Goal: Communication & Community: Ask a question

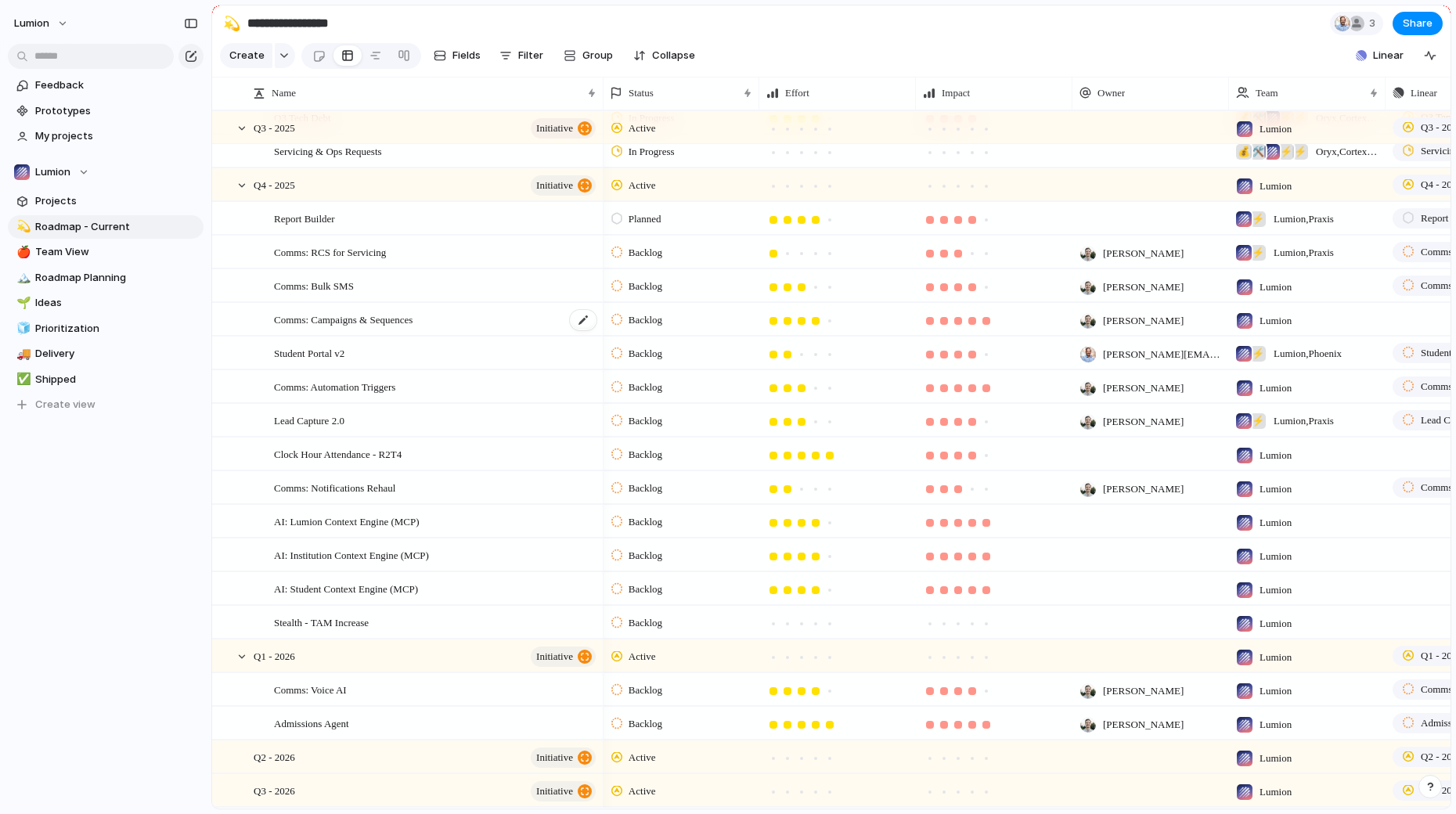
scroll to position [484, 0]
click at [459, 386] on div "Comms: Automation Triggers" at bounding box center [435, 385] width 324 height 32
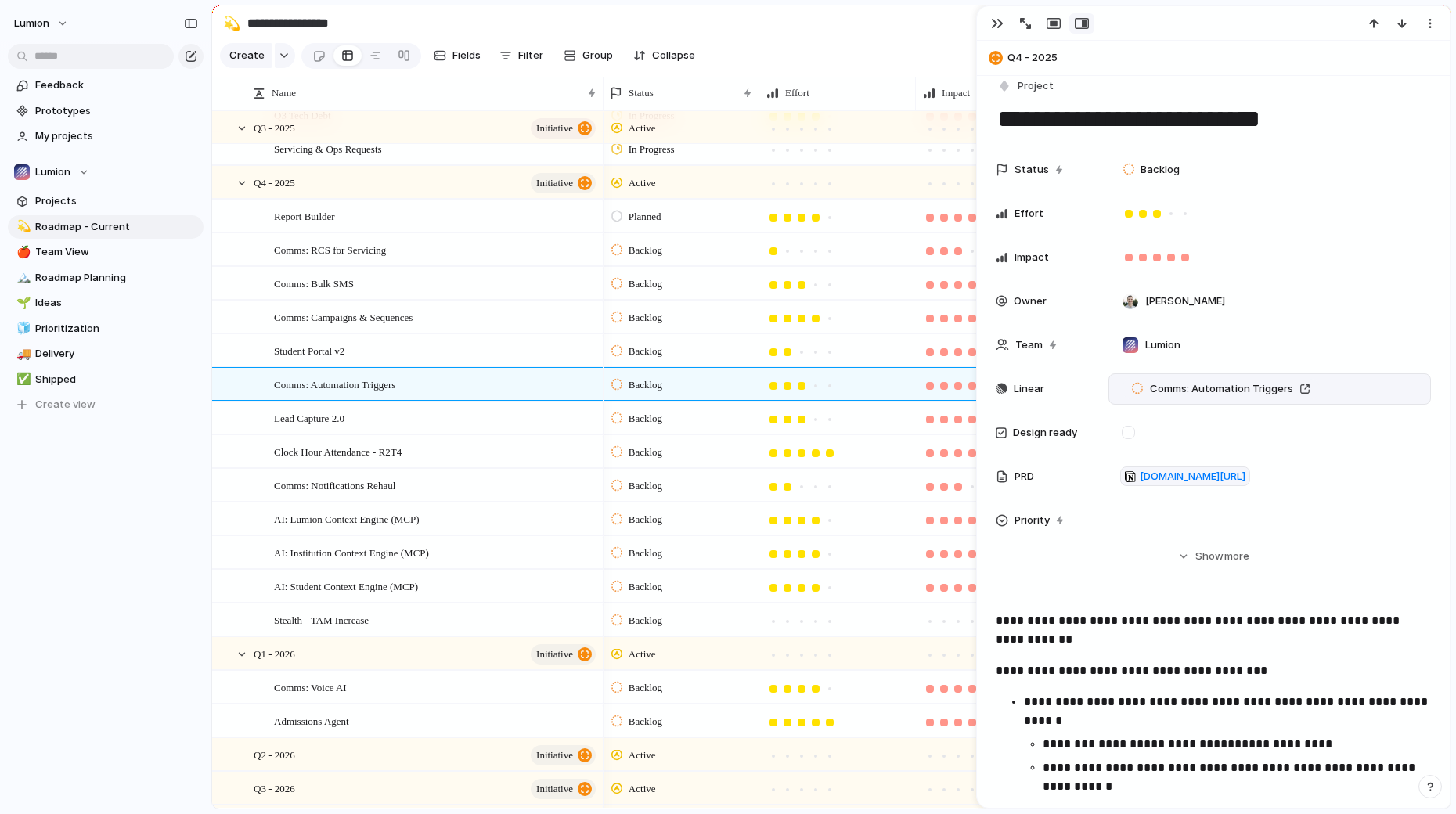
scroll to position [23, 0]
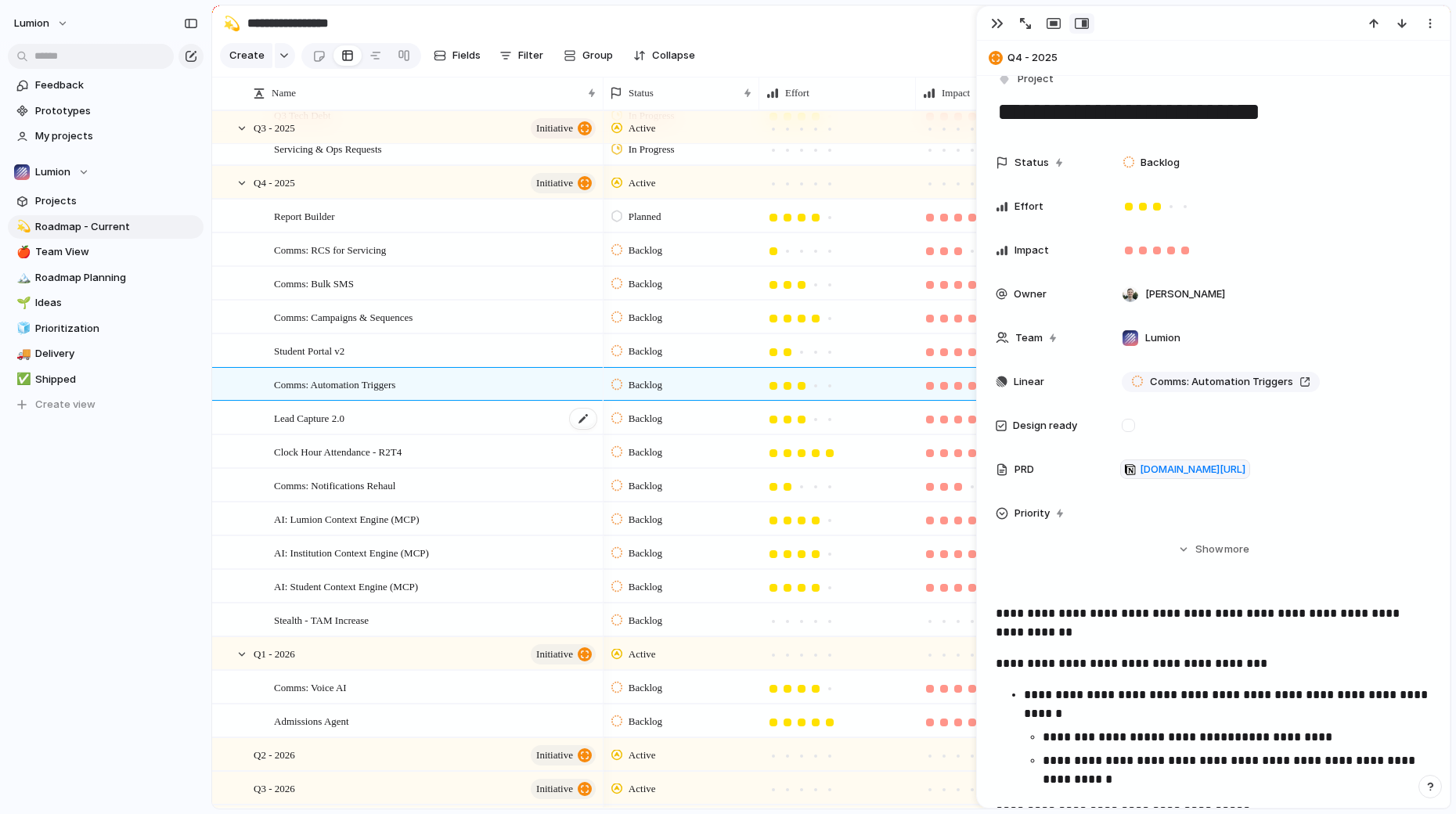
click at [436, 425] on div "Lead Capture 2.0" at bounding box center [435, 418] width 324 height 32
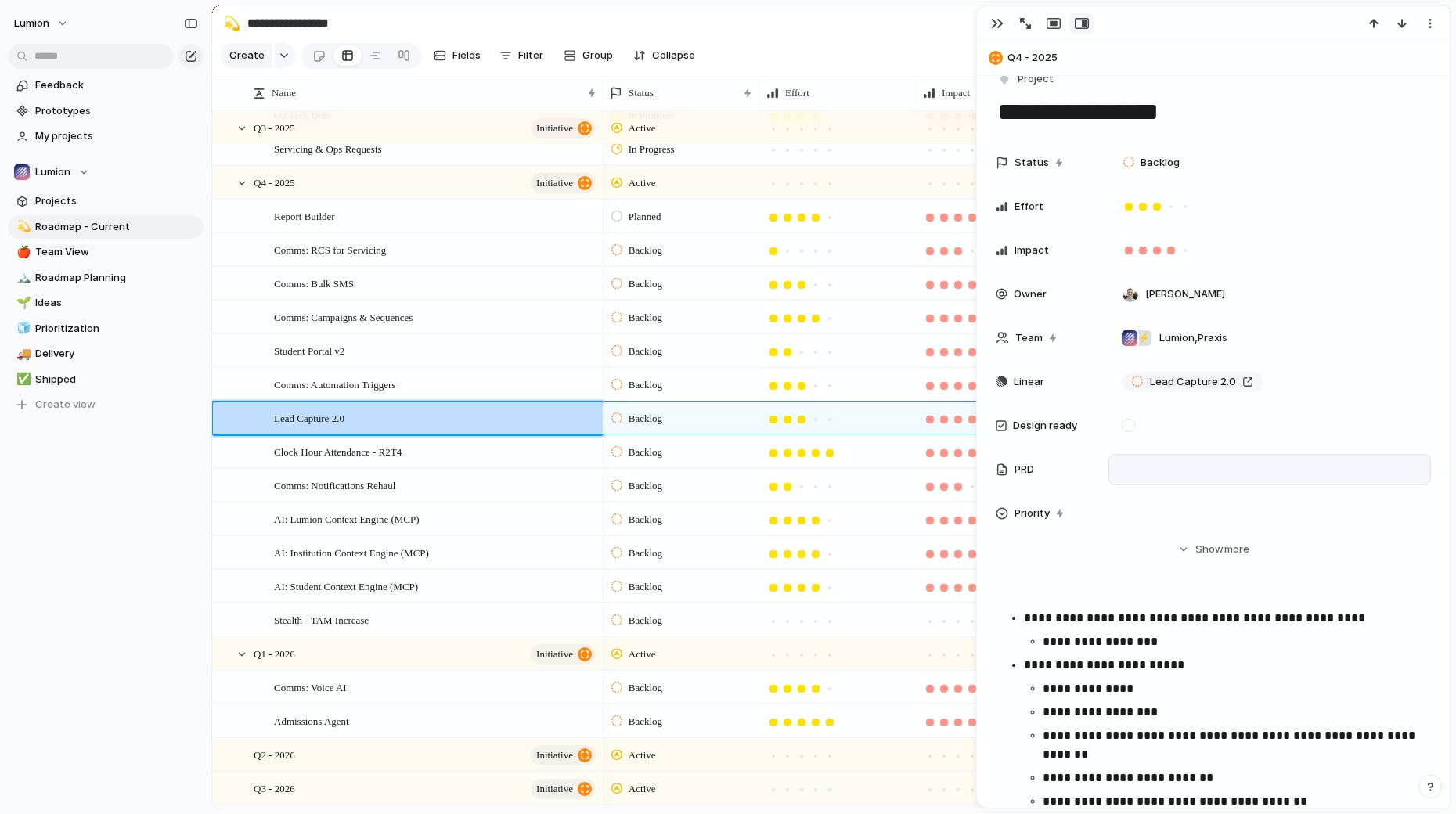
click at [1163, 471] on div at bounding box center [1269, 469] width 311 height 20
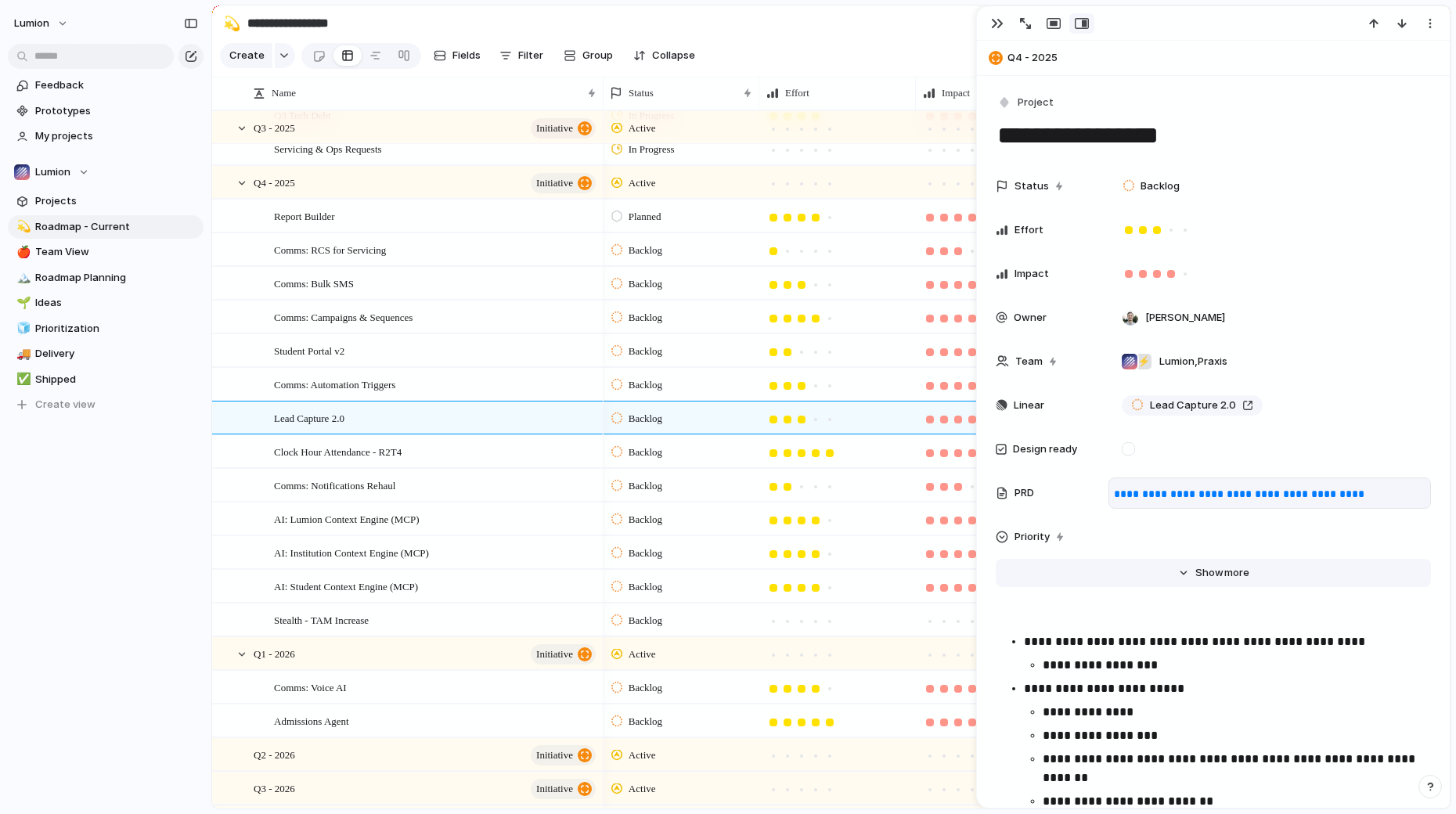
click at [1100, 575] on button "Hide Show more" at bounding box center [1213, 573] width 435 height 28
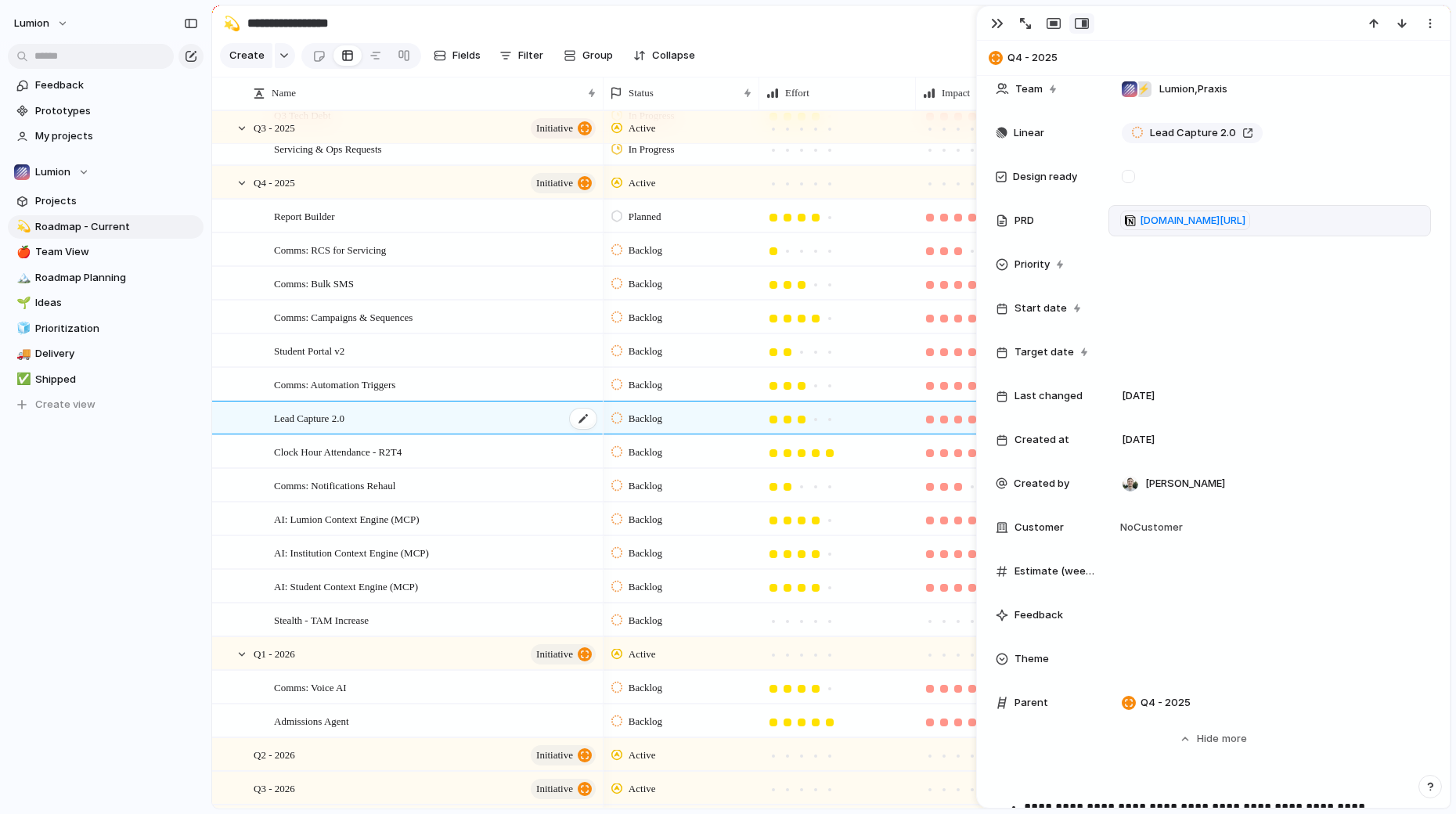
click at [332, 408] on span "Lead Capture 2.0" at bounding box center [309, 417] width 70 height 18
click at [334, 284] on span "Comms: Bulk SMS" at bounding box center [313, 283] width 79 height 18
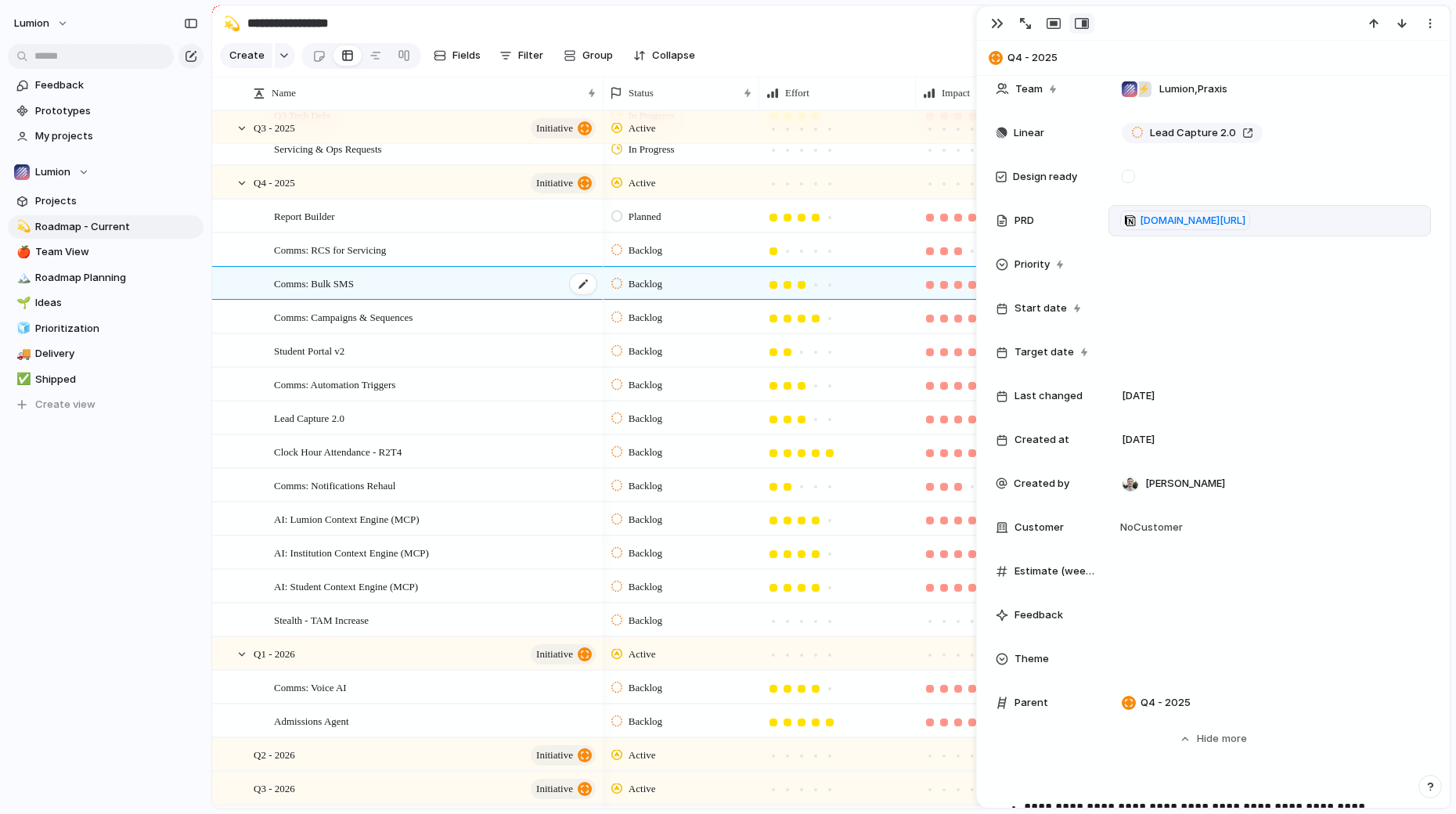
type textarea "**********"
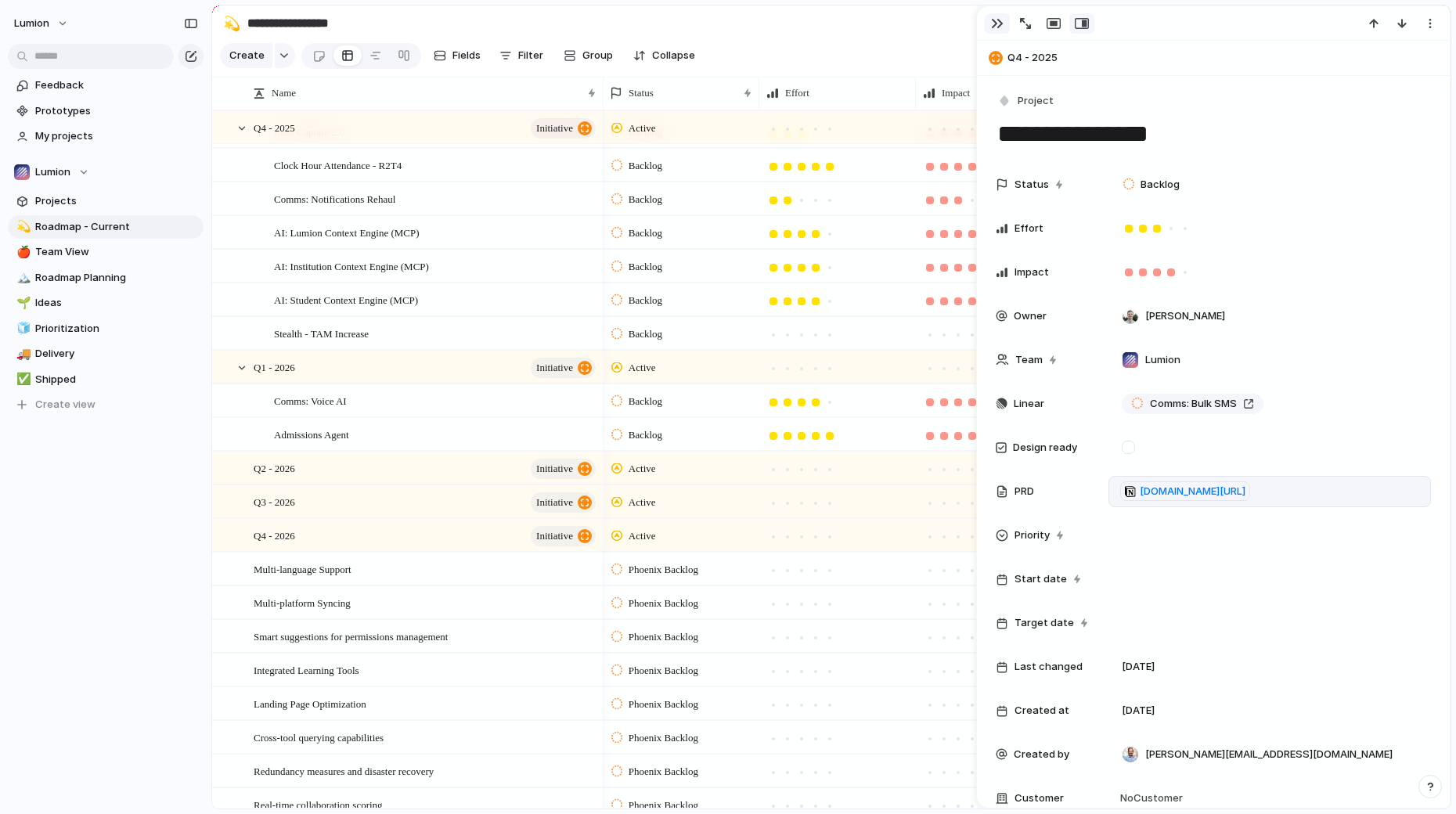
click at [993, 22] on div "button" at bounding box center [997, 23] width 13 height 13
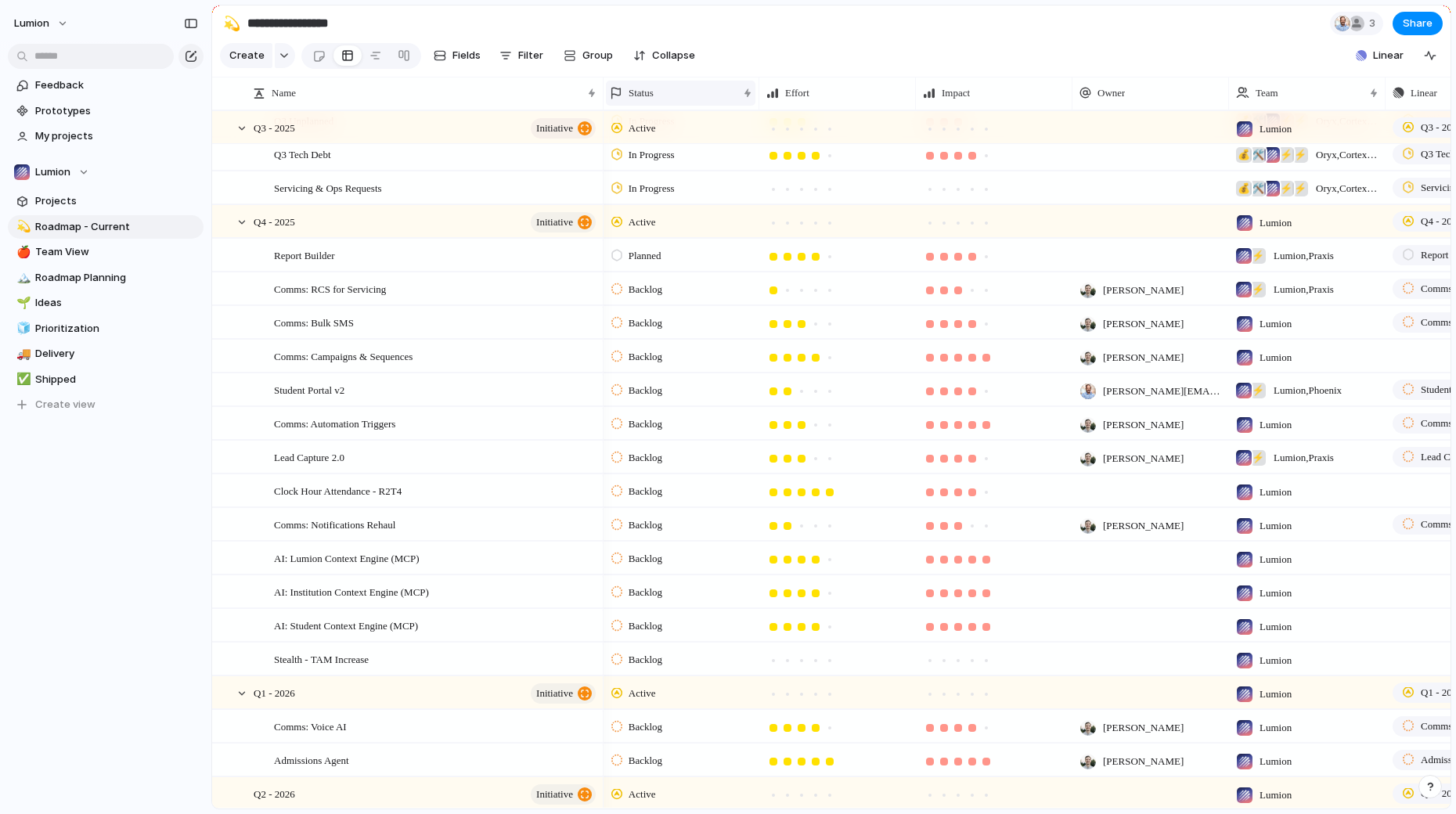
click at [686, 93] on div "Status" at bounding box center [674, 93] width 127 height 16
click at [695, 201] on span "Sort descending" at bounding box center [678, 203] width 82 height 16
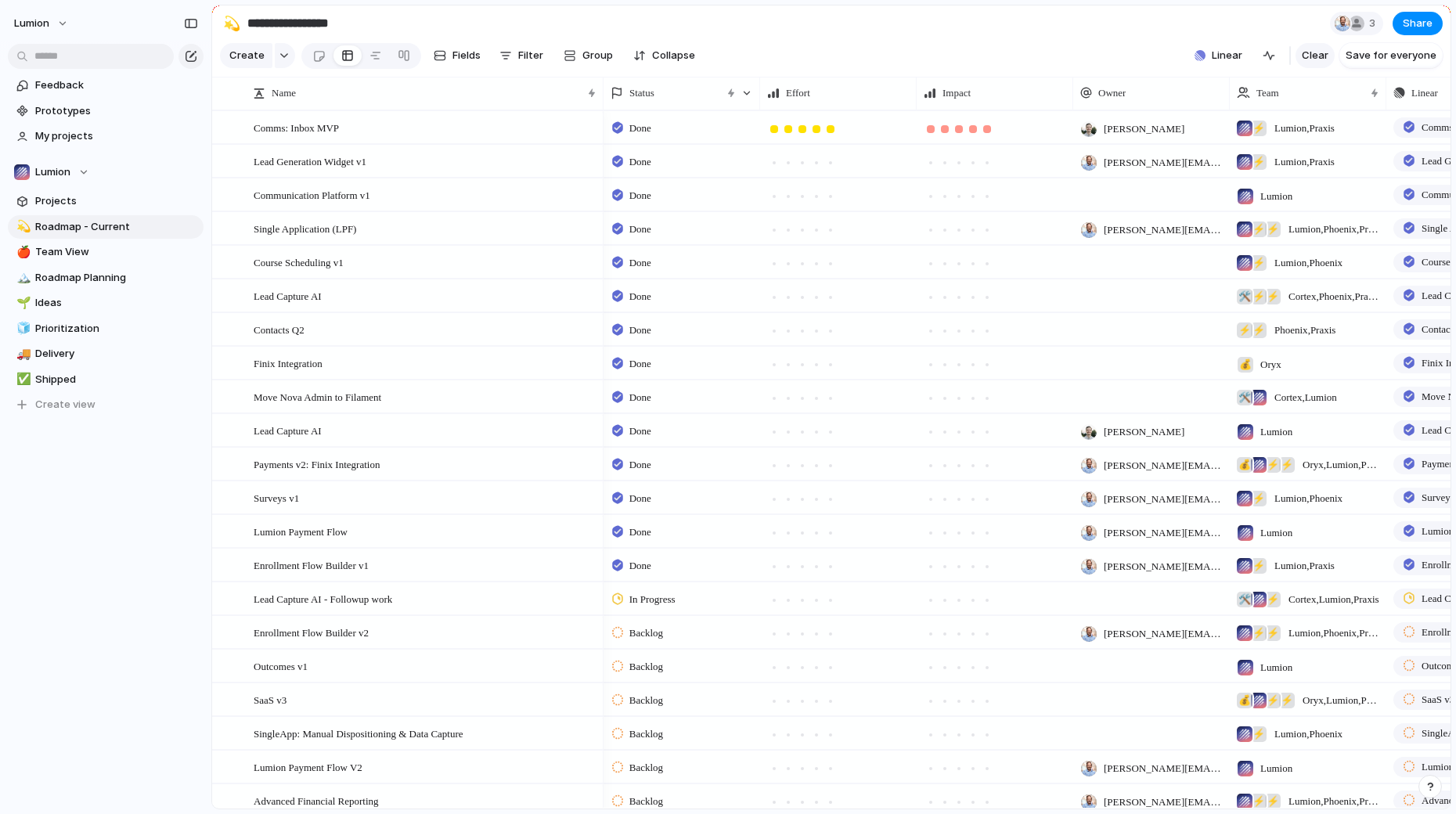
click at [1313, 57] on span "Clear" at bounding box center [1315, 55] width 27 height 16
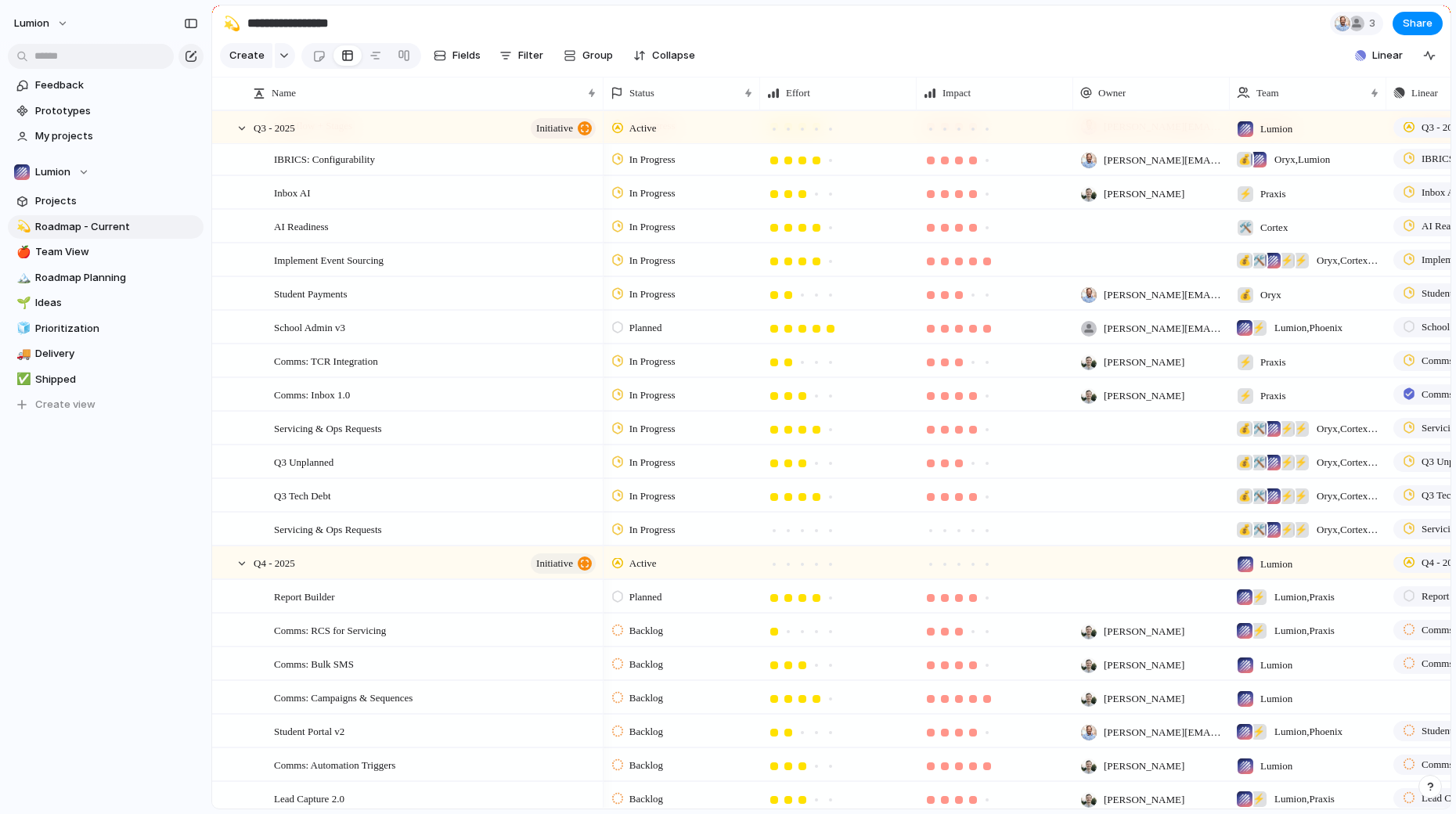
click at [613, 569] on div at bounding box center [618, 562] width 11 height 14
click at [647, 634] on span "Planned" at bounding box center [649, 629] width 40 height 16
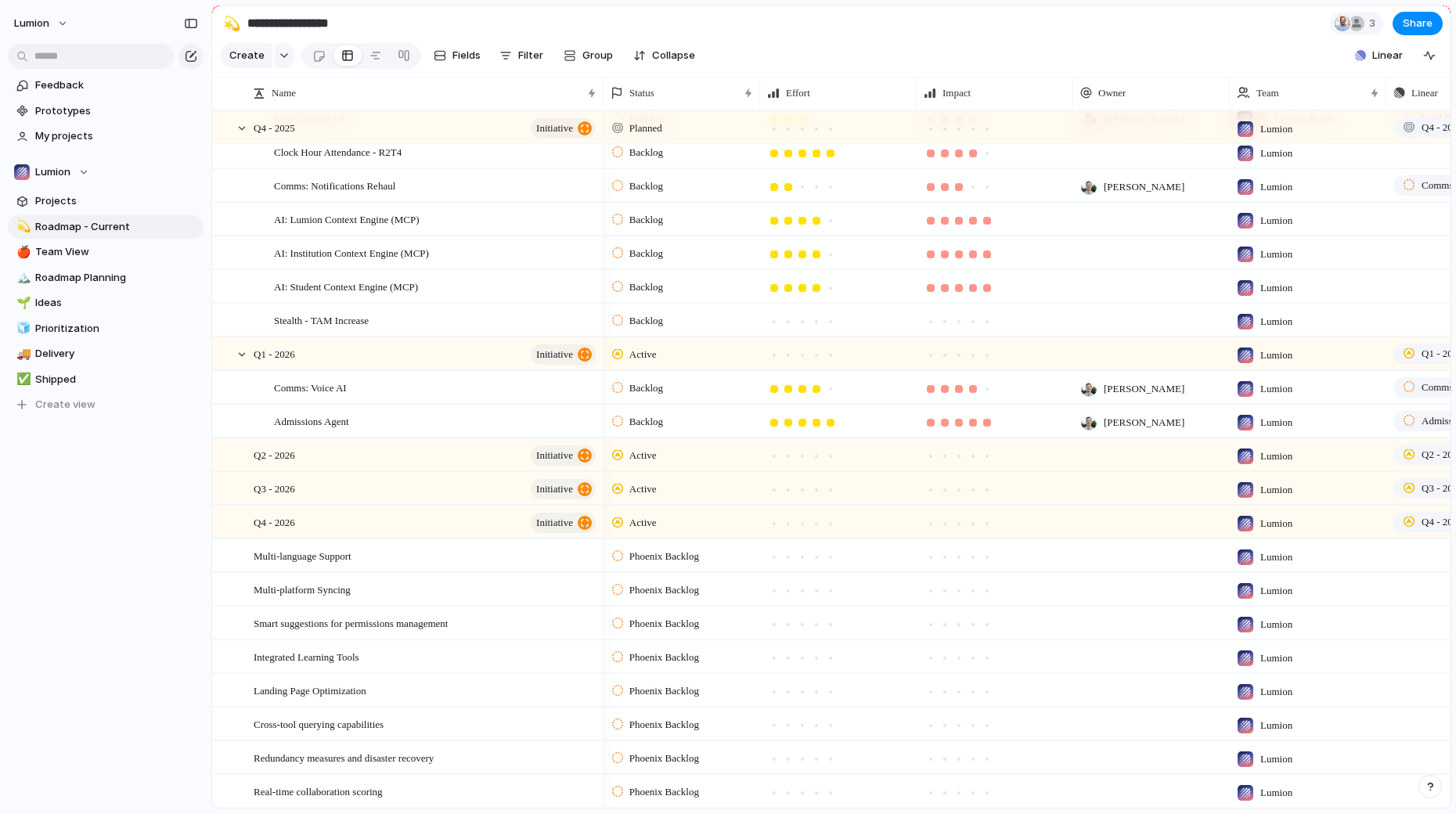
click at [639, 354] on span "Active" at bounding box center [643, 354] width 28 height 16
click at [657, 425] on span "Planned" at bounding box center [649, 420] width 40 height 16
click at [649, 458] on span "Active" at bounding box center [643, 455] width 28 height 16
click at [655, 520] on span "Planned" at bounding box center [649, 521] width 40 height 16
click at [651, 481] on span "Active" at bounding box center [643, 489] width 28 height 16
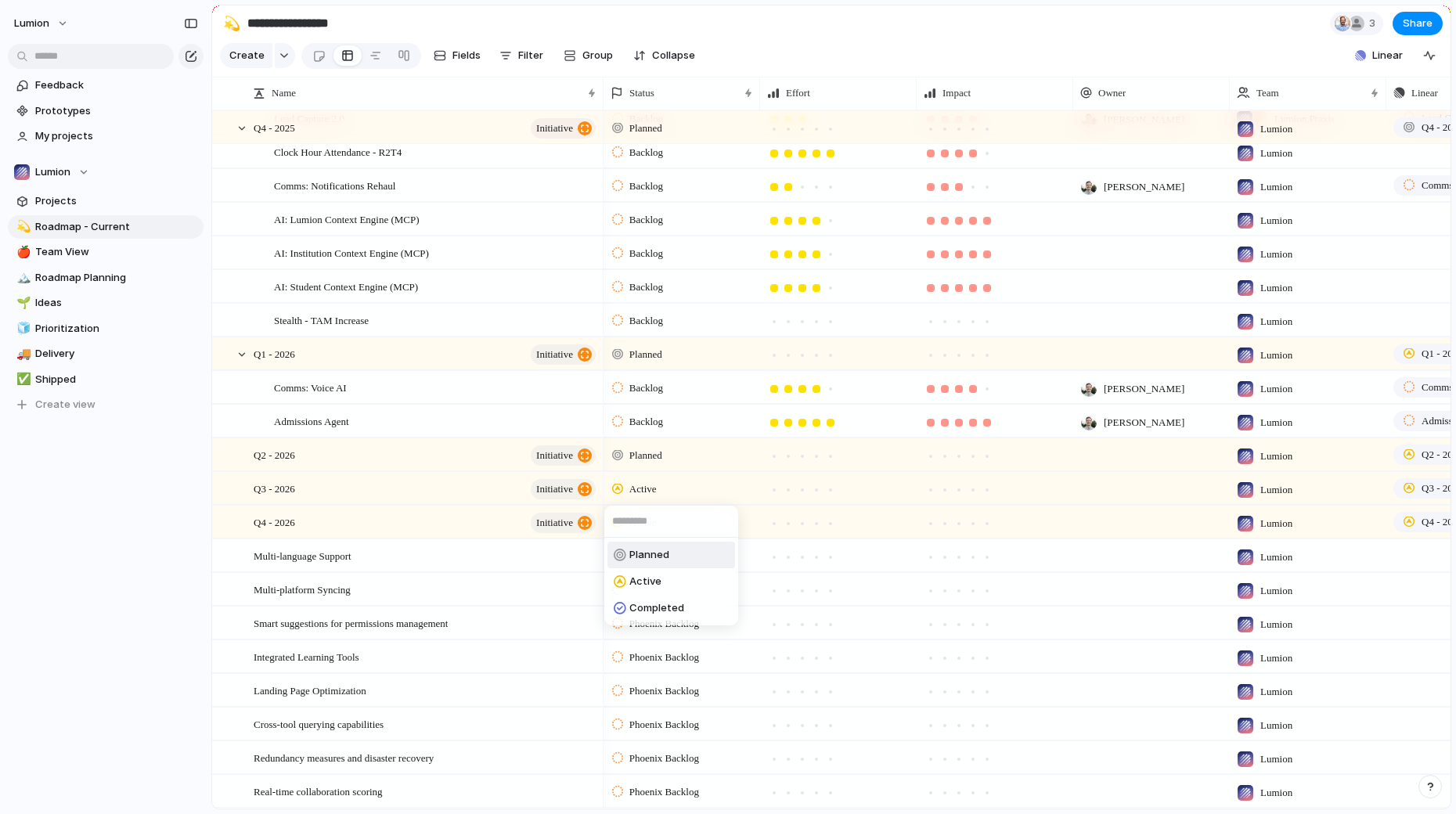
click at [654, 547] on span "Planned" at bounding box center [649, 555] width 40 height 16
click at [660, 514] on div "Active" at bounding box center [637, 523] width 49 height 18
click at [664, 587] on span "Planned" at bounding box center [649, 588] width 40 height 16
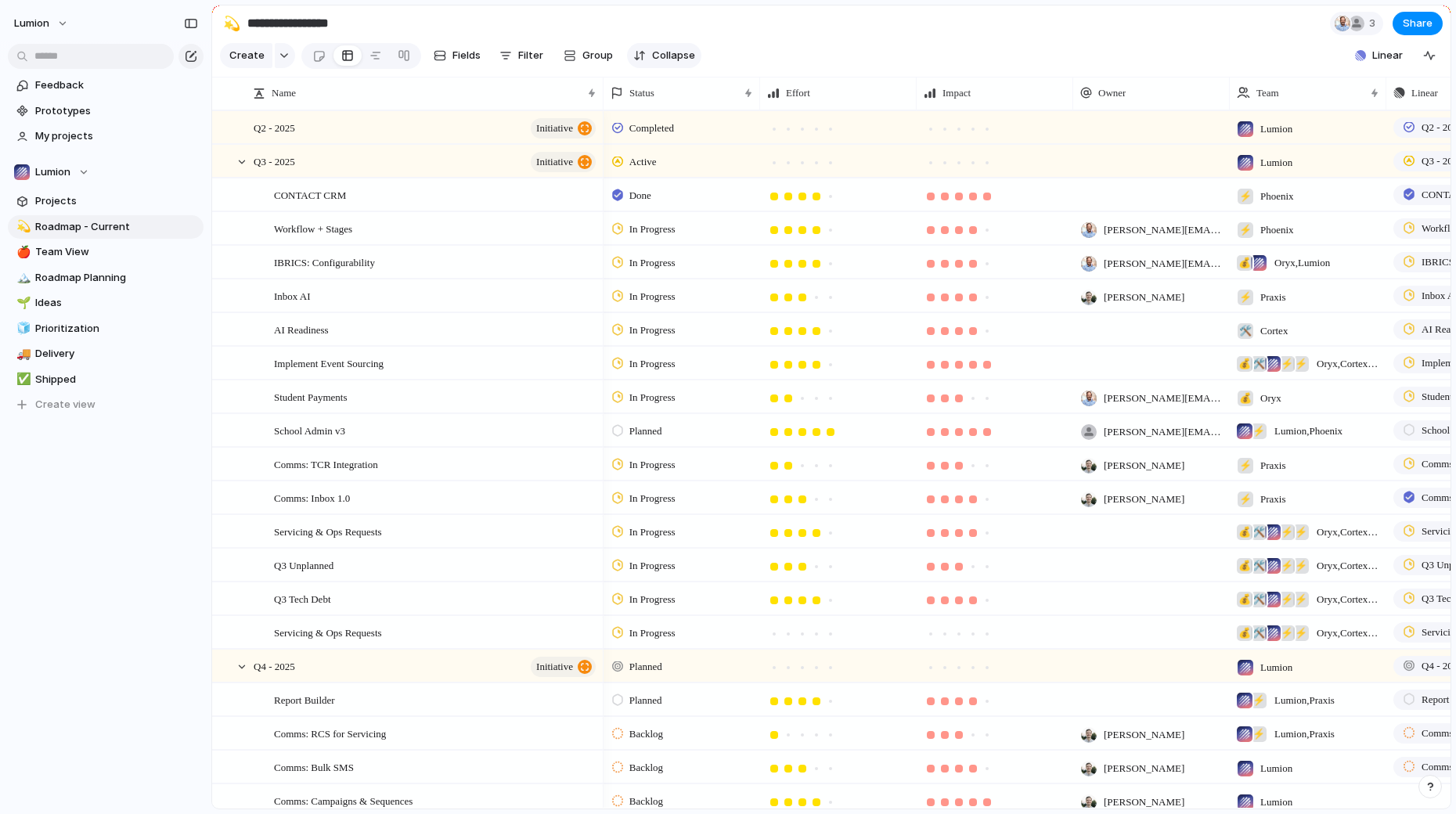
click at [659, 56] on span "Collapse" at bounding box center [673, 55] width 43 height 16
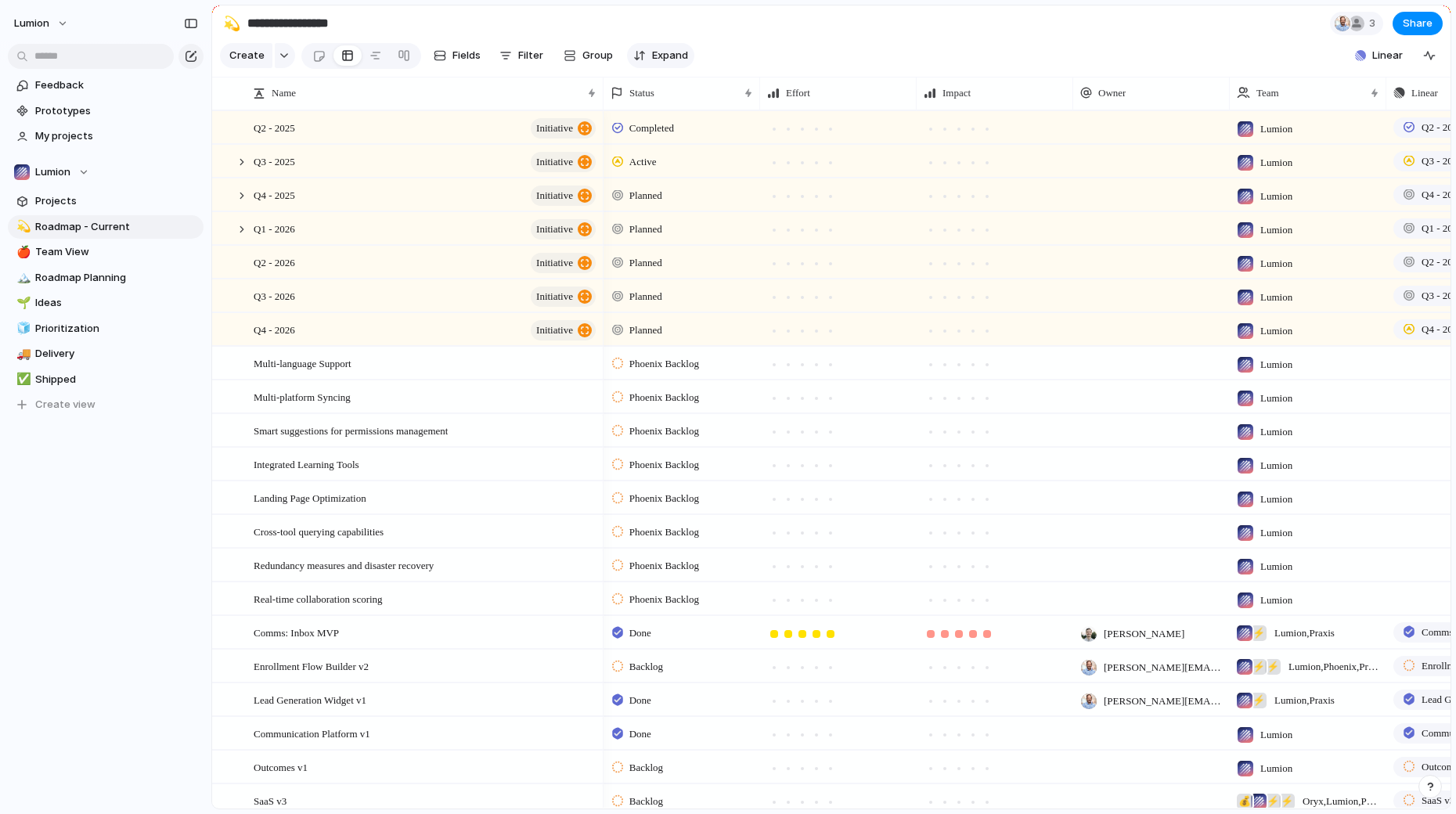
click at [659, 56] on span "Expand" at bounding box center [669, 55] width 36 height 16
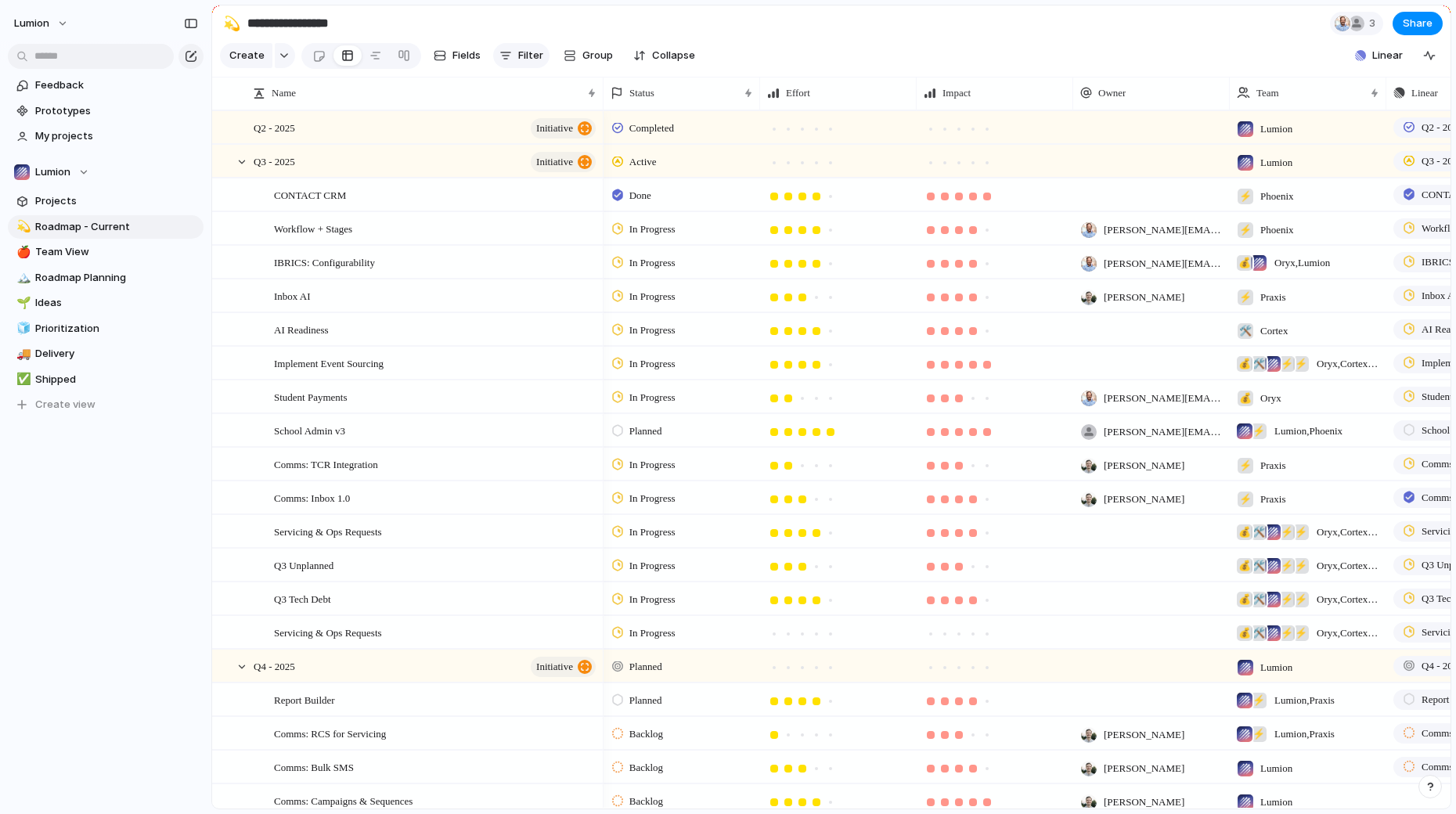
click at [522, 54] on span "Filter" at bounding box center [531, 55] width 25 height 16
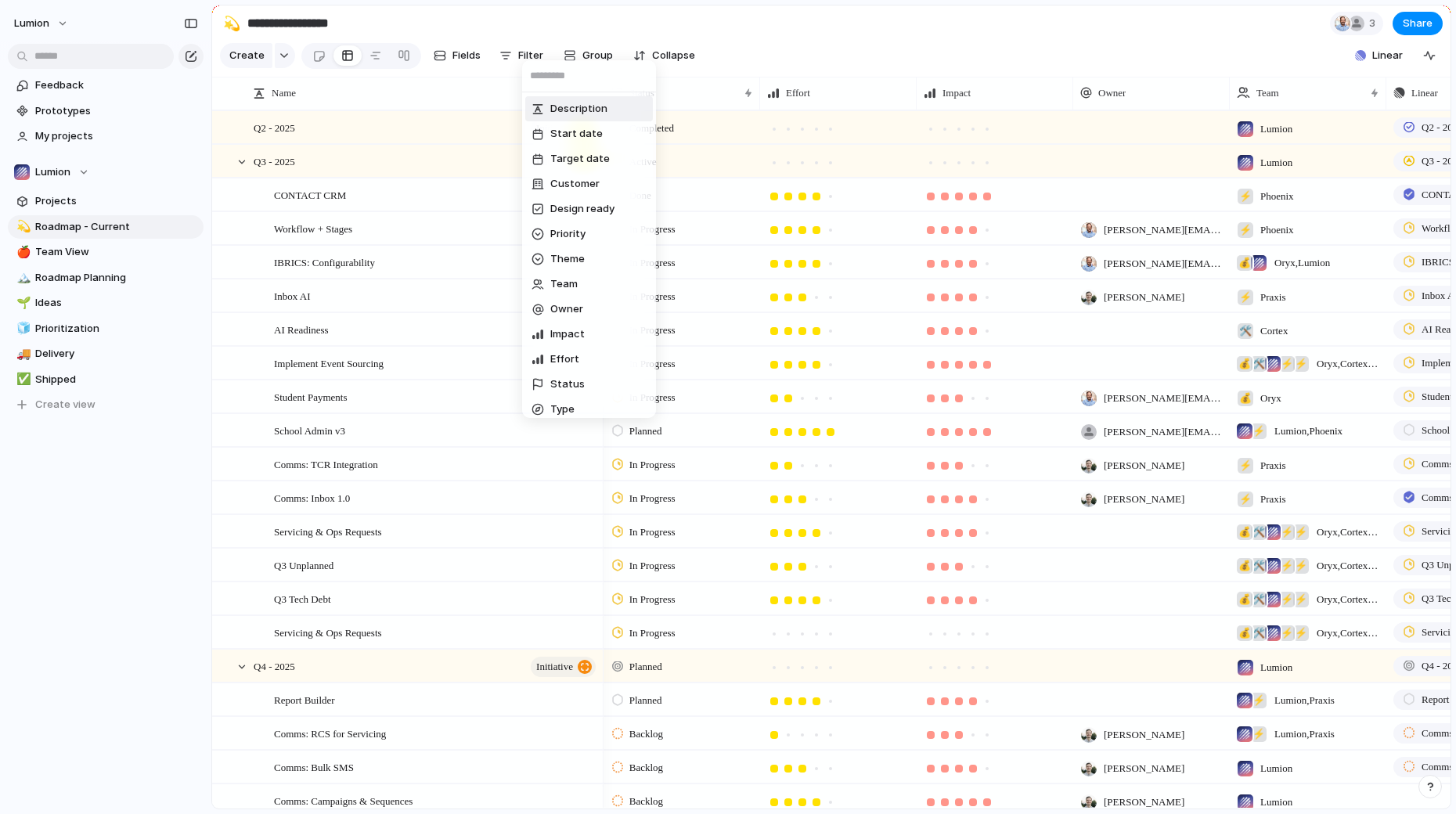
click at [522, 54] on div "Description Start date Target date Customer Design ready Priority Theme Team Ow…" at bounding box center [728, 407] width 1456 height 814
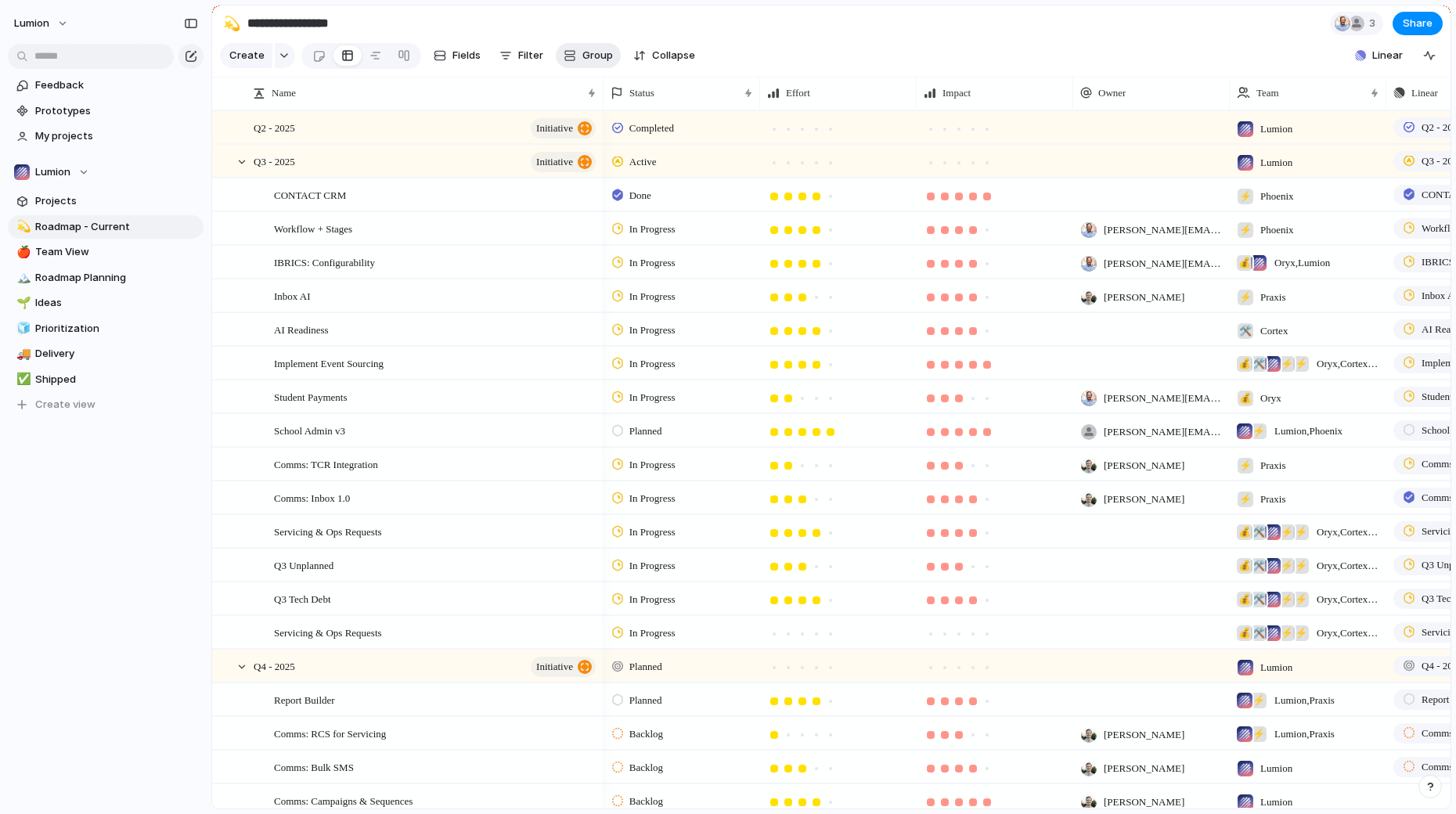
click at [587, 62] on span "Group" at bounding box center [597, 55] width 30 height 16
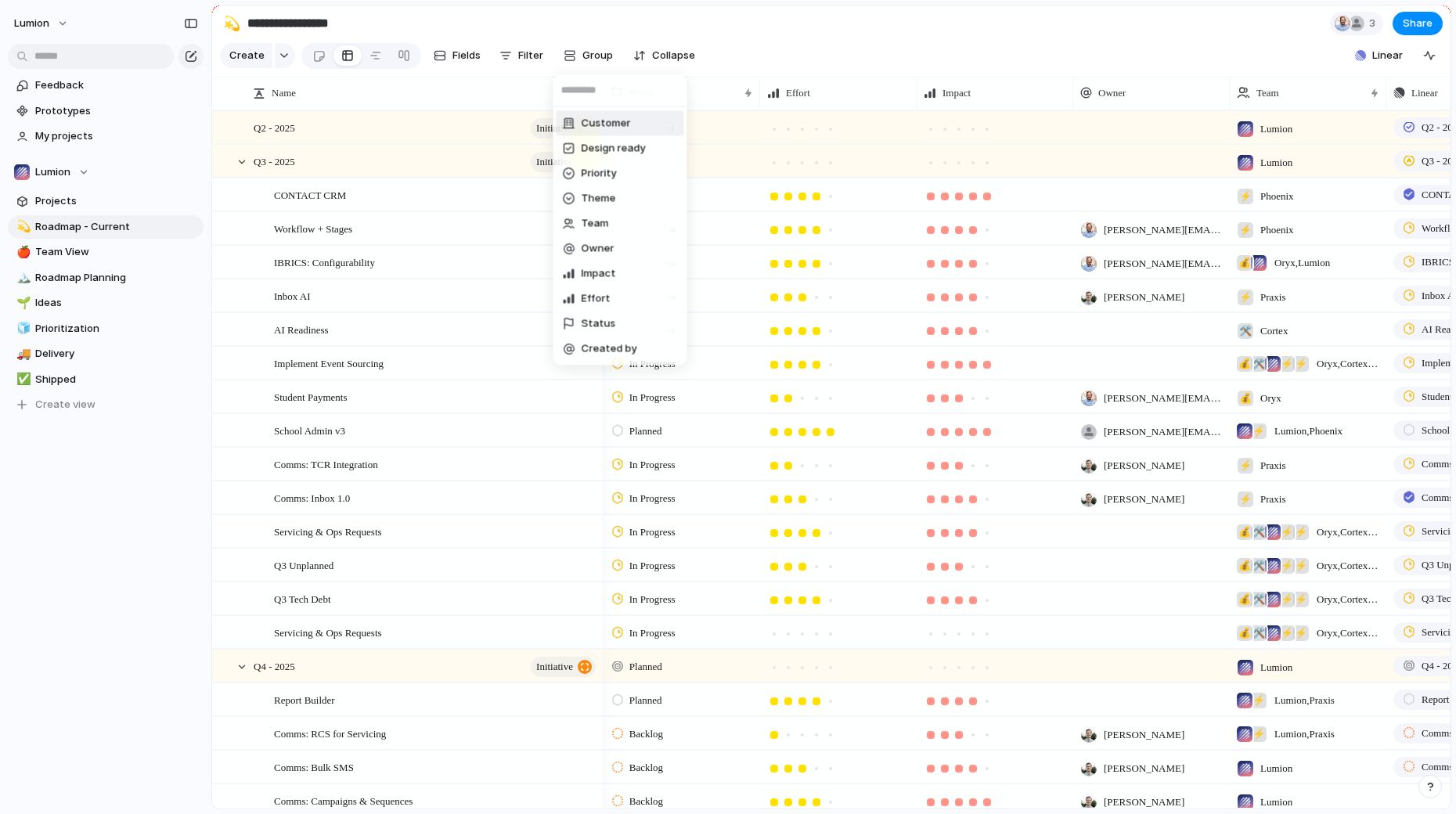
click at [590, 57] on div "Customer Design ready Priority Theme Team Owner Impact Effort Status Created by" at bounding box center [728, 407] width 1456 height 814
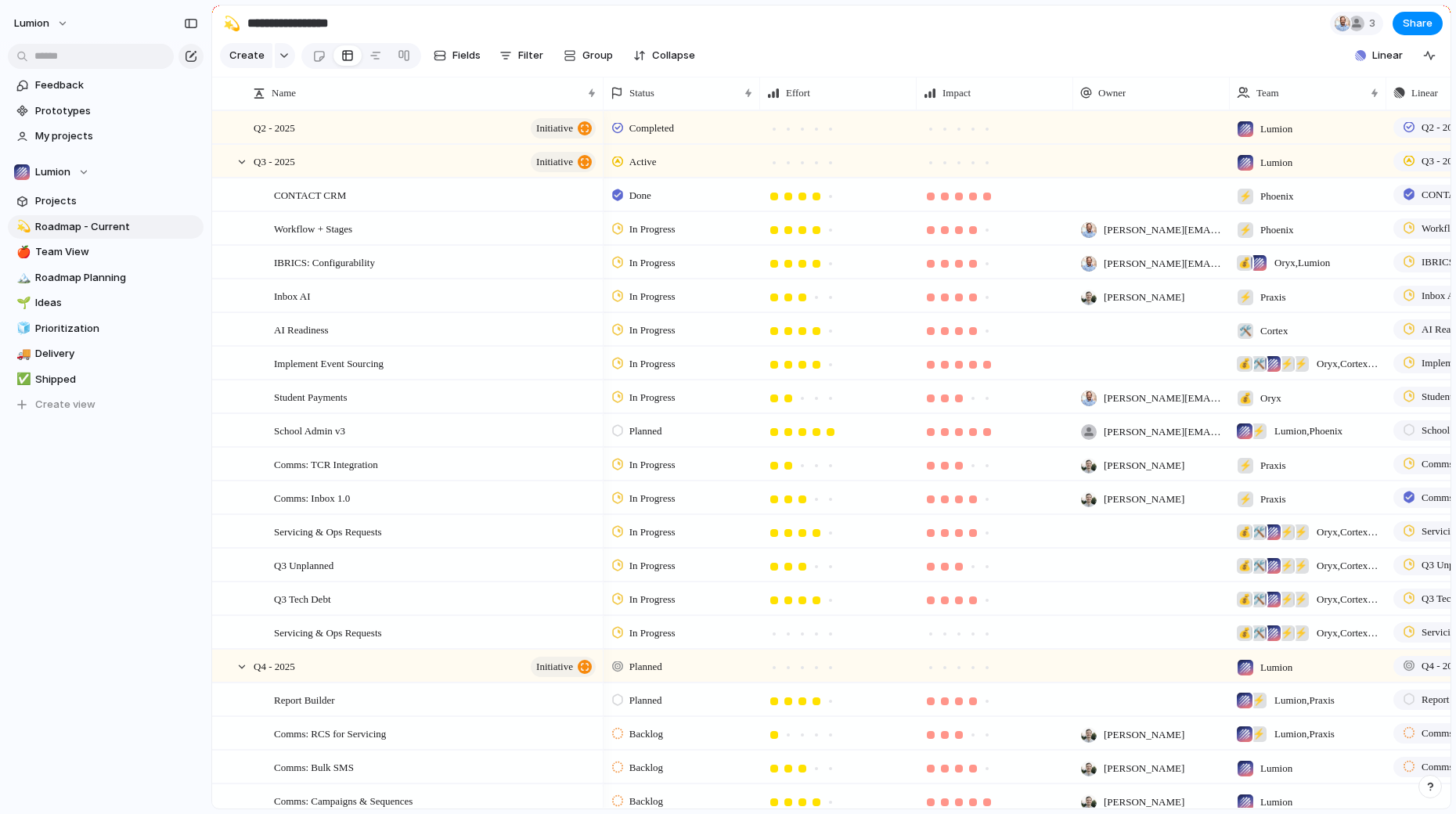
click at [1433, 790] on div "button" at bounding box center [1430, 786] width 11 height 11
click at [1431, 791] on div "button" at bounding box center [1431, 786] width 13 height 18
click at [72, 398] on span "Create view" at bounding box center [65, 404] width 60 height 16
type input "******"
type input "*******"
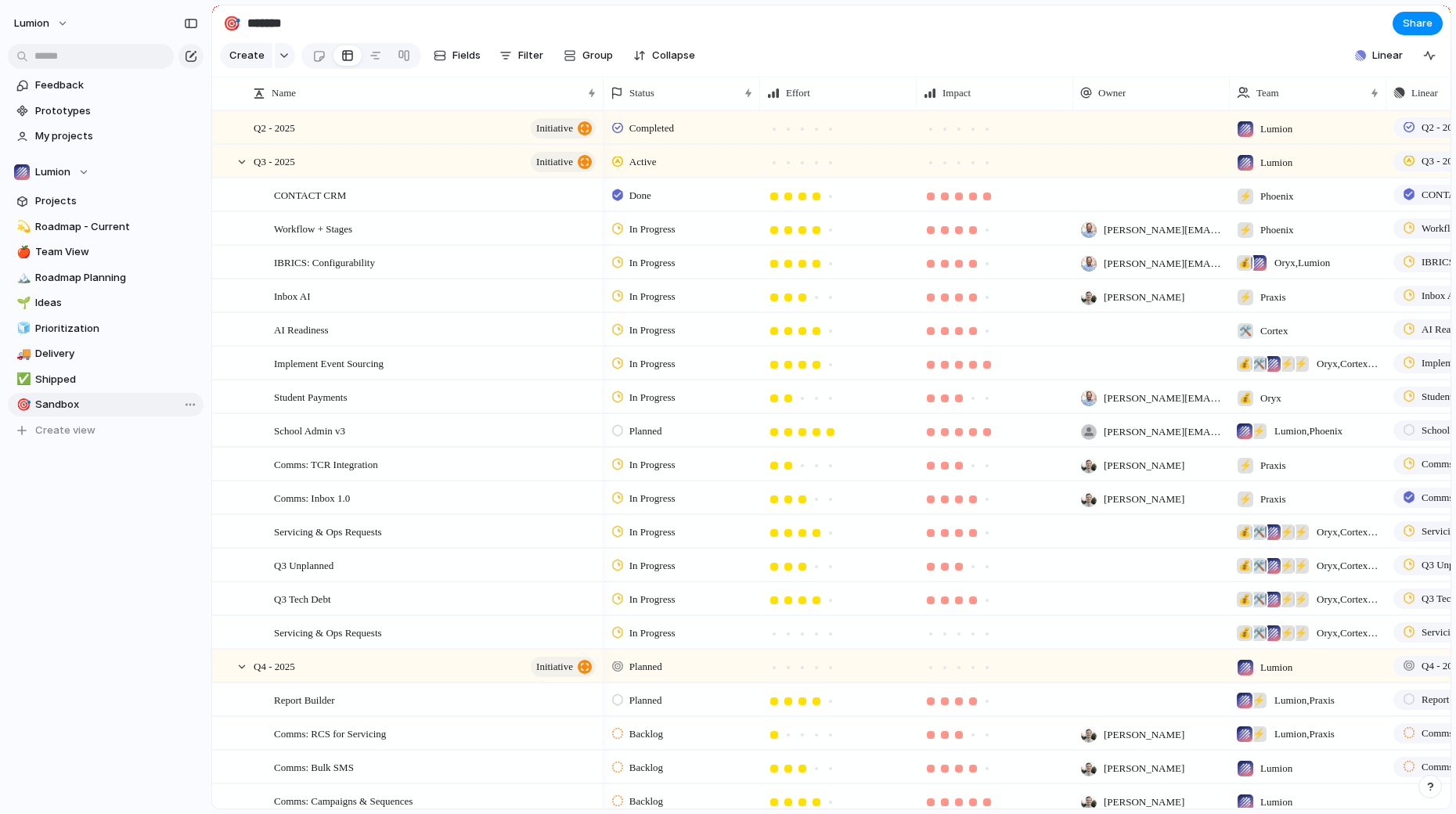
click at [87, 406] on span "Sandbox" at bounding box center [116, 404] width 163 height 16
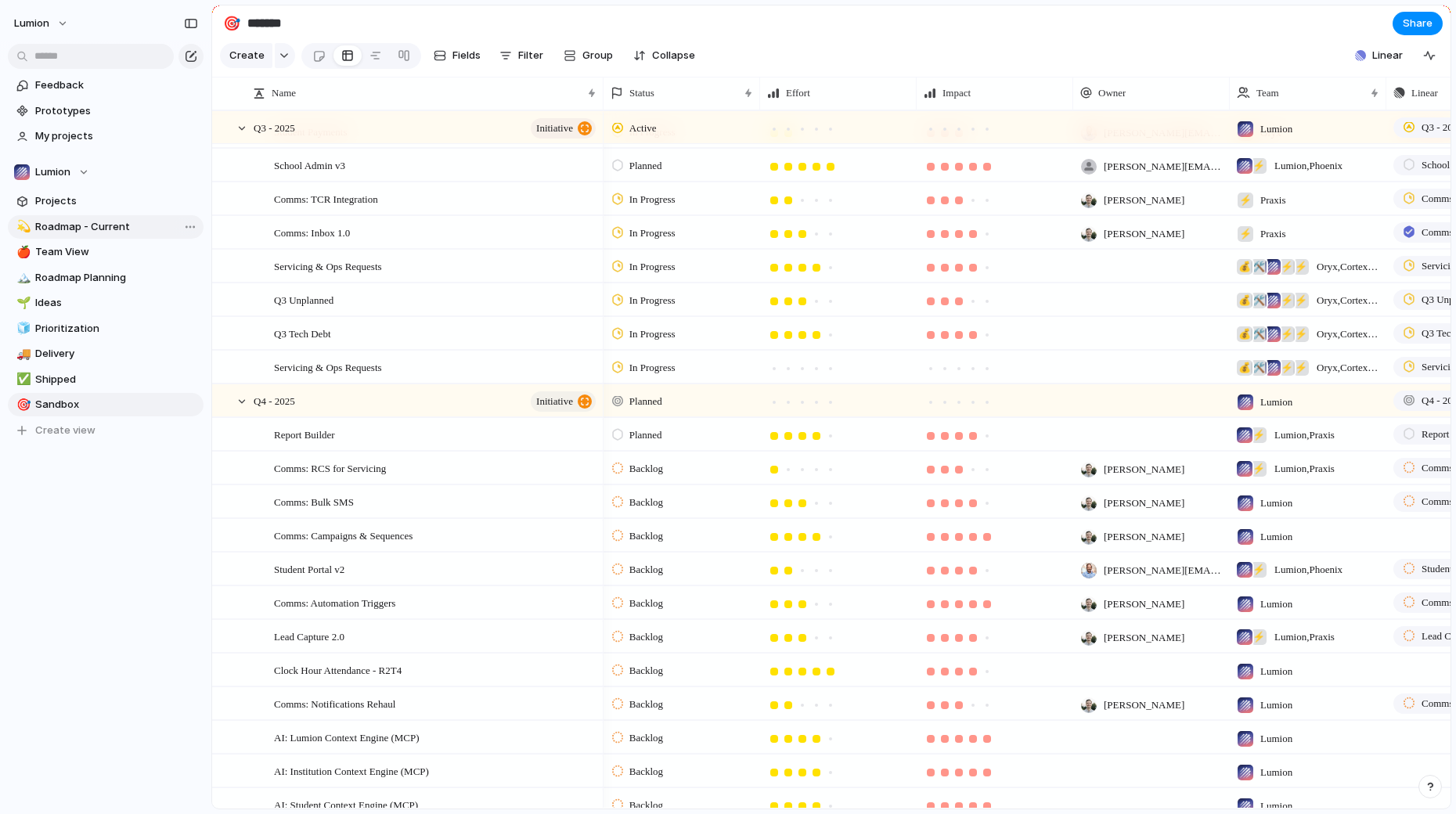
click at [112, 224] on span "Roadmap - Current" at bounding box center [116, 227] width 163 height 16
click at [90, 400] on span "Sandbox" at bounding box center [116, 404] width 163 height 16
type input "*******"
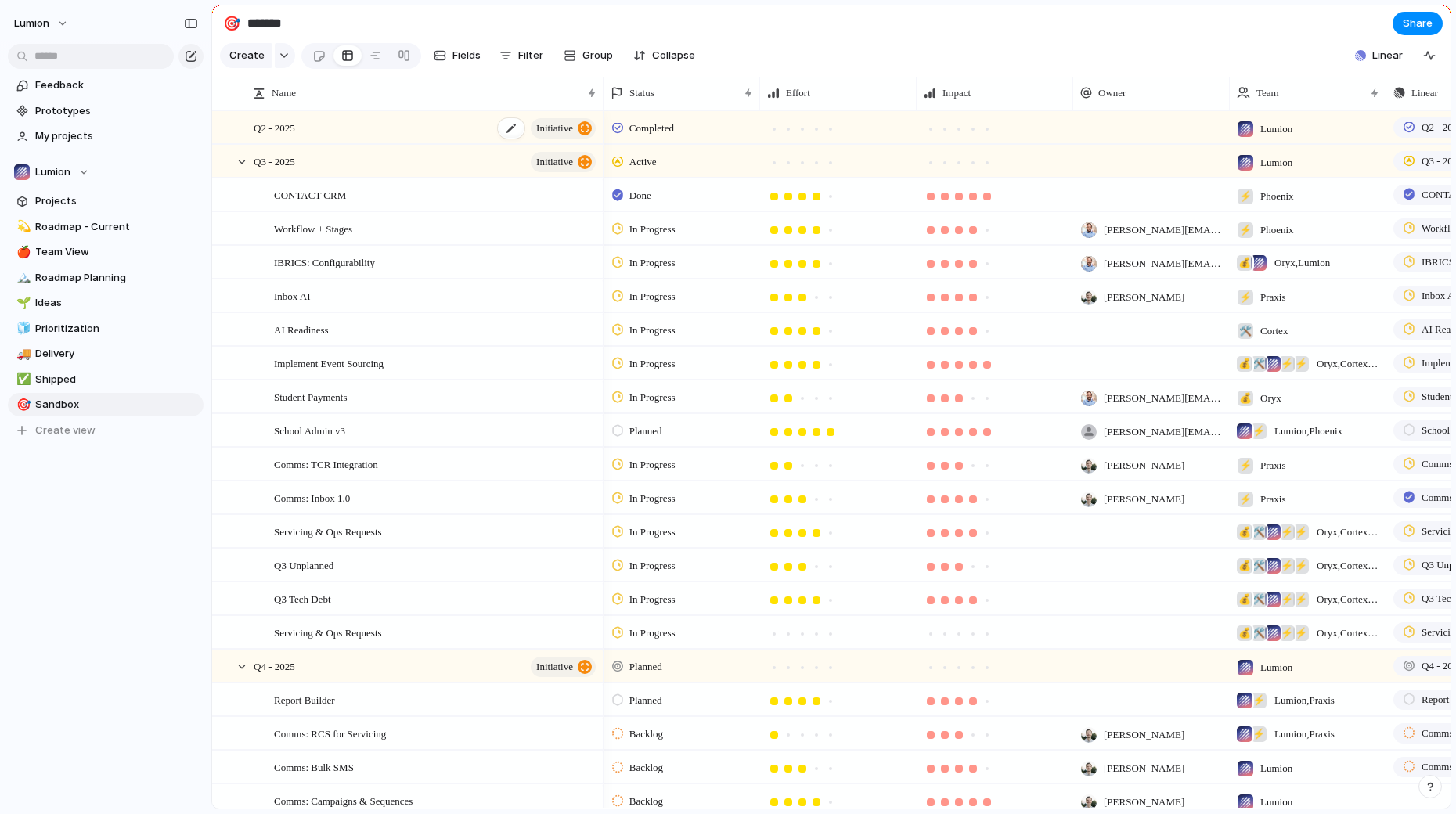
click at [344, 125] on div "Q2 - 2025 initiative" at bounding box center [426, 128] width 345 height 32
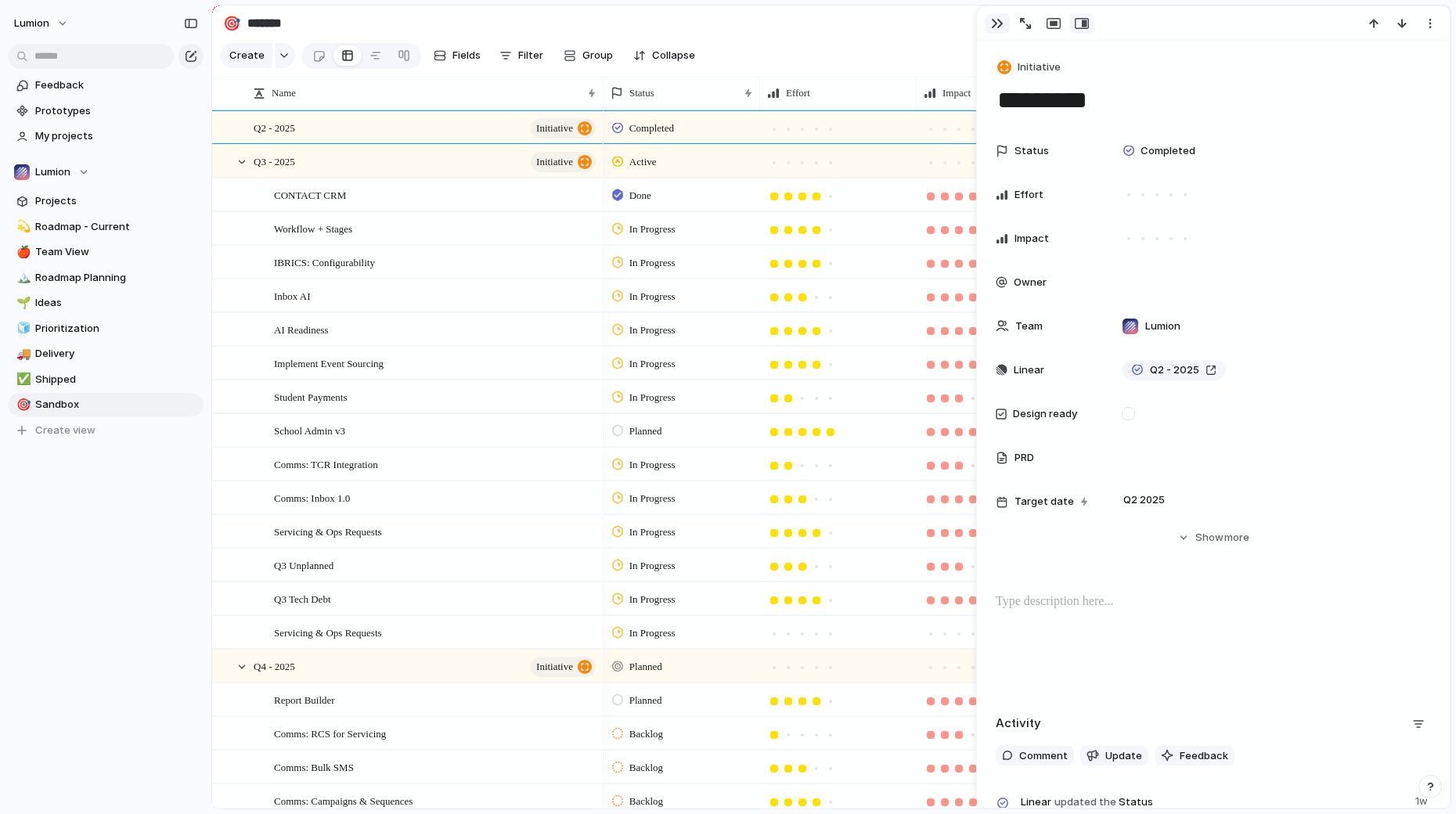
click at [997, 18] on div "button" at bounding box center [997, 23] width 13 height 13
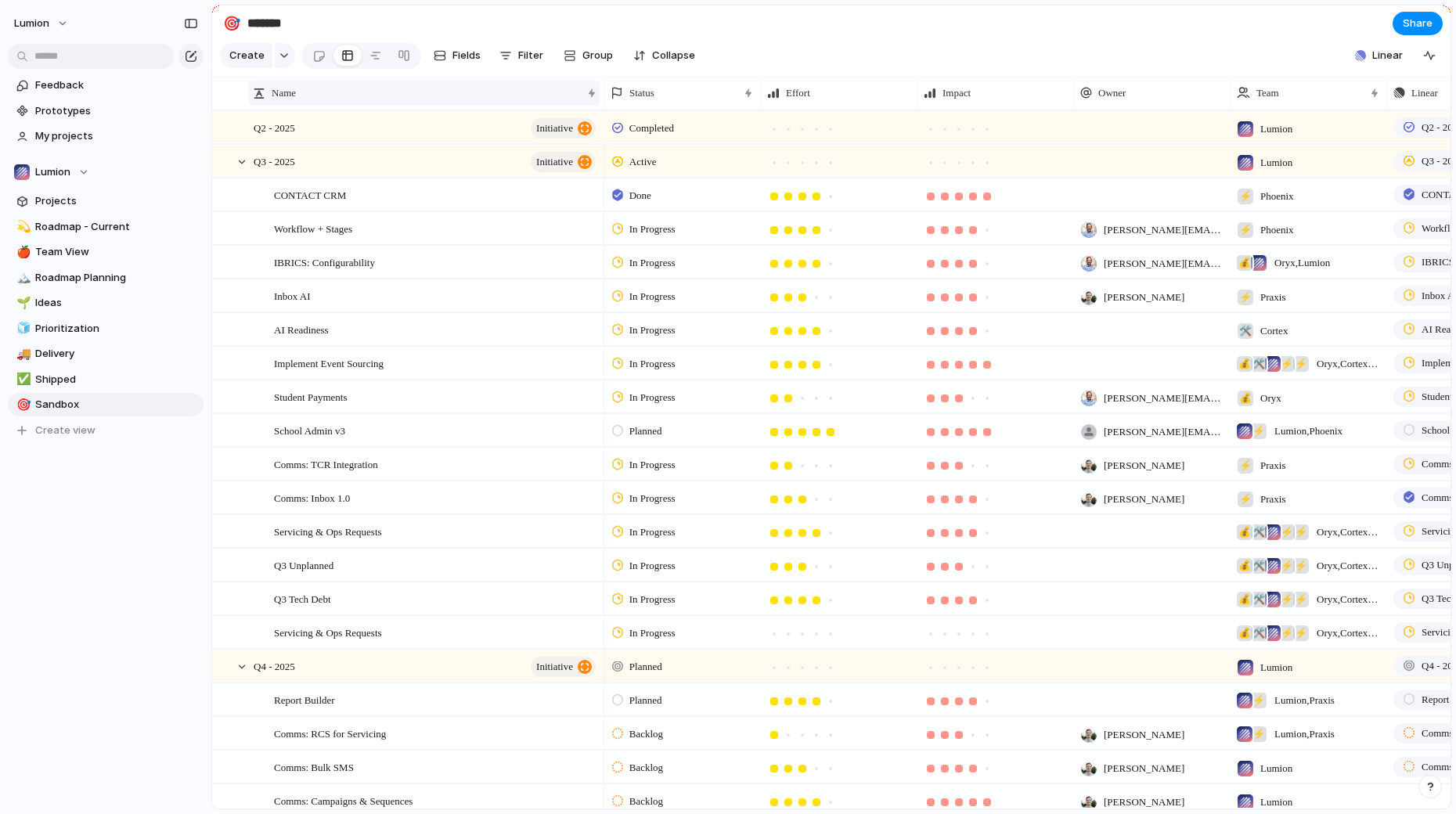
click at [528, 100] on div "Name" at bounding box center [417, 93] width 329 height 16
click at [346, 150] on span "Sort descending" at bounding box center [320, 153] width 82 height 16
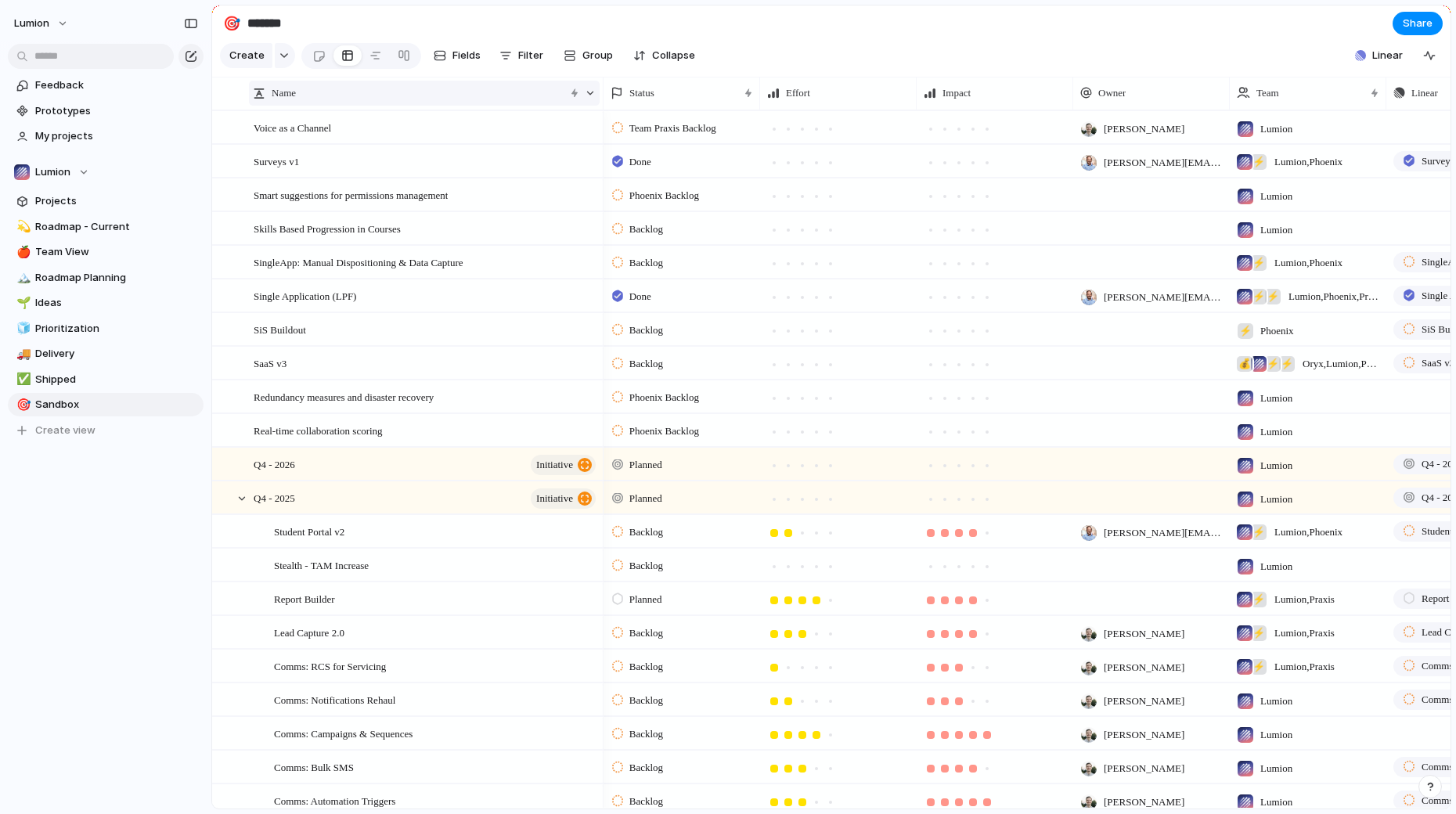
click at [464, 93] on div "Name" at bounding box center [408, 93] width 311 height 16
click at [331, 151] on li "Clear sort" at bounding box center [307, 154] width 109 height 27
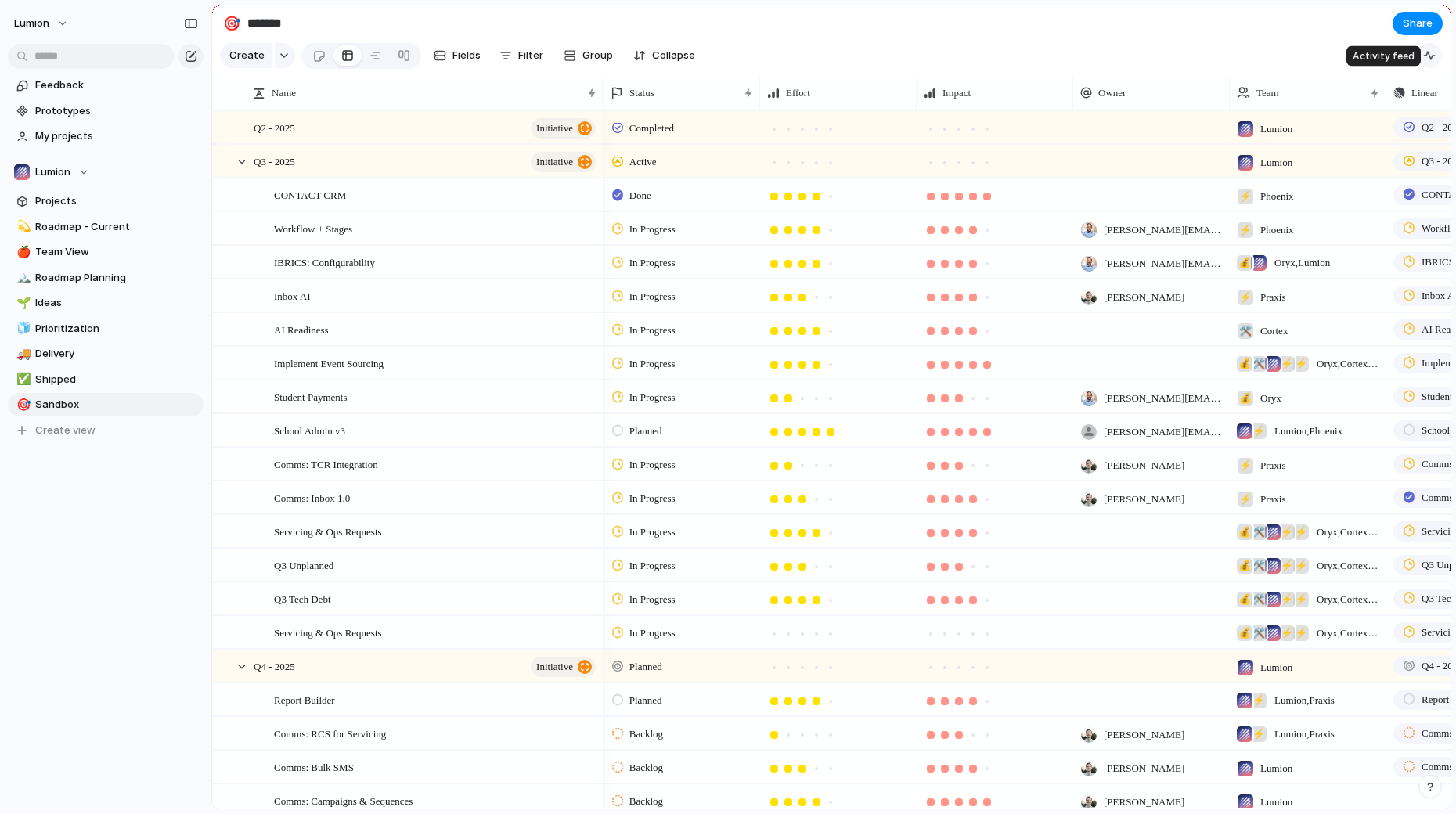
click at [1430, 51] on div "button" at bounding box center [1429, 55] width 13 height 13
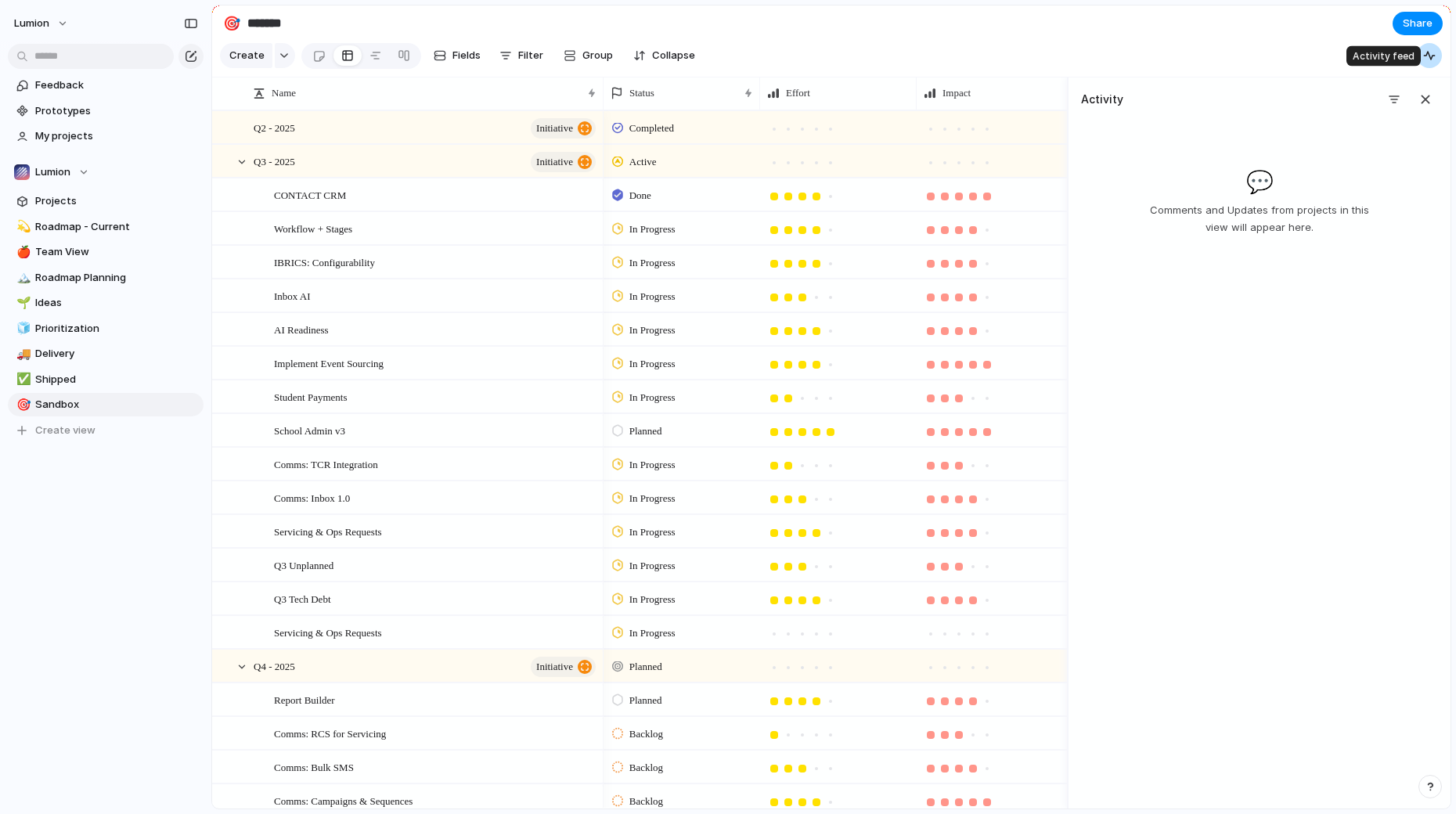
click at [1430, 50] on div "button" at bounding box center [1429, 55] width 13 height 13
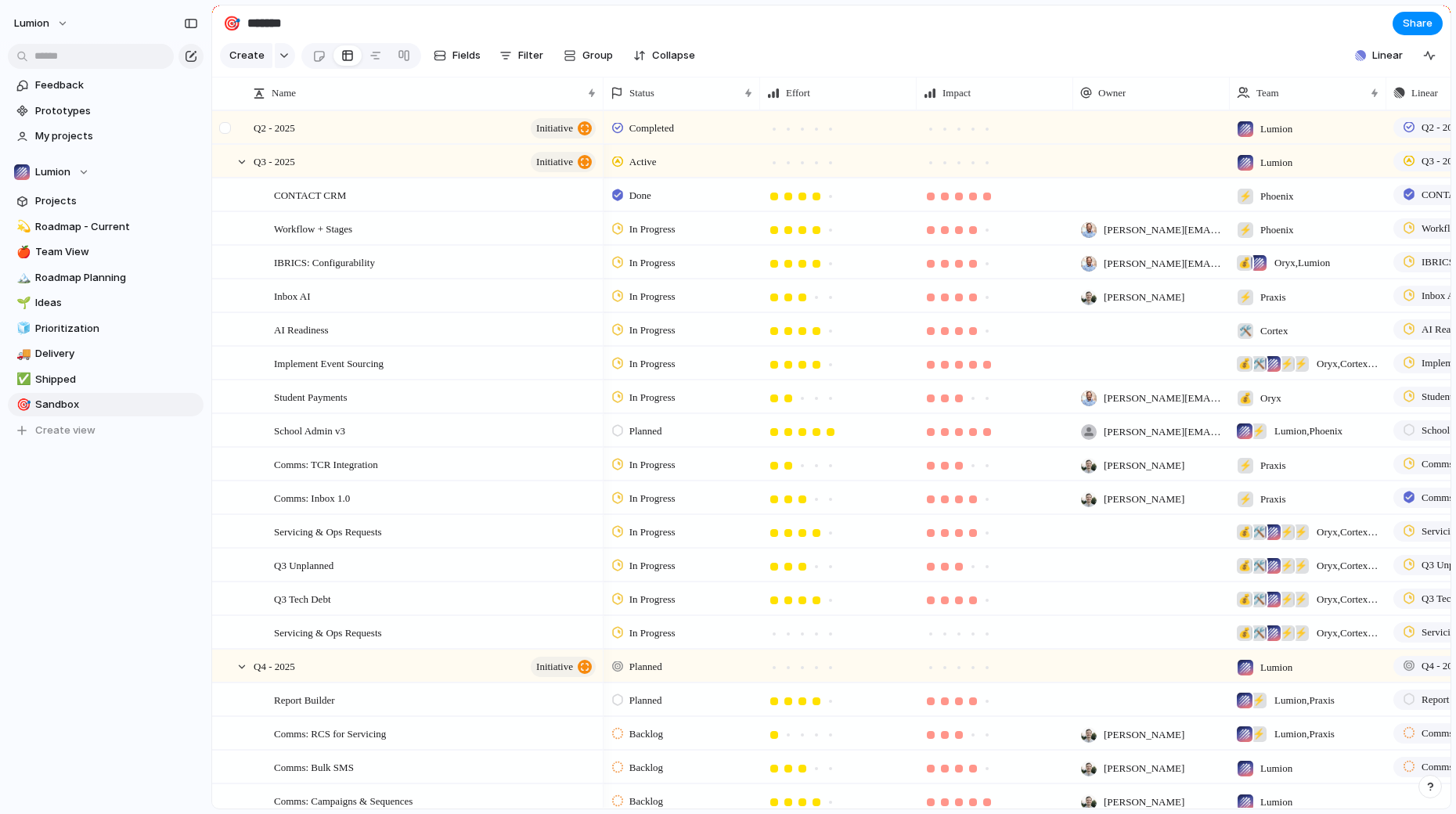
click at [225, 128] on div at bounding box center [225, 128] width 12 height 12
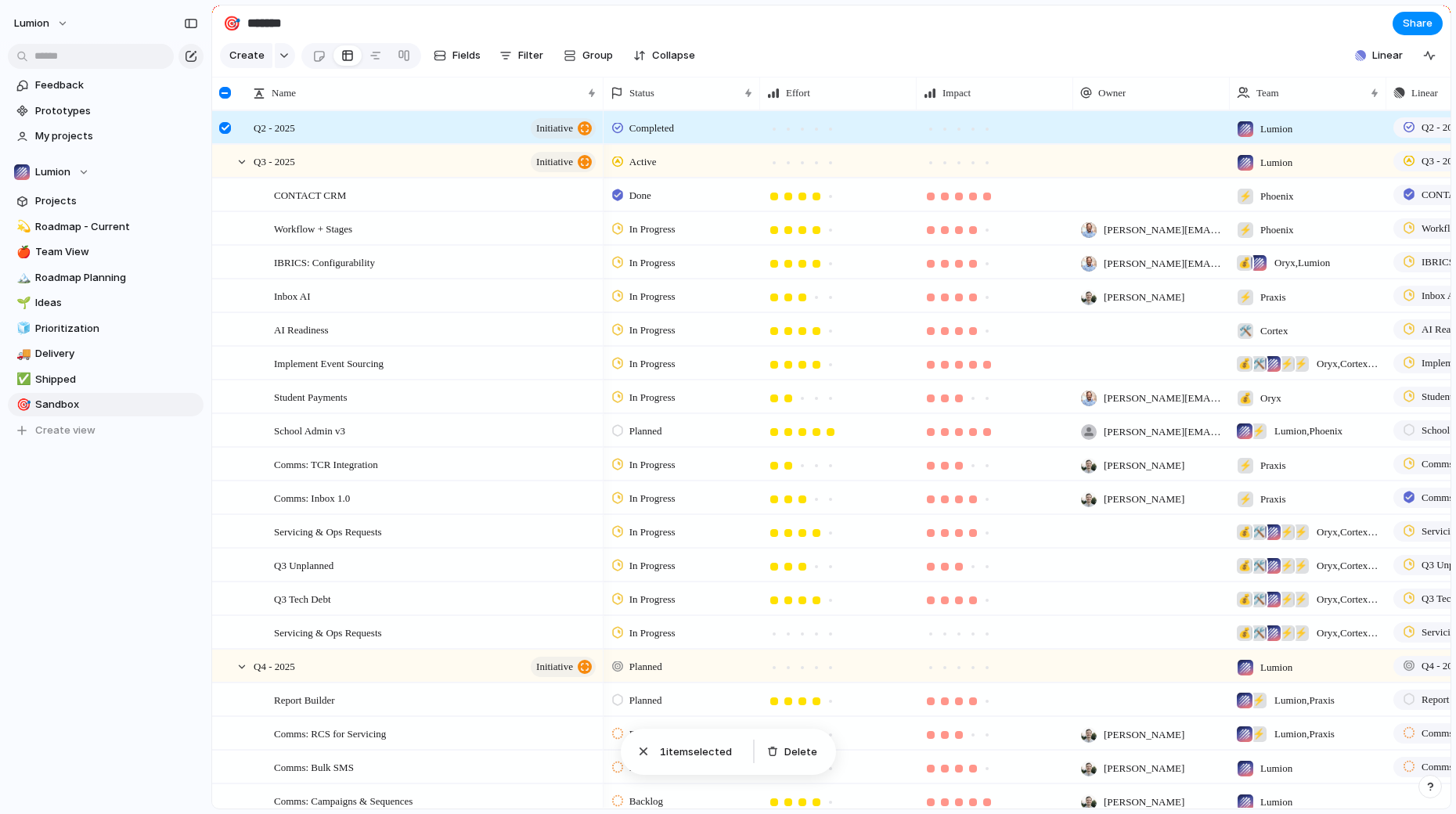
click at [225, 128] on div at bounding box center [225, 128] width 12 height 12
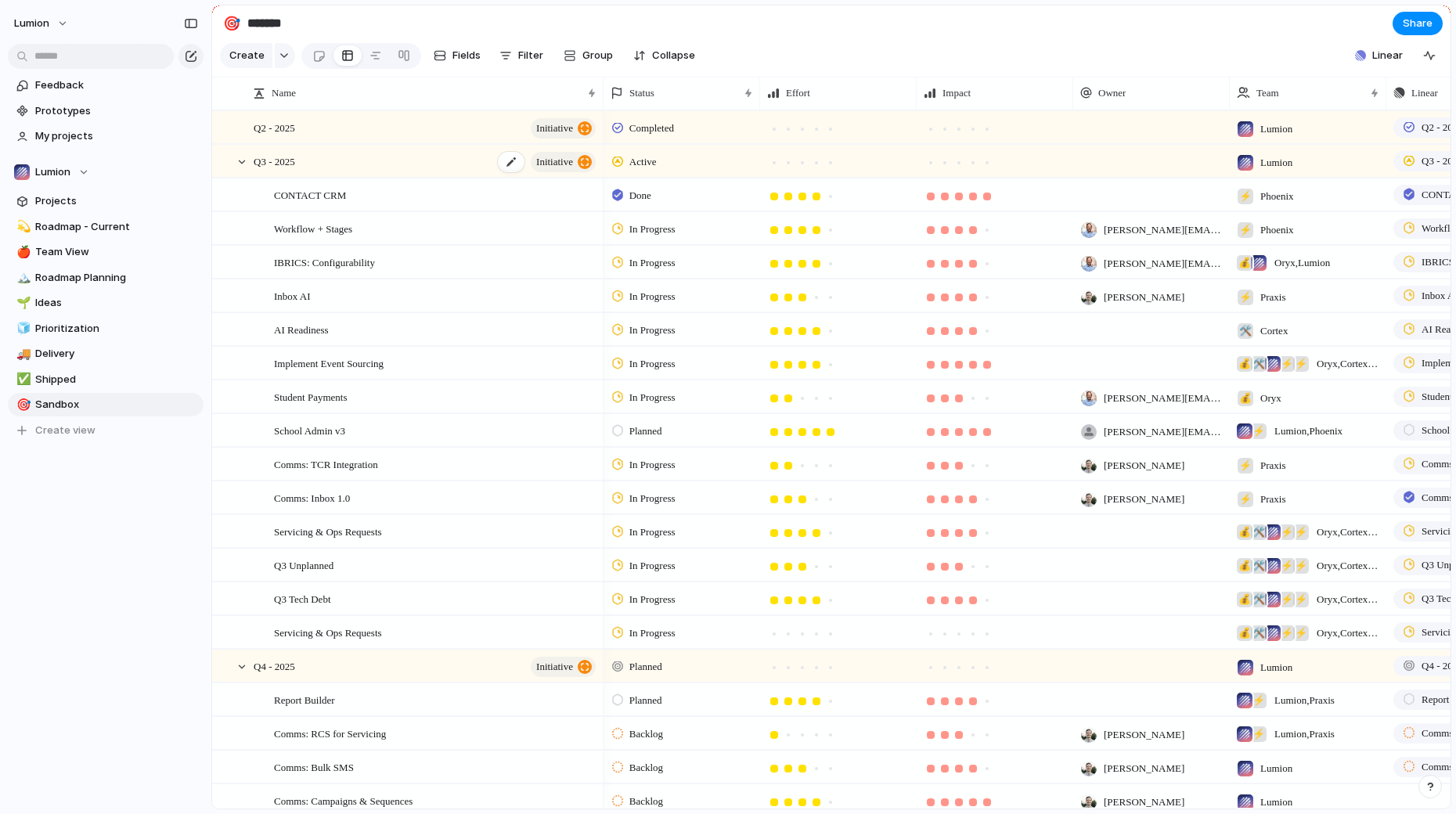
click at [310, 164] on div "Q3 - 2025 initiative" at bounding box center [426, 161] width 345 height 32
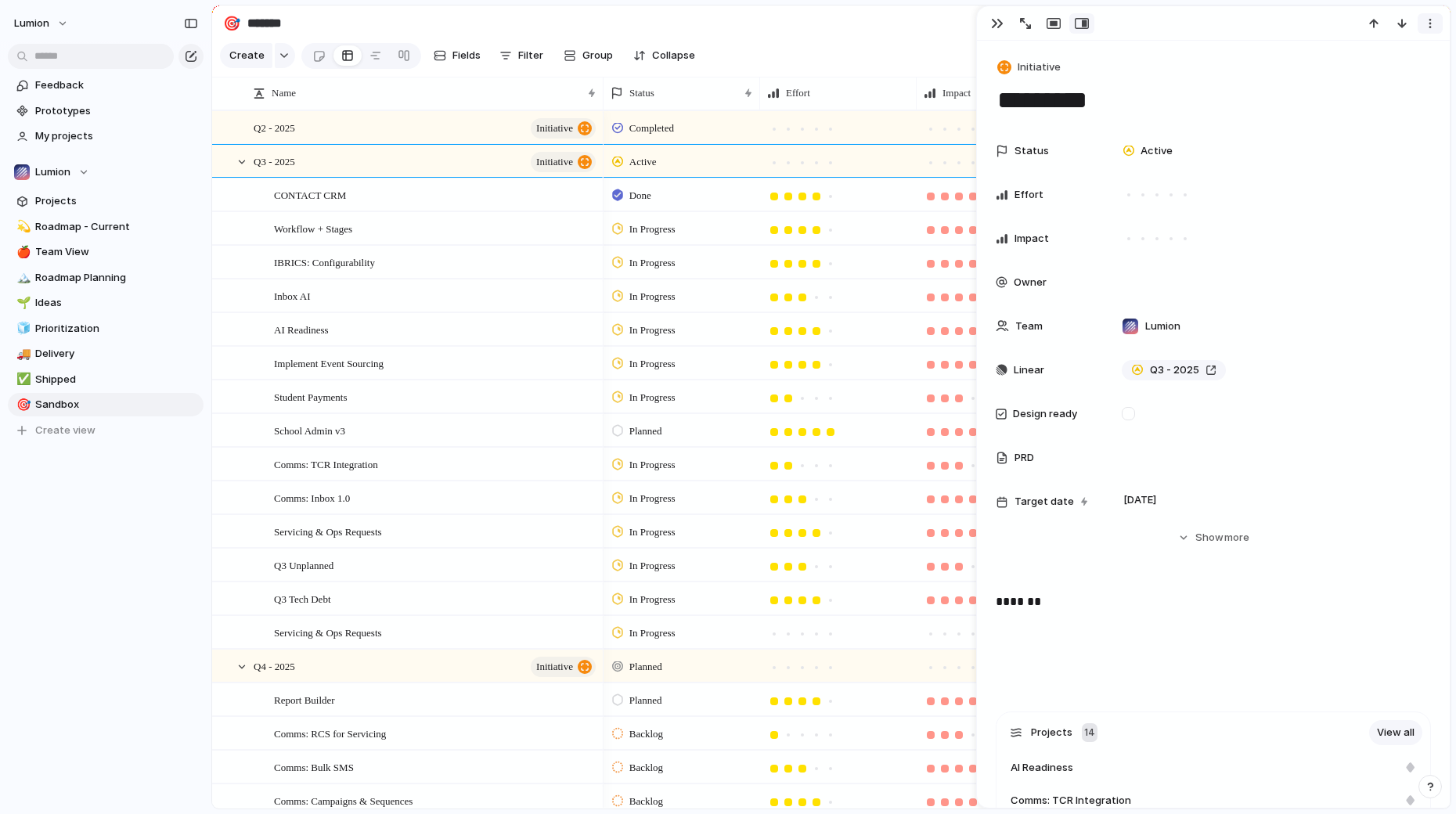
click at [1439, 28] on button "button" at bounding box center [1430, 23] width 25 height 20
click at [1438, 26] on div "Mark as duplicate Delete" at bounding box center [728, 407] width 1456 height 814
click at [1372, 23] on div "button" at bounding box center [1373, 23] width 13 height 13
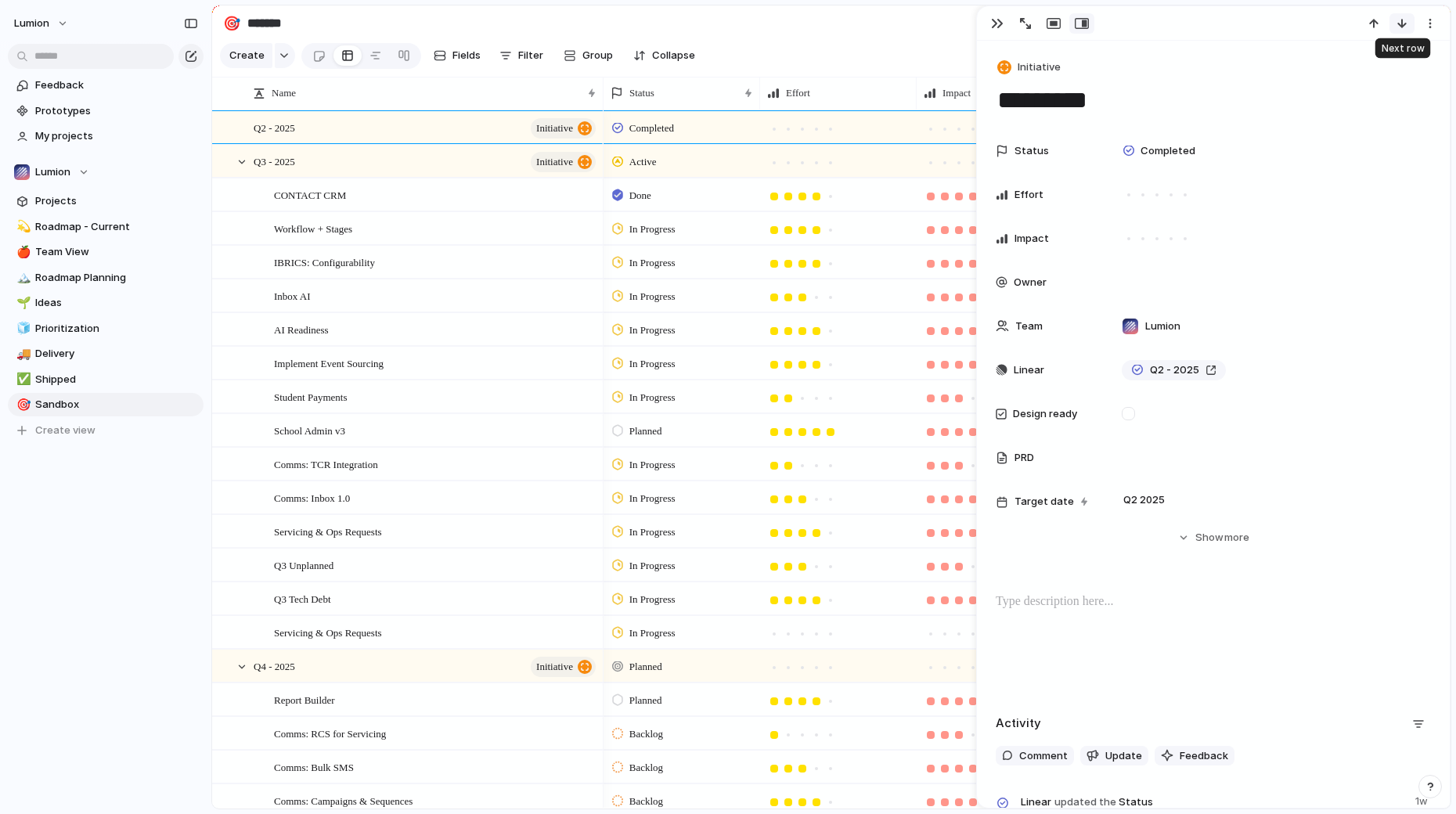
click at [1402, 30] on button "button" at bounding box center [1402, 23] width 25 height 20
type textarea "*********"
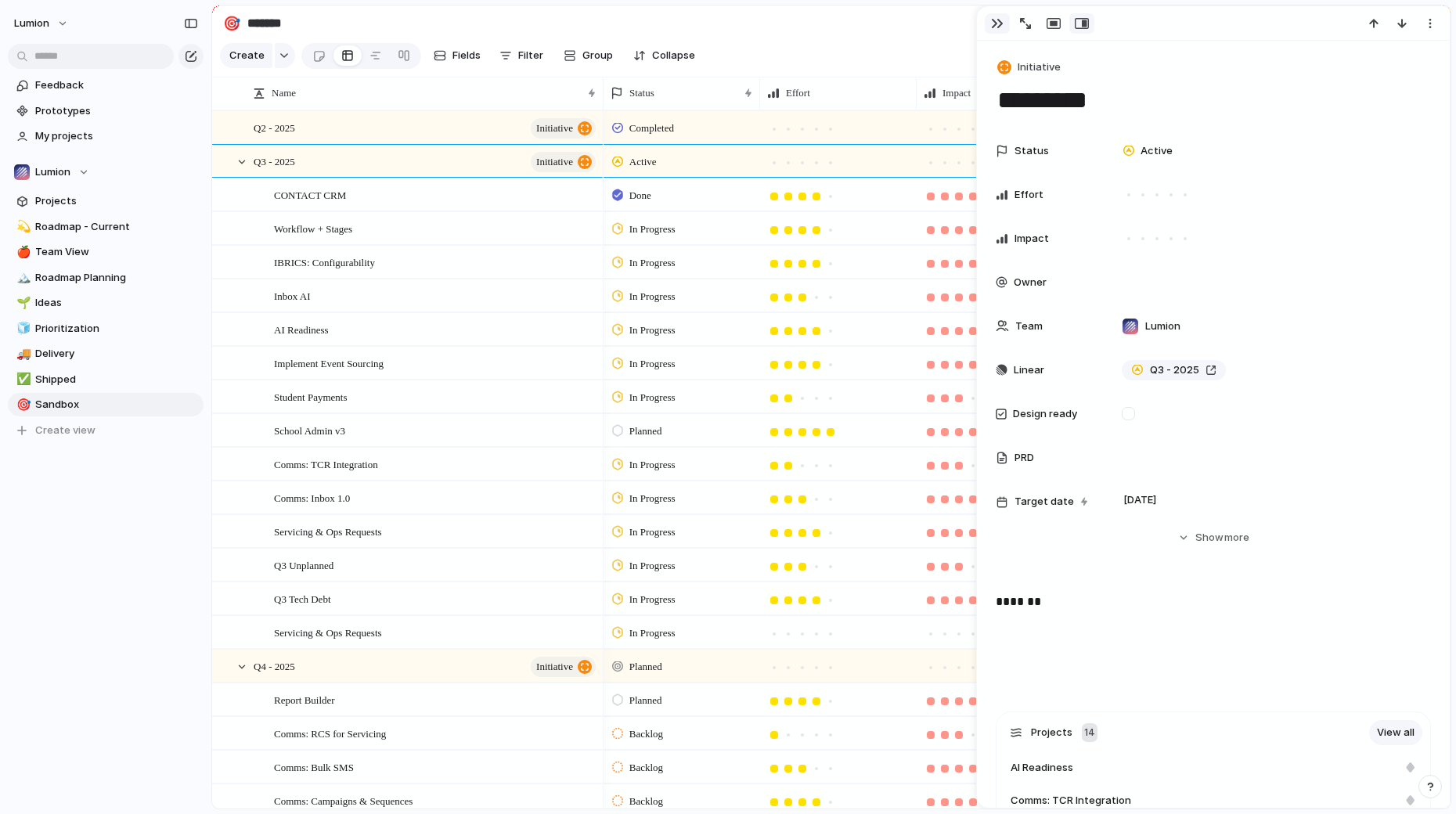
click at [1003, 21] on button "button" at bounding box center [997, 23] width 25 height 20
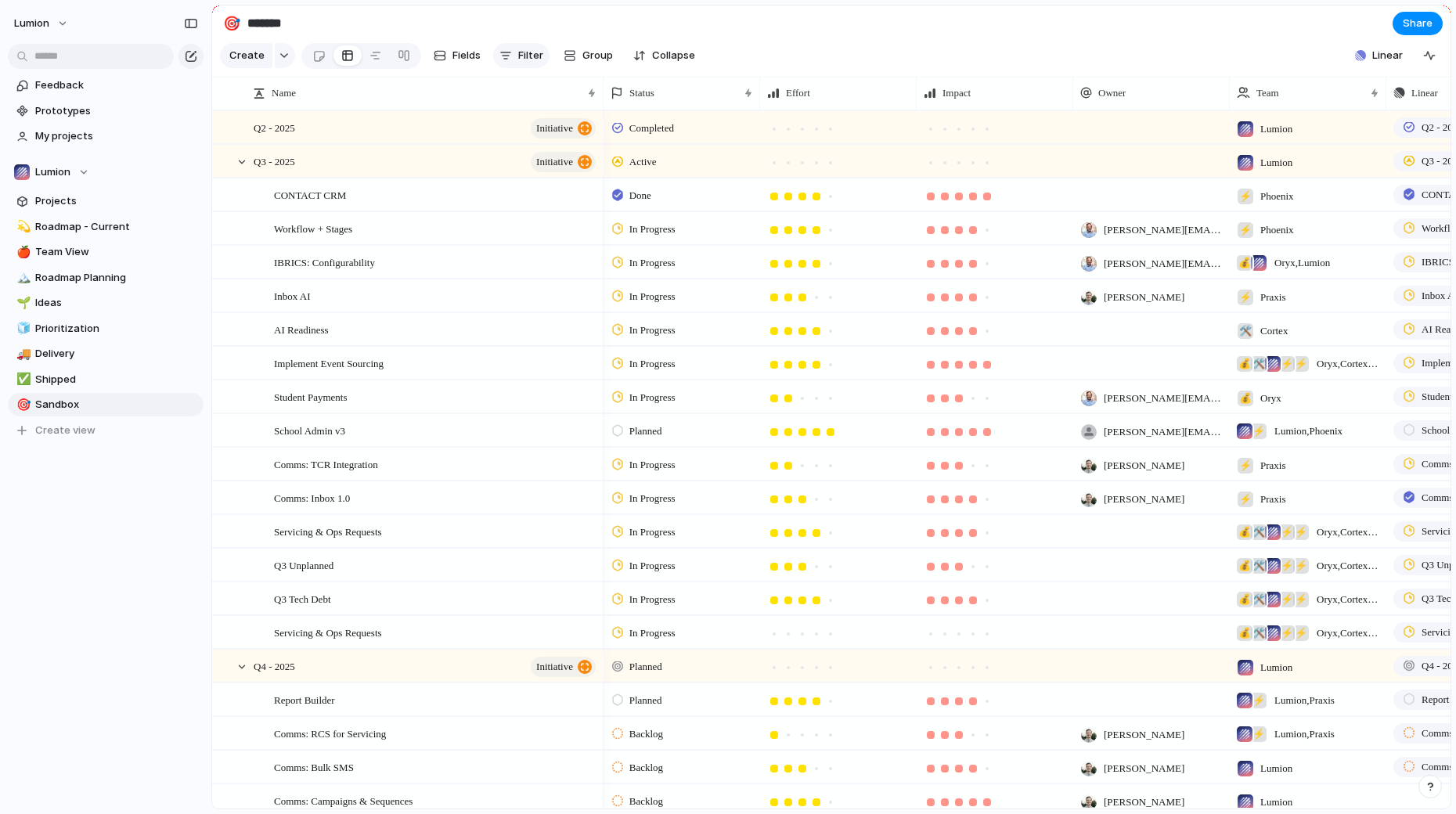
click at [515, 50] on button "Filter" at bounding box center [520, 55] width 56 height 25
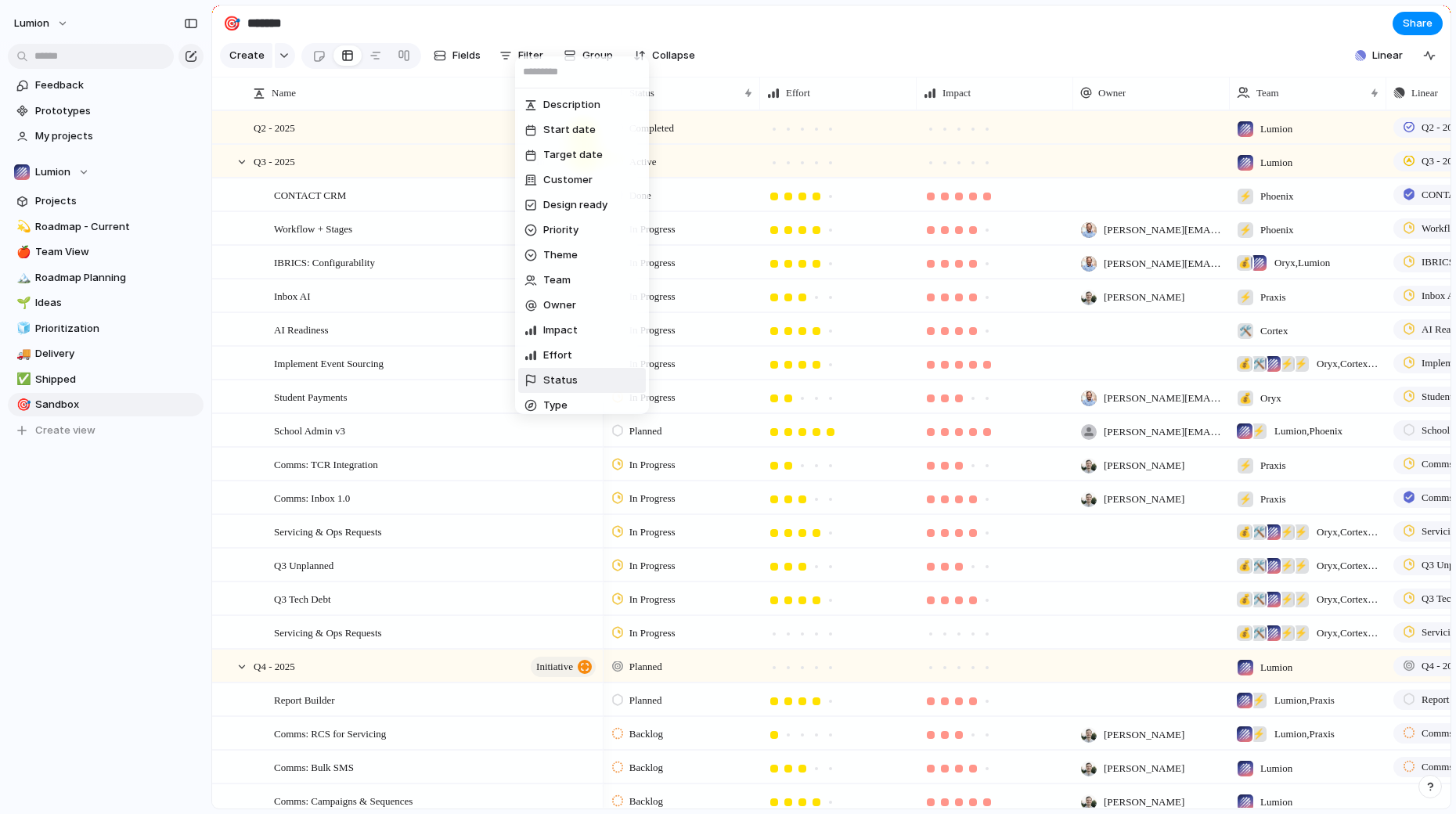
click at [600, 381] on li "Status" at bounding box center [582, 381] width 127 height 25
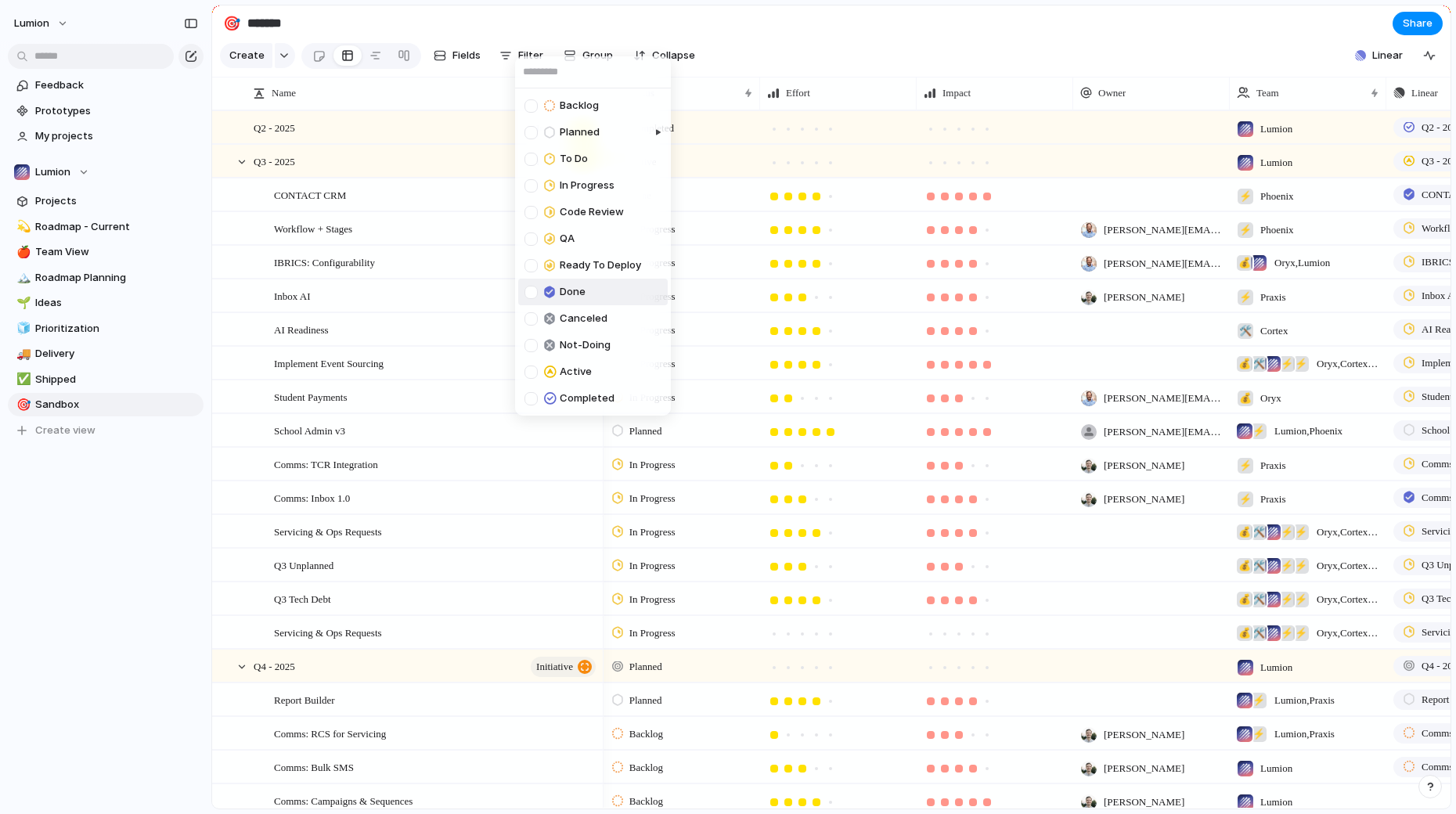
click at [613, 297] on li "Done" at bounding box center [592, 292] width 150 height 27
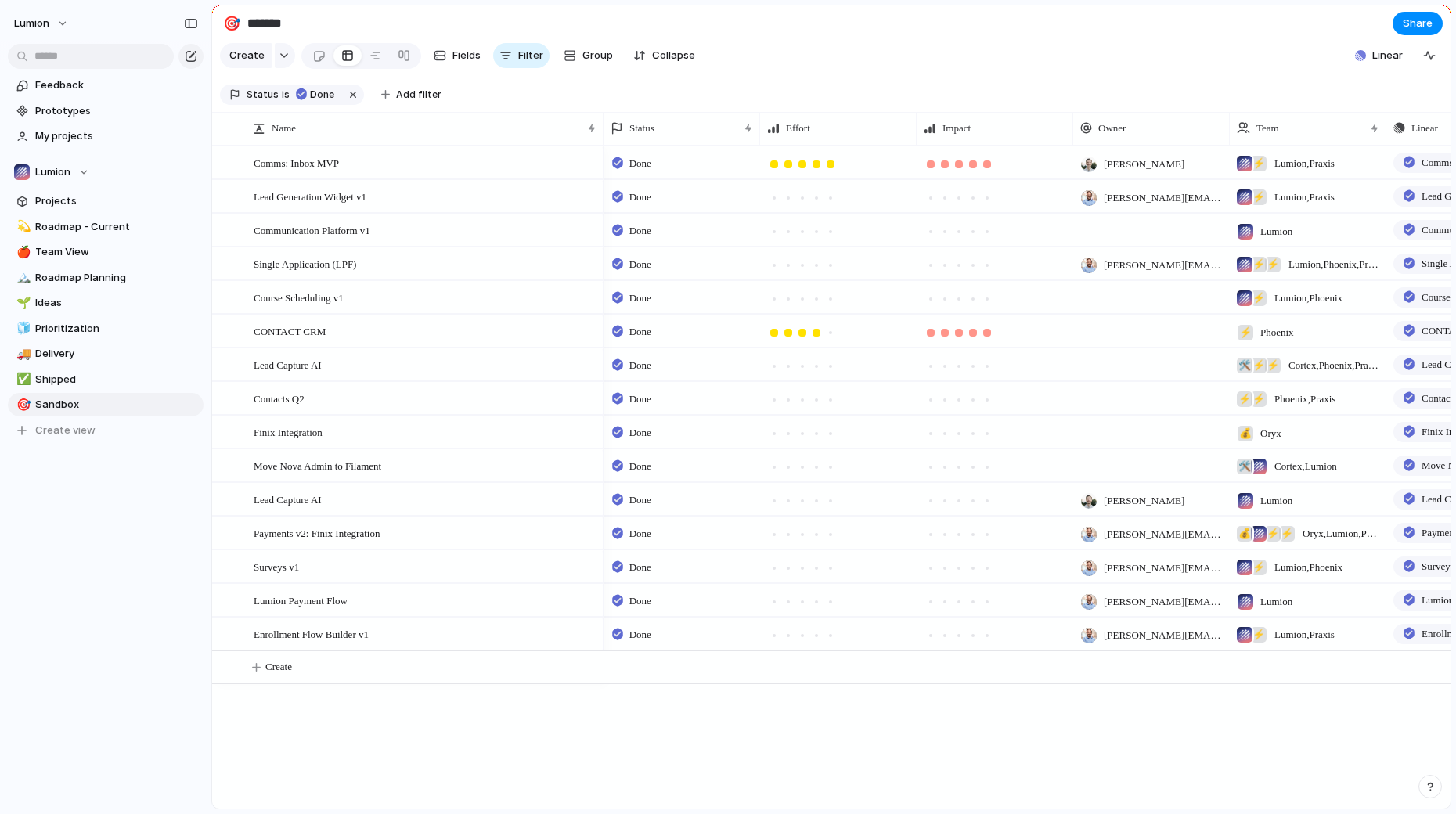
click at [281, 95] on div "Backlog Planned To Do In Progress Code Review QA Ready To Deploy Done Canceled …" at bounding box center [728, 407] width 1456 height 814
click at [282, 95] on span "is" at bounding box center [285, 95] width 8 height 14
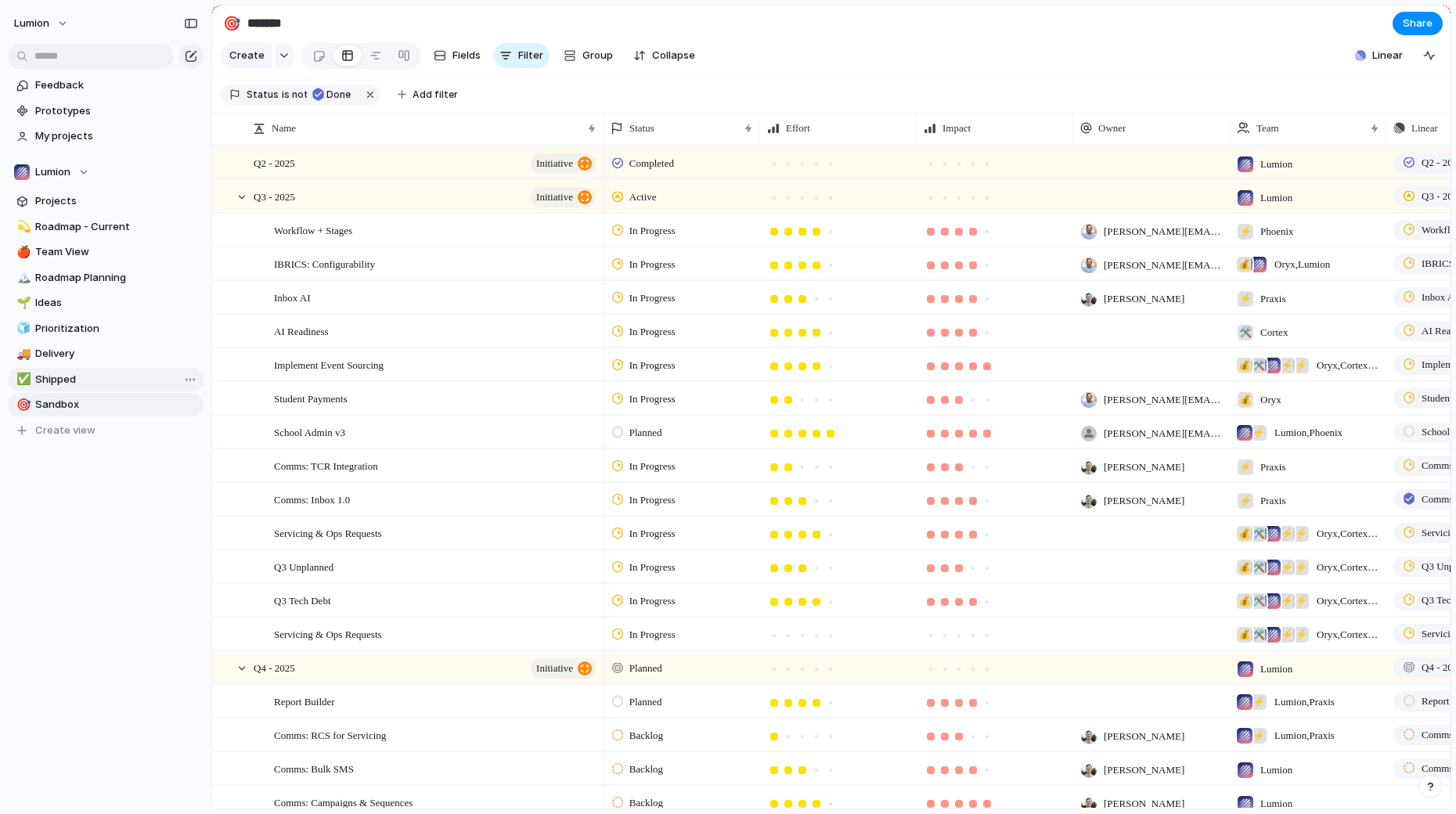
click at [91, 384] on span "Shipped" at bounding box center [116, 379] width 163 height 16
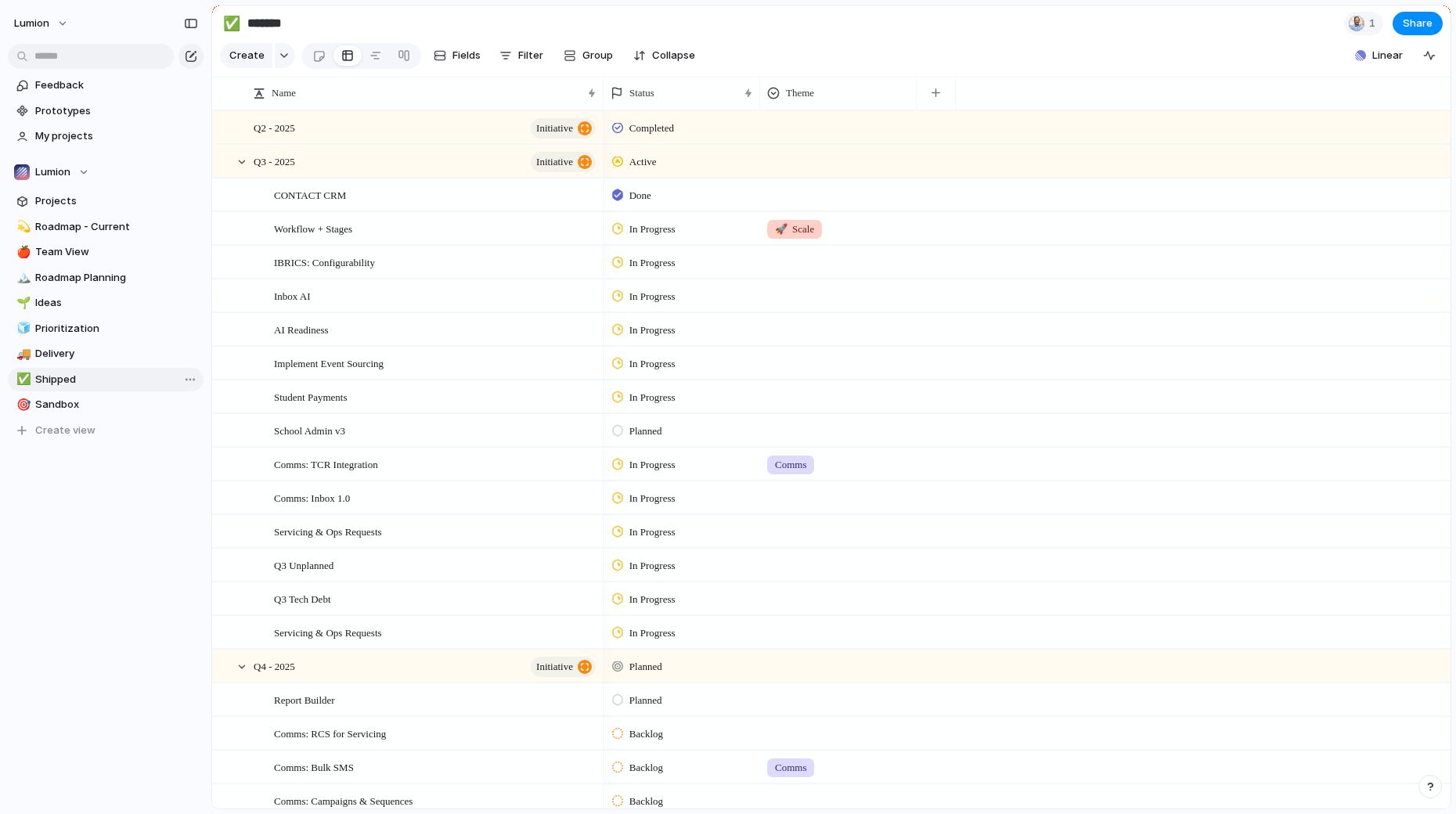
type input "*******"
click at [528, 57] on span "Filter" at bounding box center [531, 55] width 25 height 16
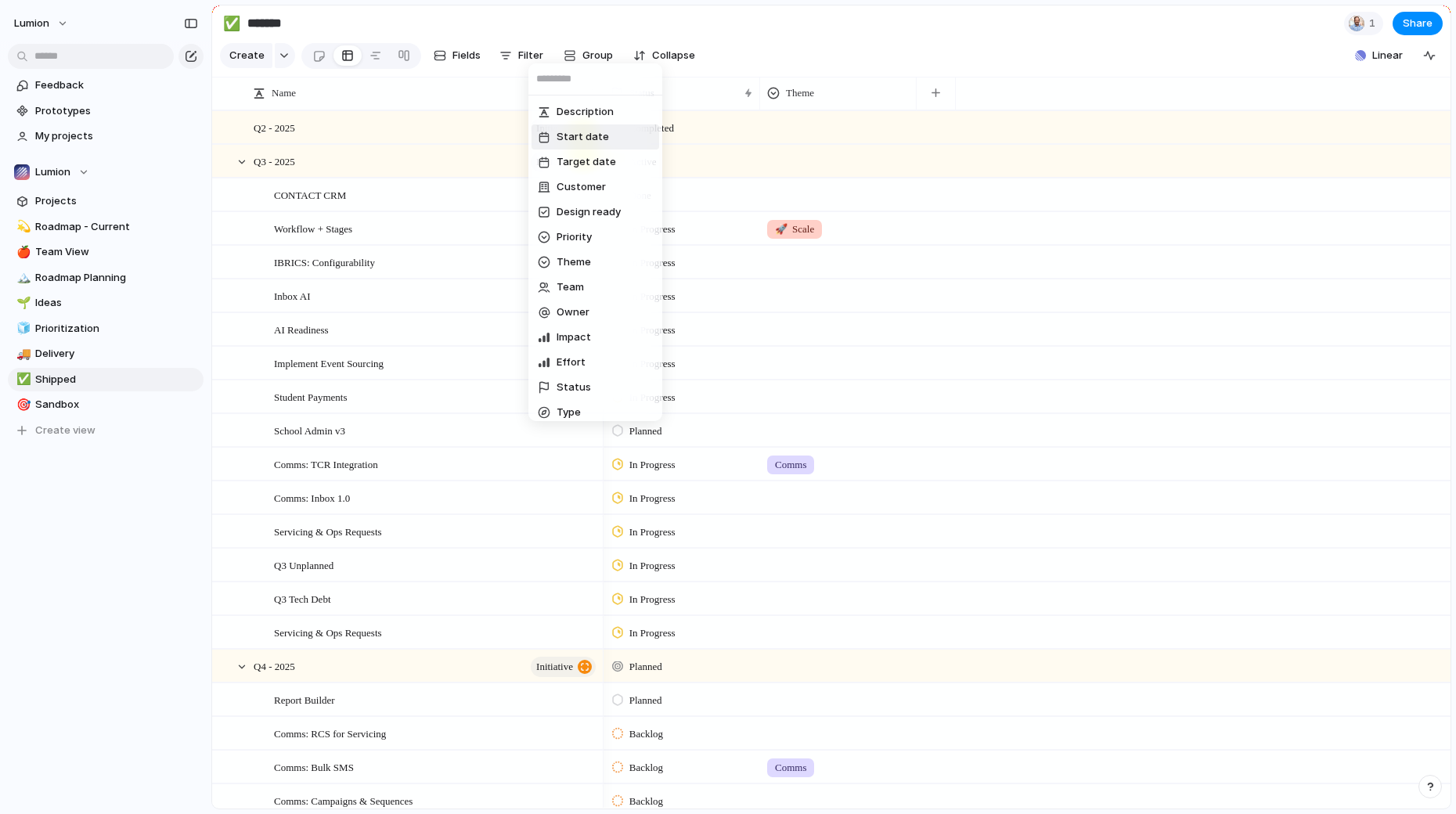
click at [762, 33] on div "Description Start date Target date Customer Design ready Priority Theme Team Ow…" at bounding box center [728, 407] width 1456 height 814
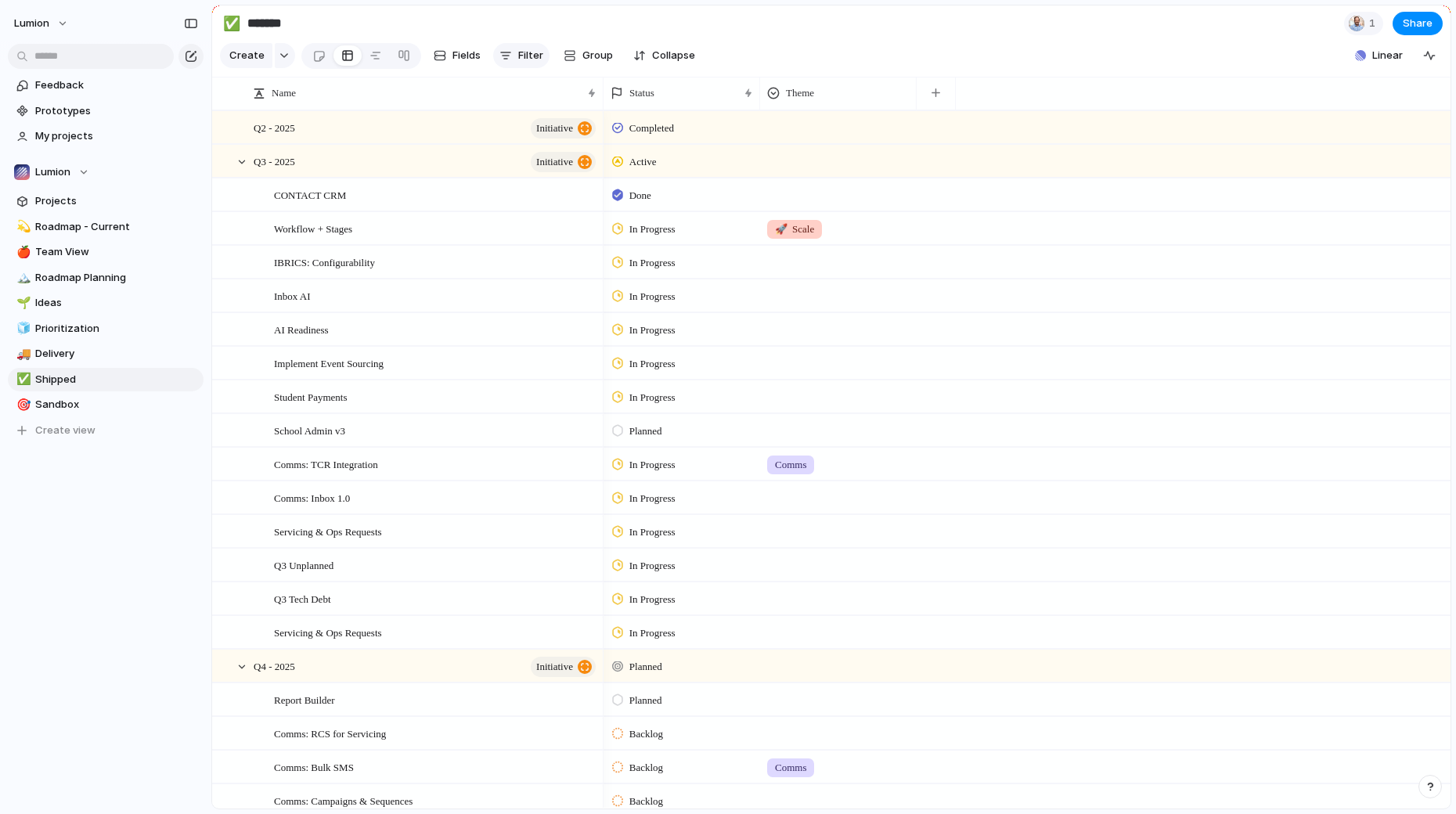
click at [519, 54] on span "Filter" at bounding box center [531, 55] width 25 height 16
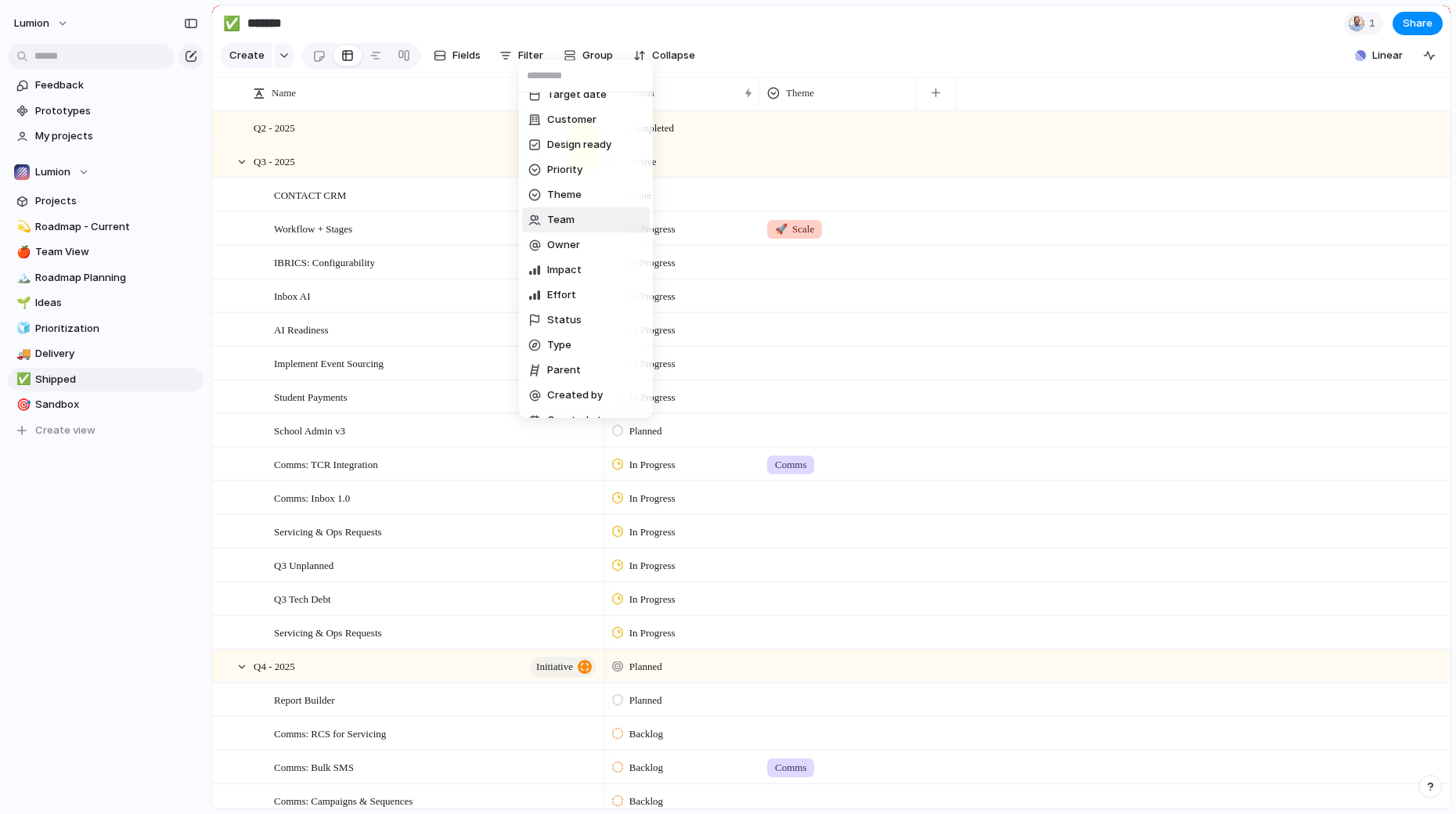
scroll to position [70, 0]
click at [569, 315] on span "Status" at bounding box center [564, 314] width 34 height 16
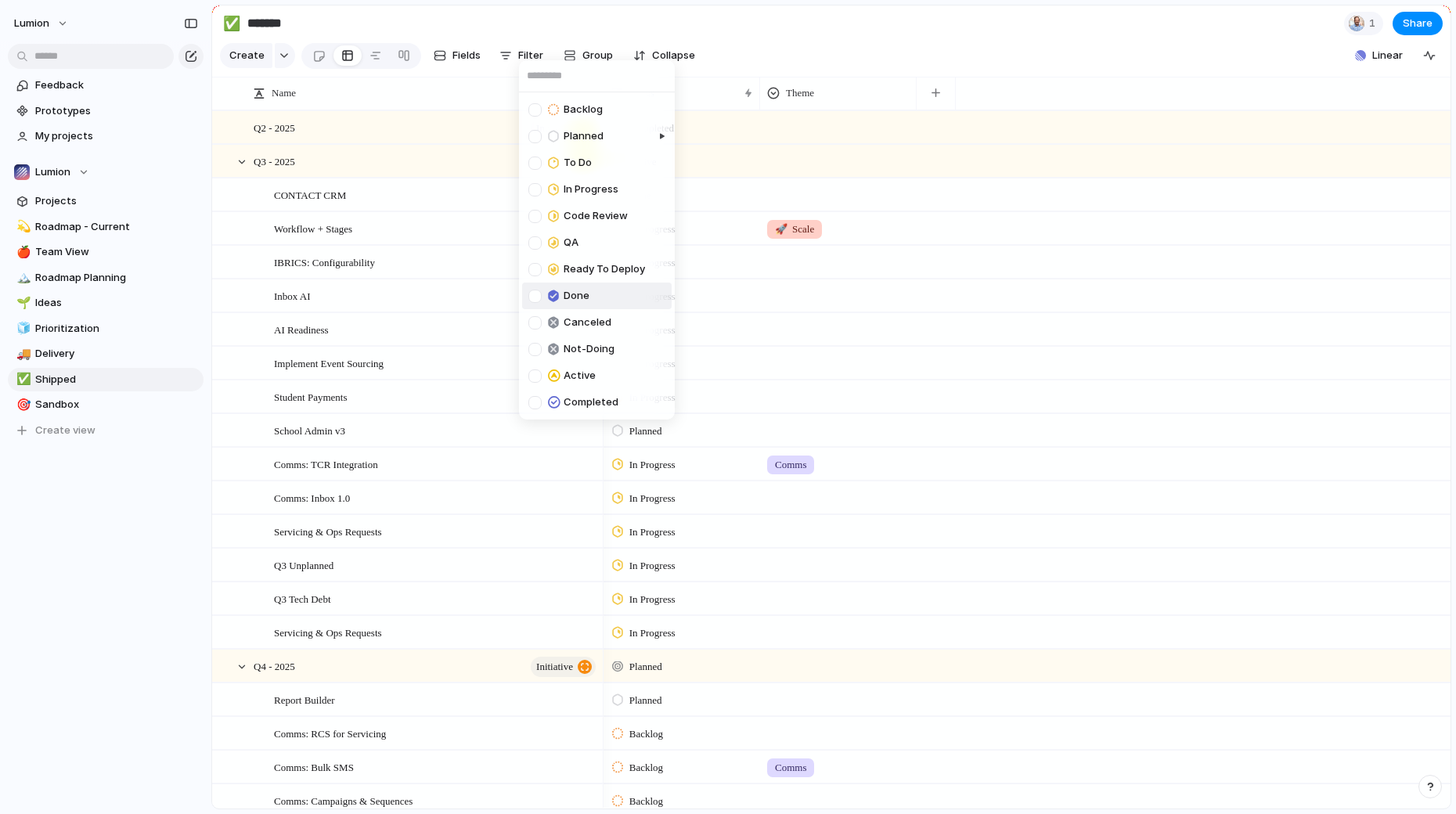
click at [577, 292] on span "Done" at bounding box center [577, 295] width 26 height 16
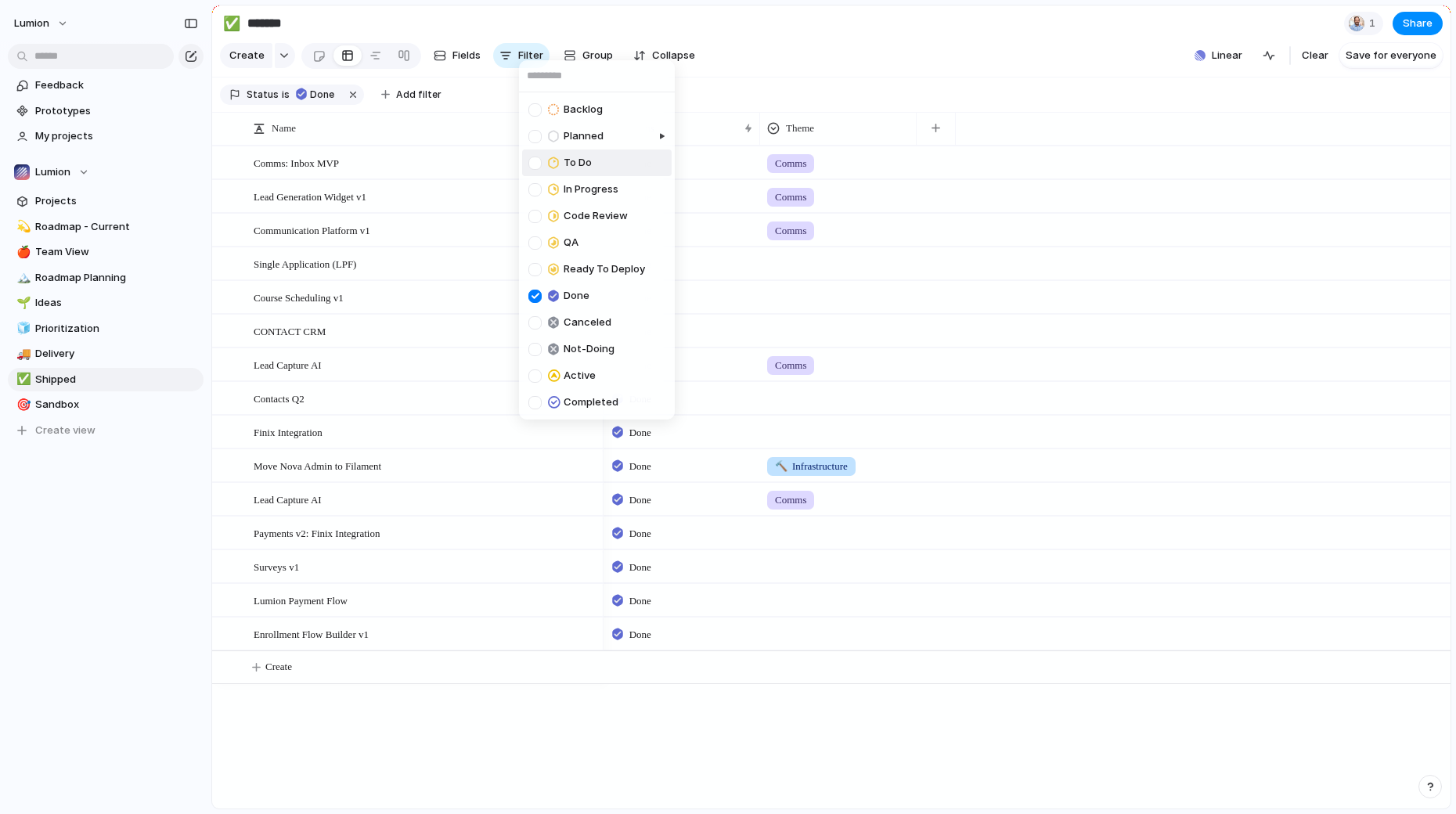
click at [822, 46] on div "Backlog Planned To Do In Progress Code Review QA Ready To Deploy Done Canceled …" at bounding box center [728, 407] width 1456 height 814
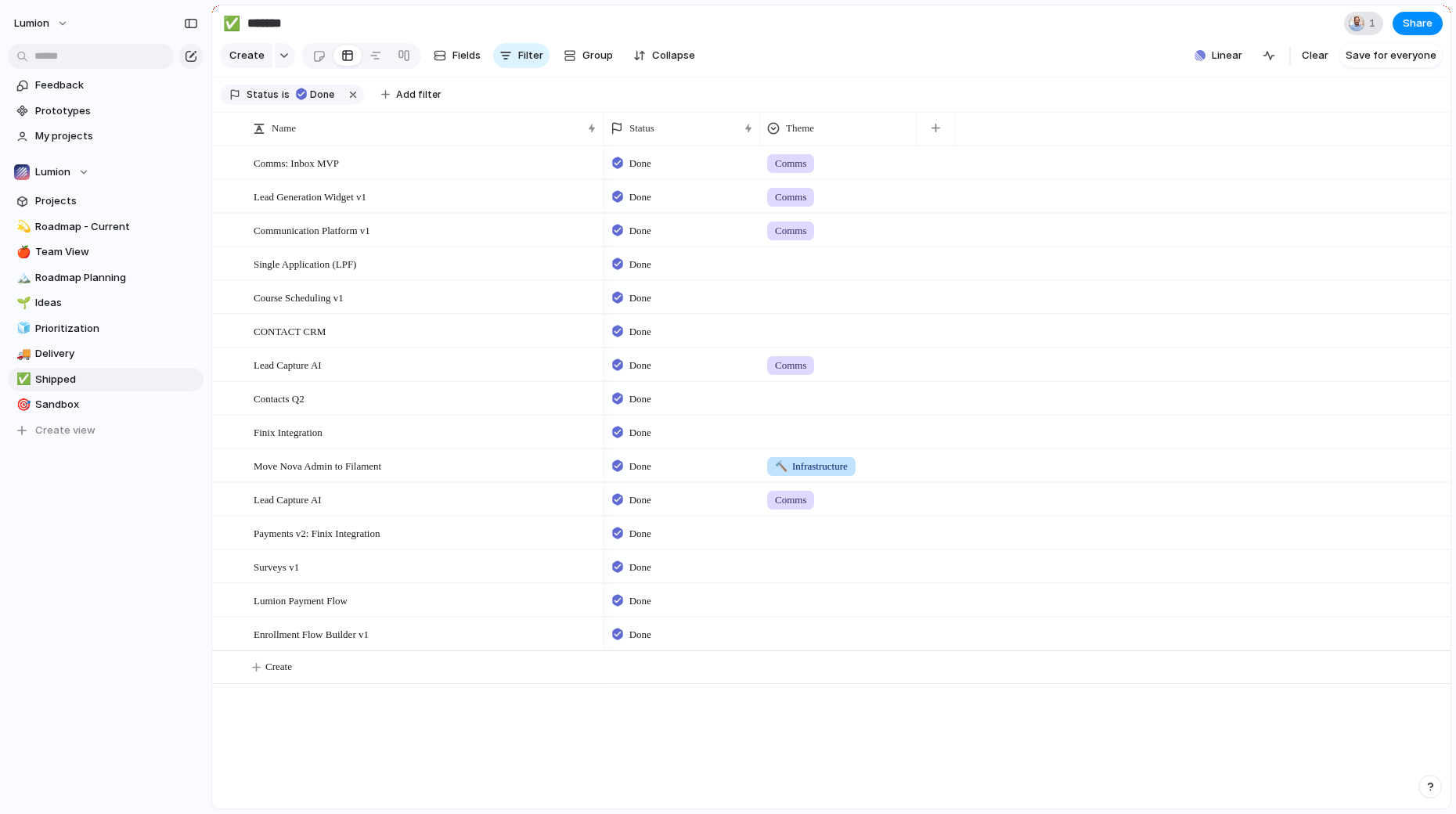
click at [1376, 27] on span "1" at bounding box center [1374, 23] width 11 height 16
click at [1371, 23] on div "Seen by [PERSON_NAME][EMAIL_ADDRESS][DOMAIN_NAME]" at bounding box center [728, 407] width 1456 height 814
click at [1433, 790] on div "button" at bounding box center [1430, 786] width 11 height 11
click at [1362, 730] on button "Contact us 3 hrs" at bounding box center [1359, 724] width 156 height 25
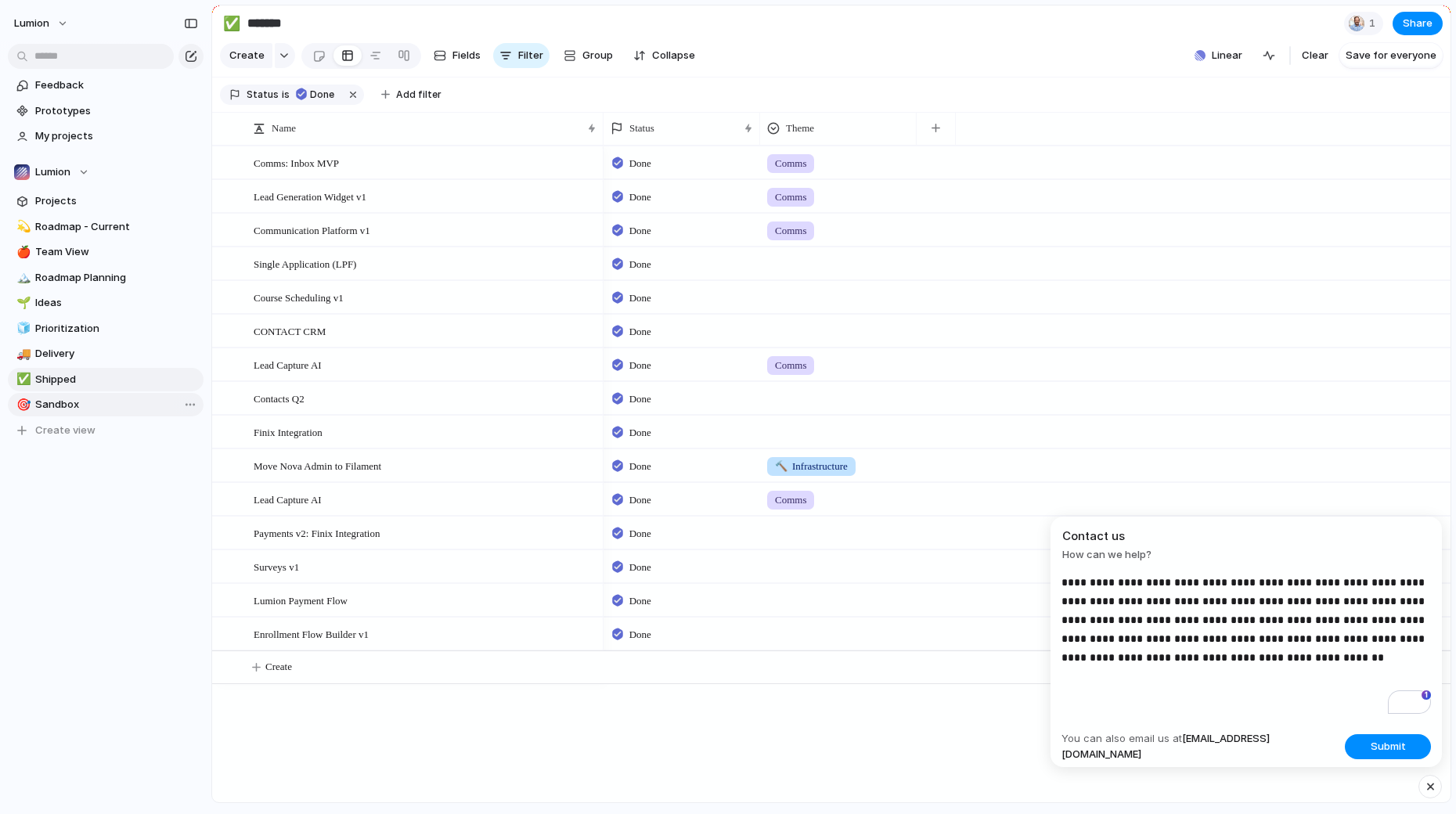
click at [87, 402] on span "Sandbox" at bounding box center [116, 404] width 163 height 16
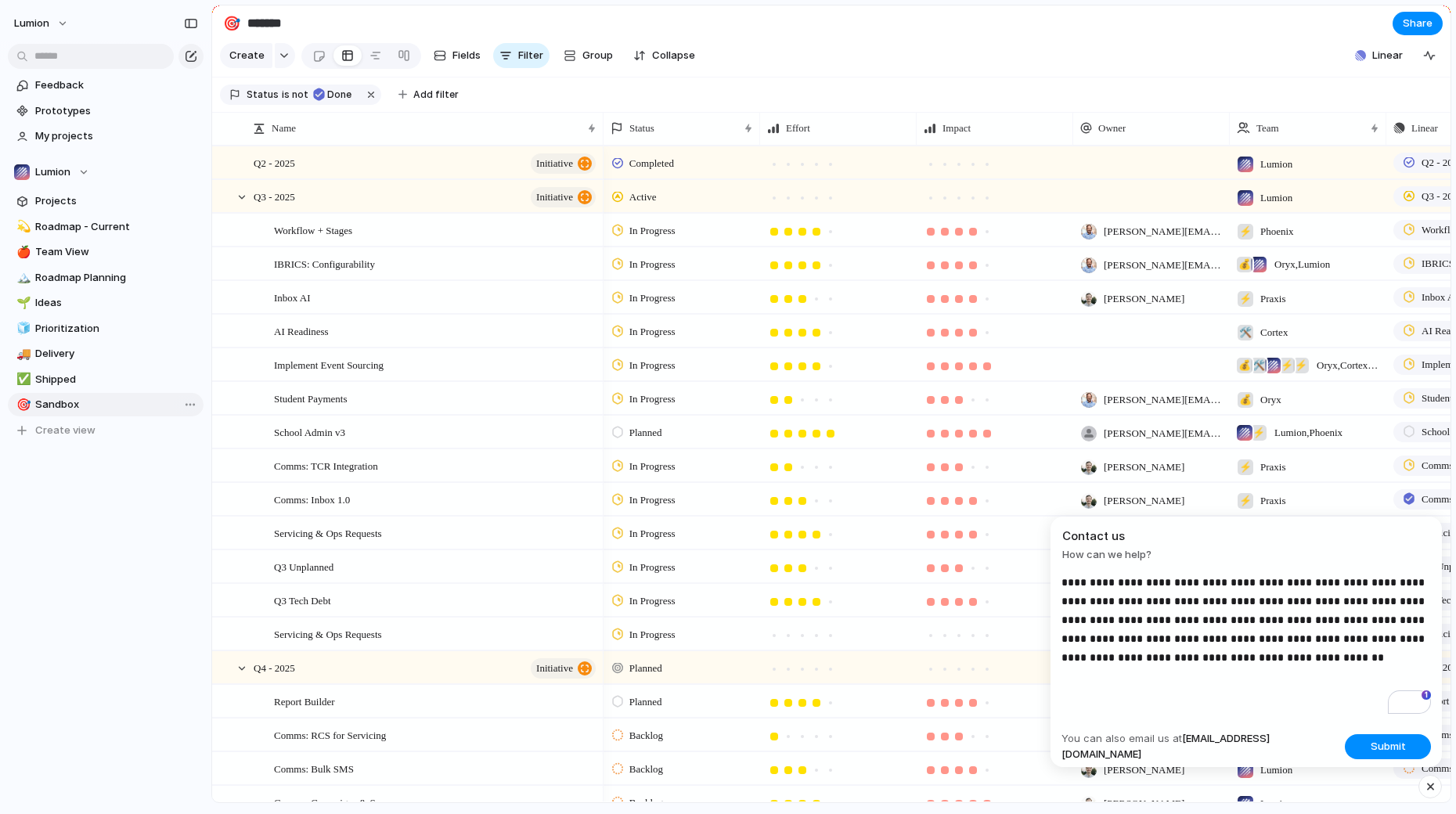
type input "*******"
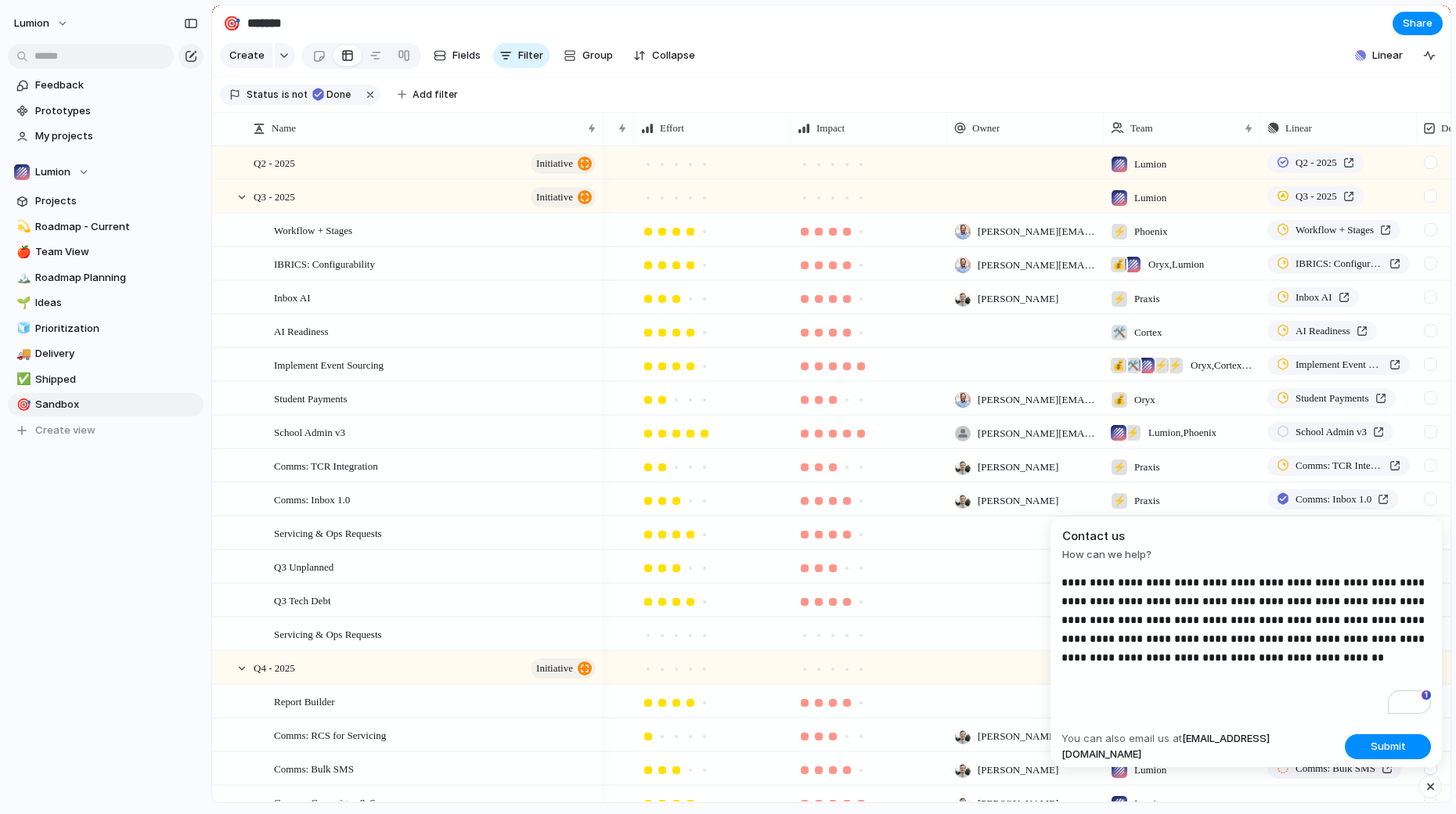
scroll to position [0, 157]
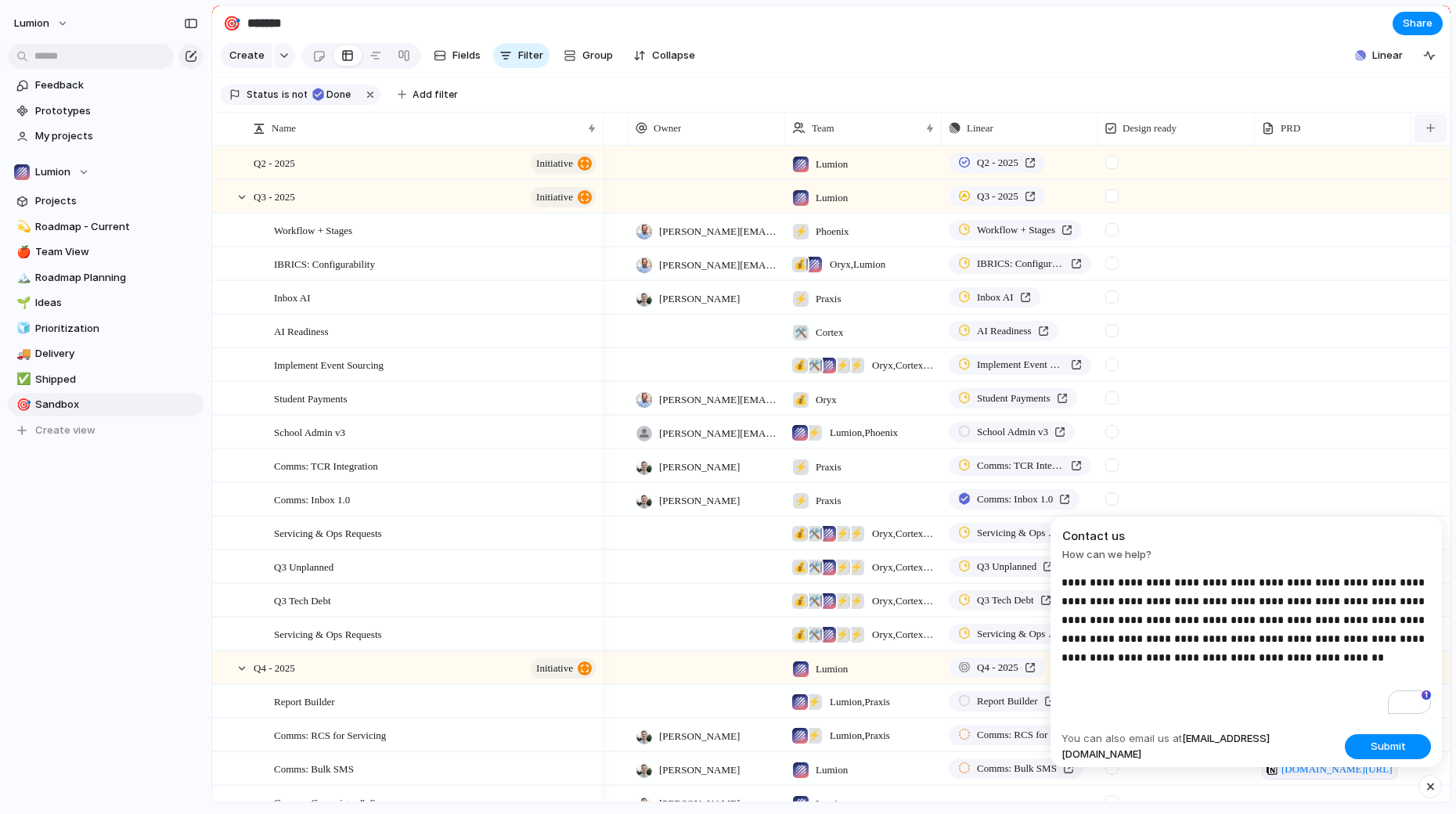
click at [1426, 130] on button "button" at bounding box center [1431, 129] width 32 height 28
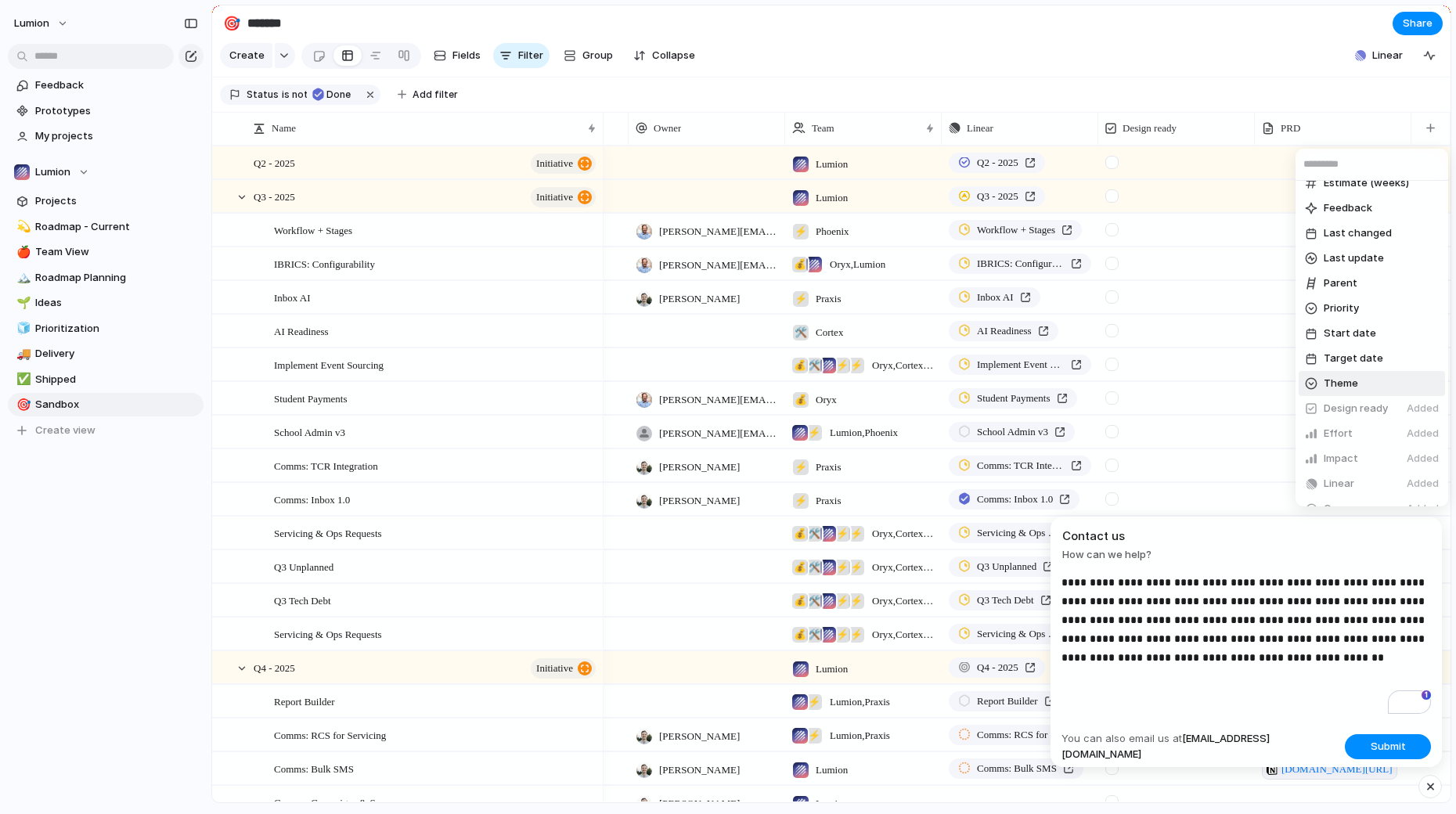
scroll to position [115, 0]
click at [1379, 356] on li "Target date" at bounding box center [1371, 357] width 146 height 25
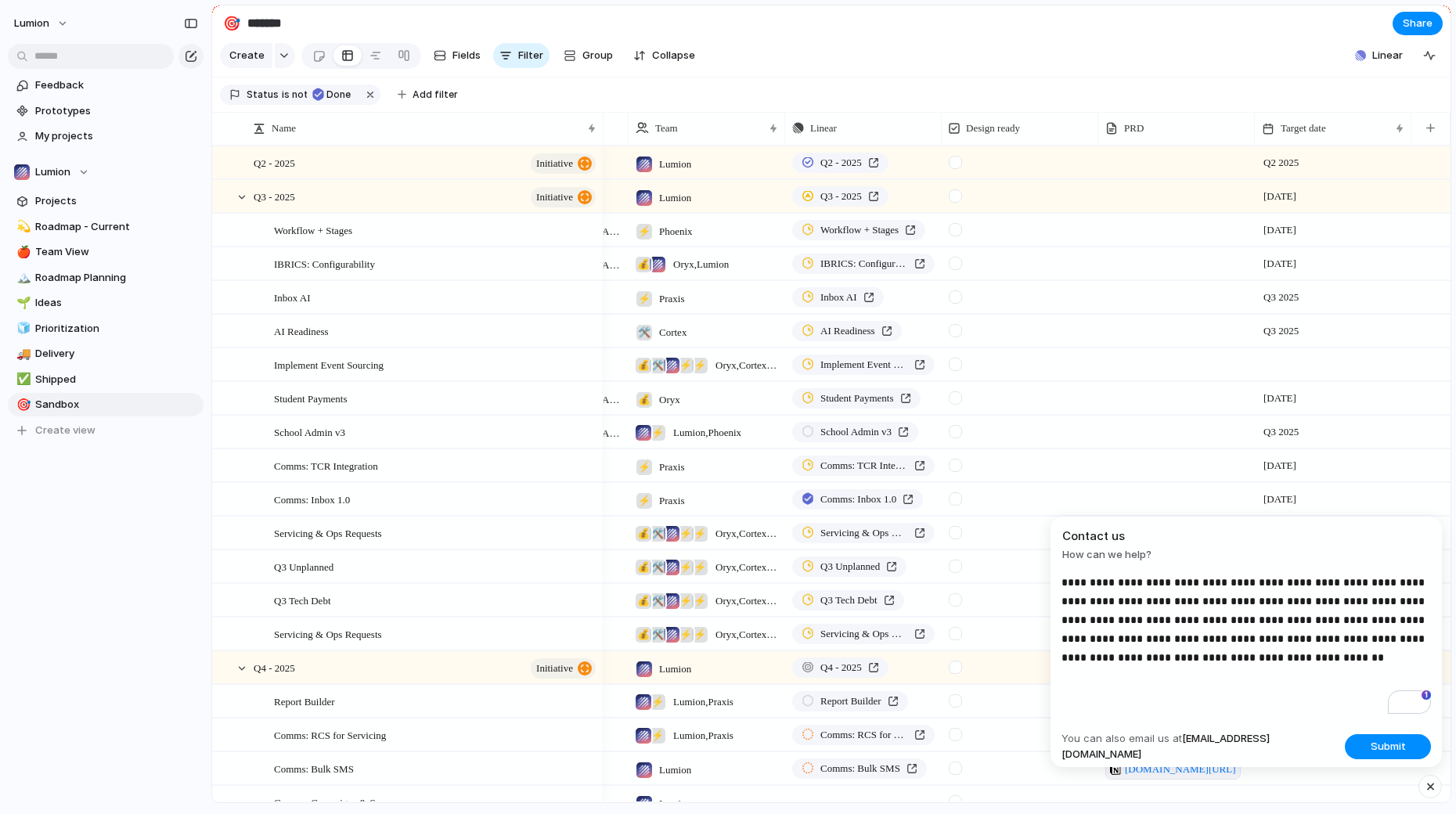
scroll to position [95, 0]
click at [1294, 299] on span "Q3 2025" at bounding box center [1280, 297] width 43 height 18
click at [1321, 123] on span "Target date" at bounding box center [1304, 128] width 45 height 16
click at [1318, 238] on span "Sort descending" at bounding box center [1329, 238] width 82 height 16
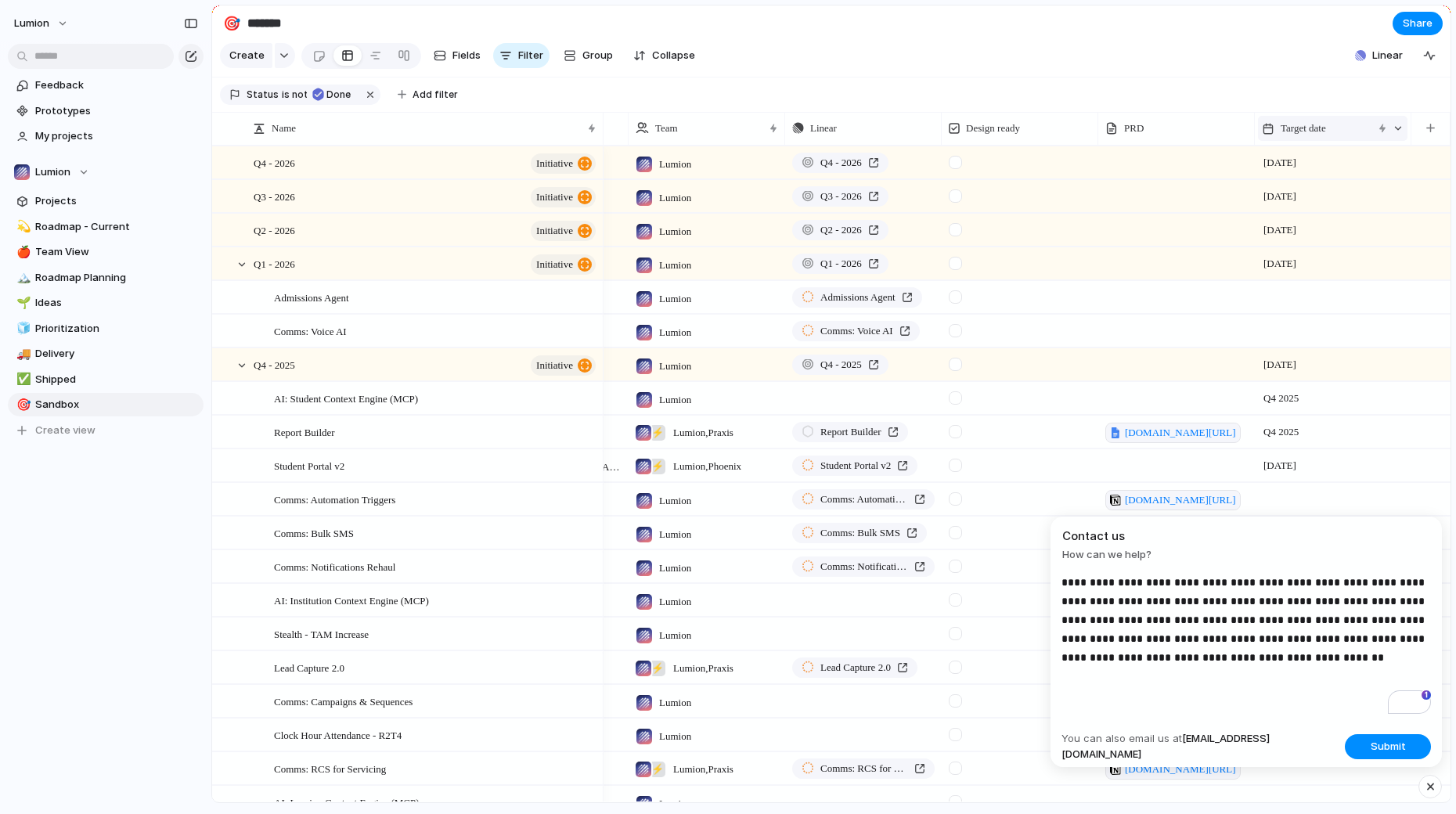
click at [1324, 127] on span "Target date" at bounding box center [1304, 128] width 45 height 16
click at [1327, 216] on span "Sort ascending" at bounding box center [1325, 213] width 76 height 16
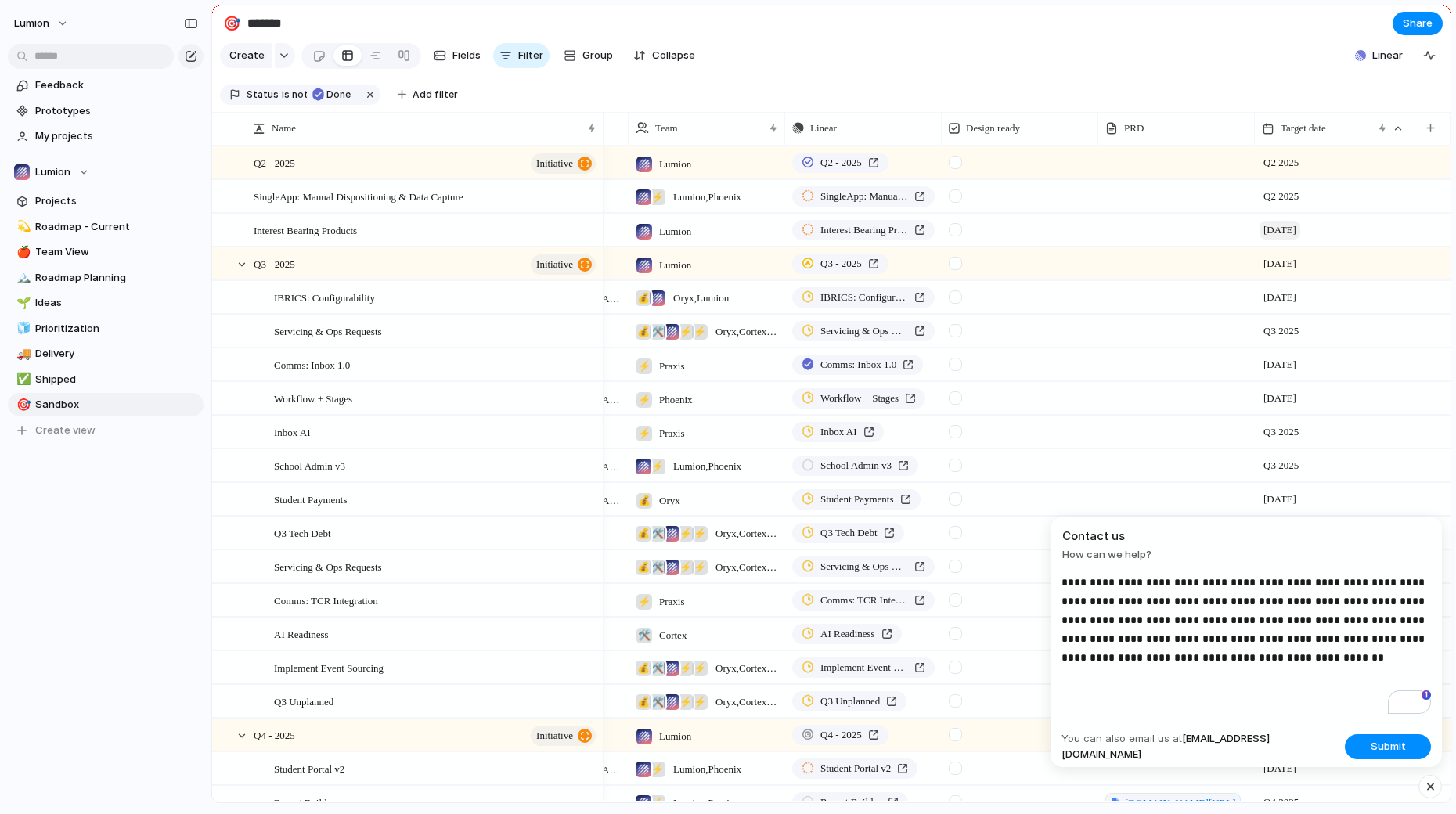
click at [1300, 225] on span "[DATE]" at bounding box center [1279, 230] width 41 height 18
click at [1300, 369] on span "[DATE]" at bounding box center [1279, 365] width 41 height 18
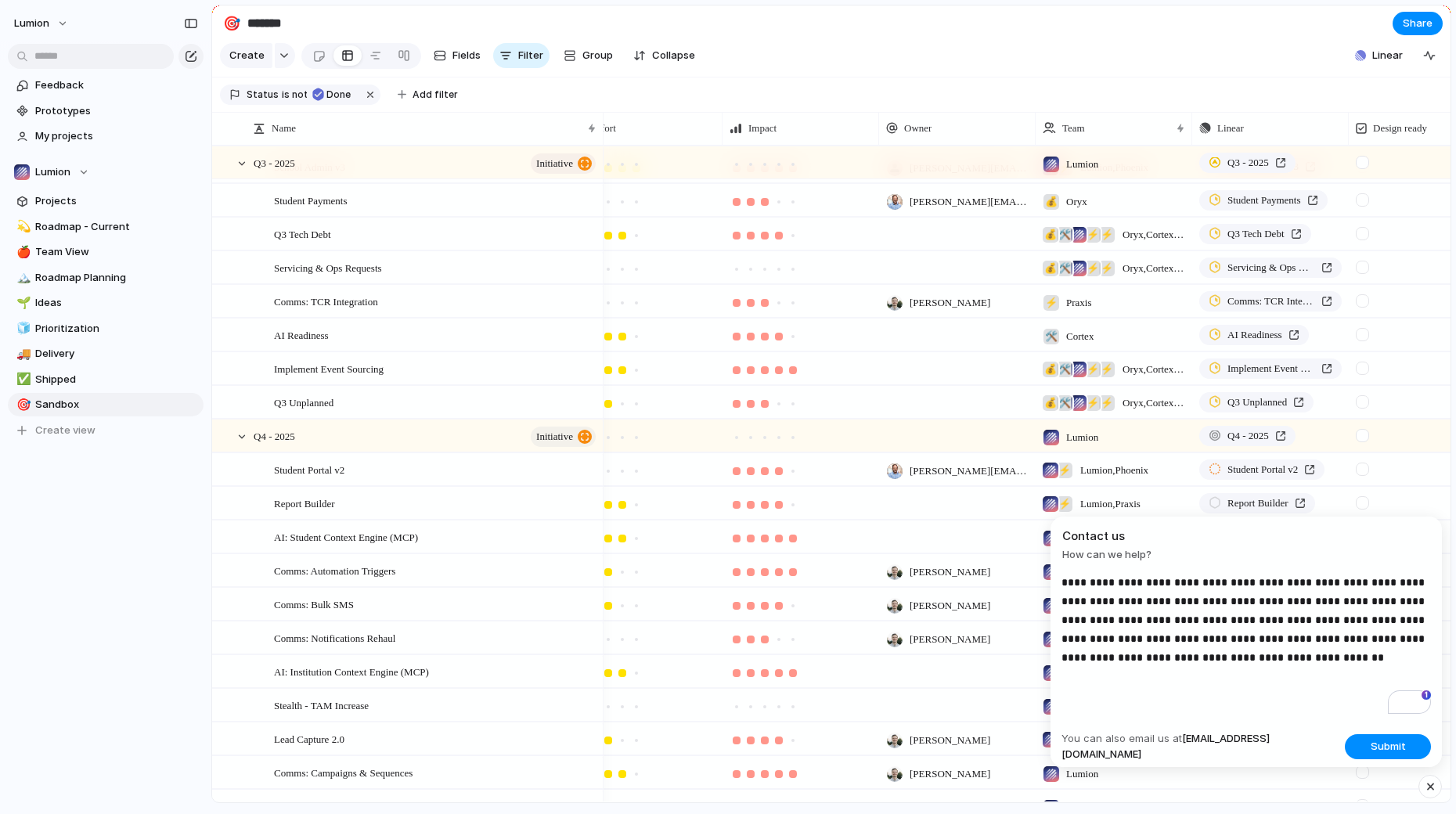
click at [1209, 632] on p "**********" at bounding box center [1247, 620] width 370 height 94
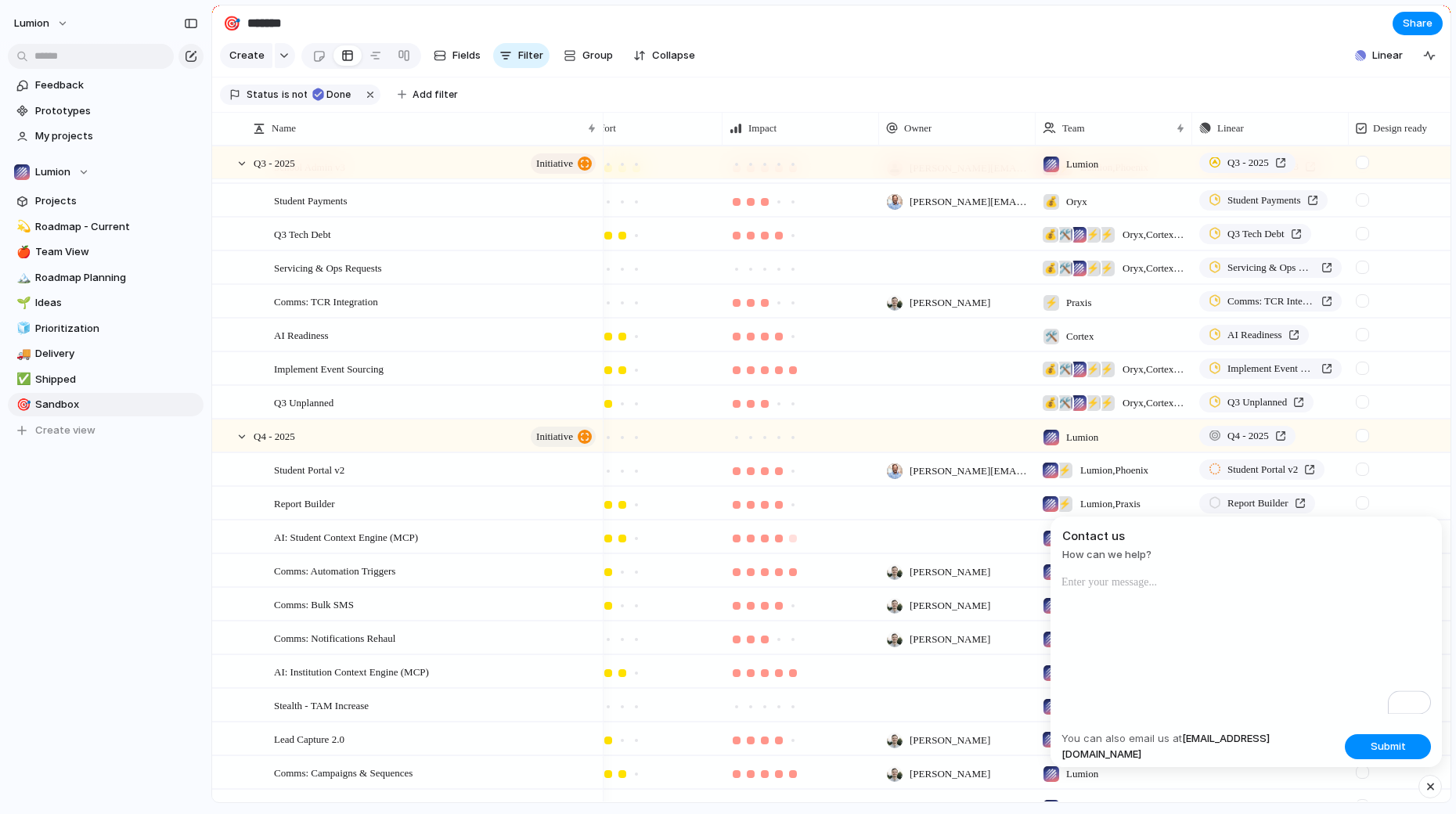
click at [784, 542] on div at bounding box center [778, 538] width 14 height 14
click at [1408, 589] on p "To enrich screen reader interactions, please activate Accessibility in Grammarl…" at bounding box center [1247, 582] width 370 height 18
click at [1429, 788] on div "button" at bounding box center [1431, 786] width 13 height 18
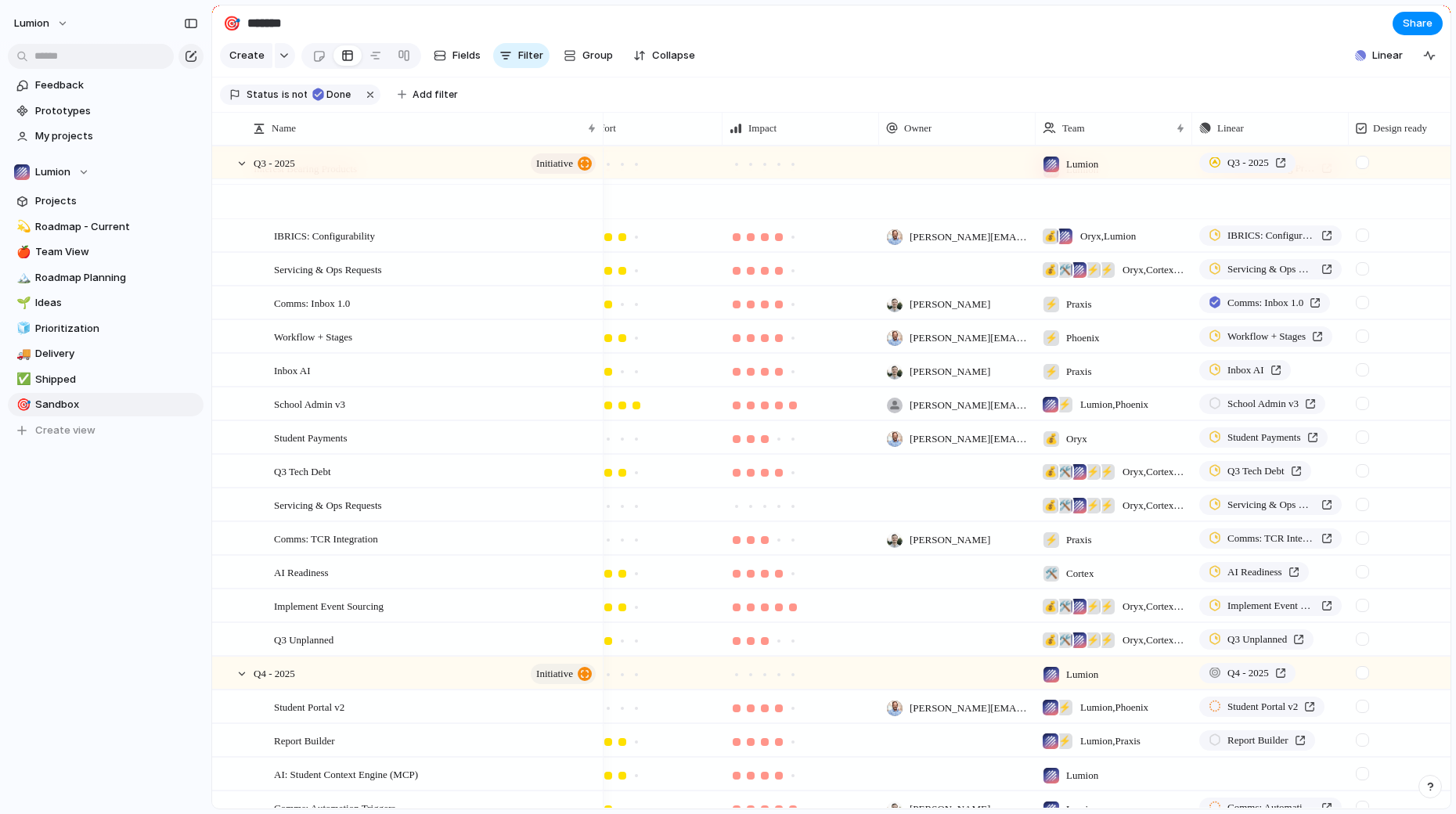
scroll to position [5, 0]
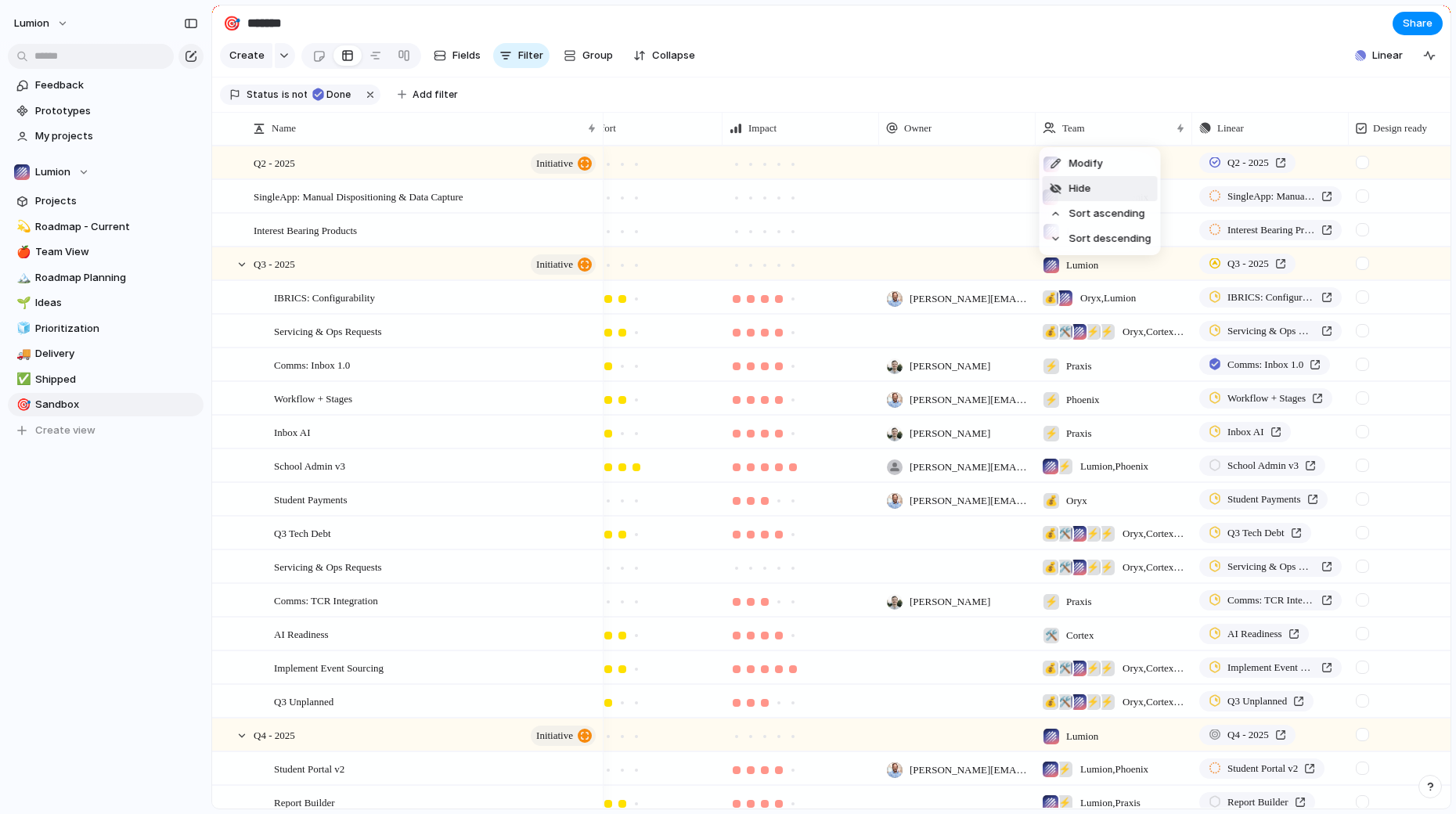
click at [1110, 188] on li "Hide" at bounding box center [1100, 188] width 115 height 25
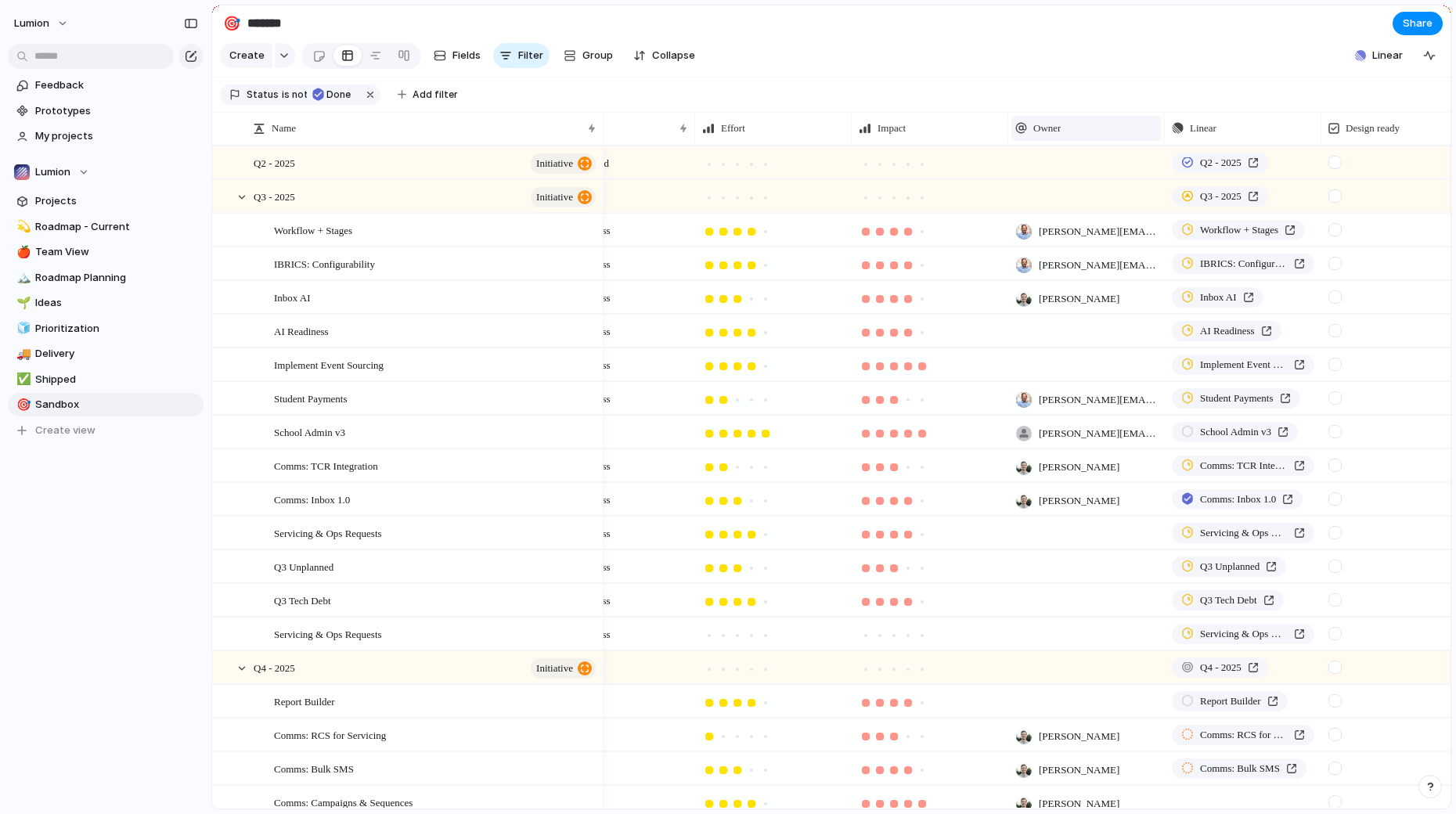
scroll to position [0, 88]
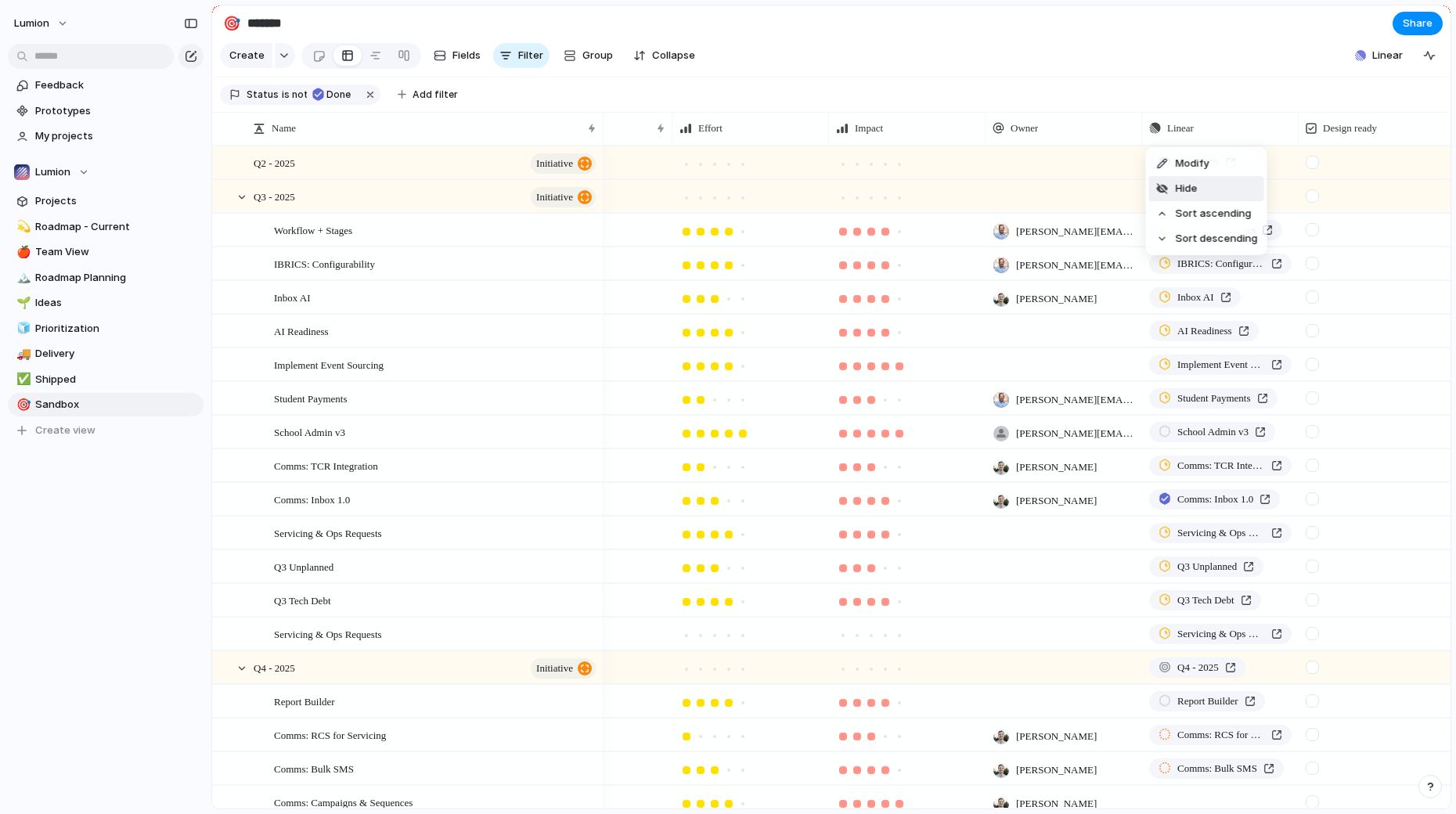
click at [1217, 188] on li "Hide" at bounding box center [1207, 188] width 115 height 25
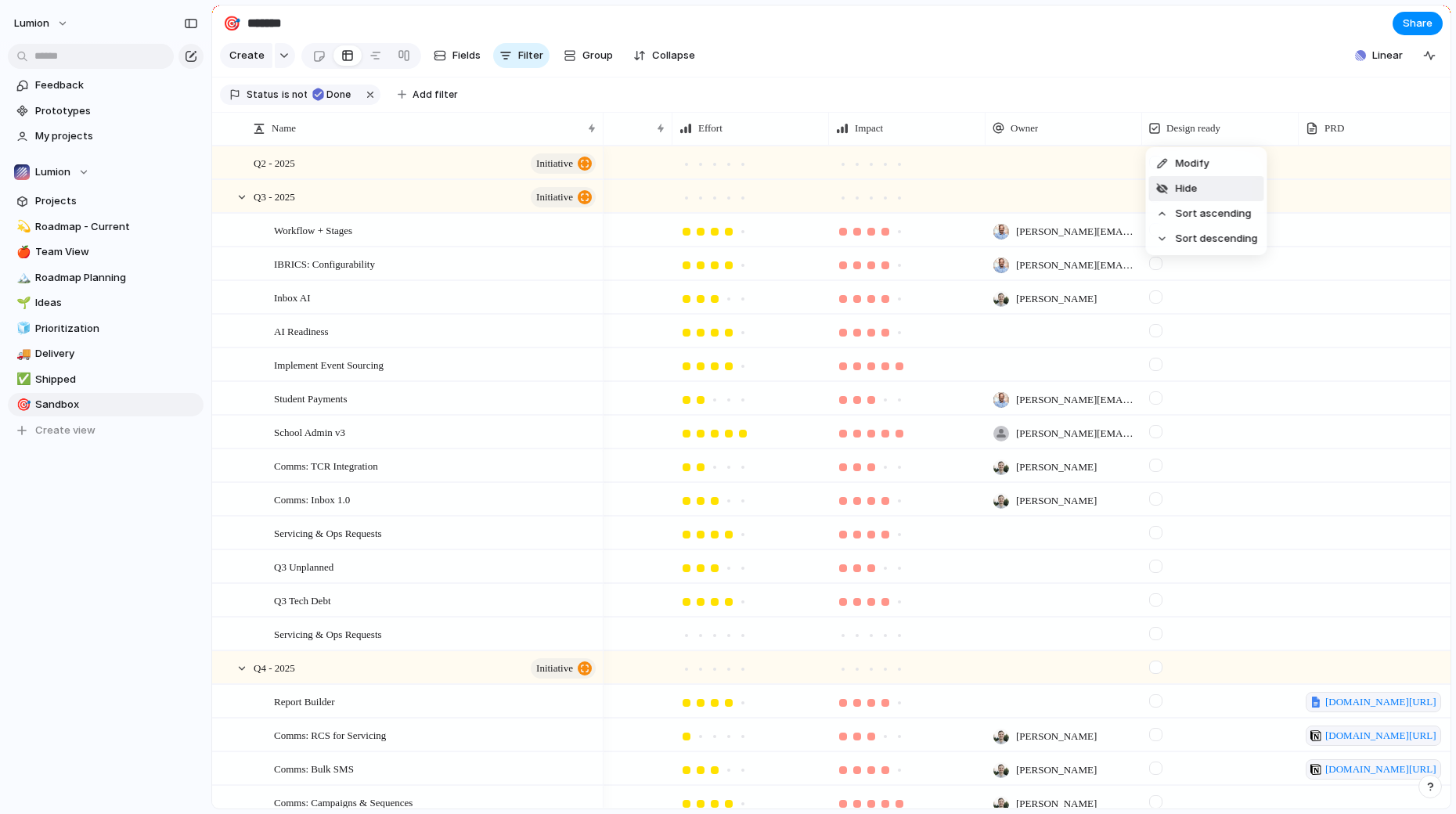
click at [1223, 185] on li "Hide" at bounding box center [1207, 188] width 115 height 25
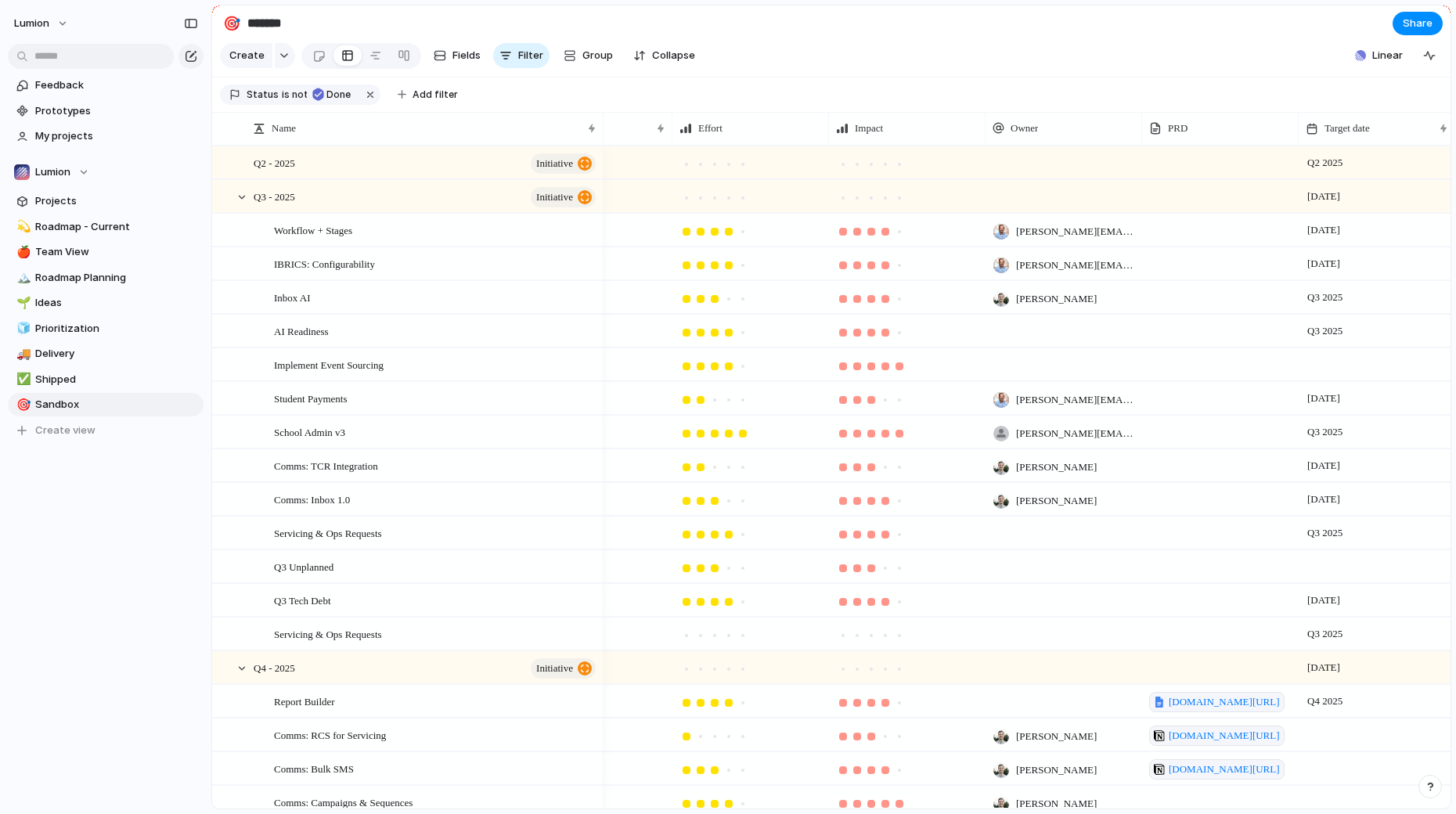
scroll to position [0, 0]
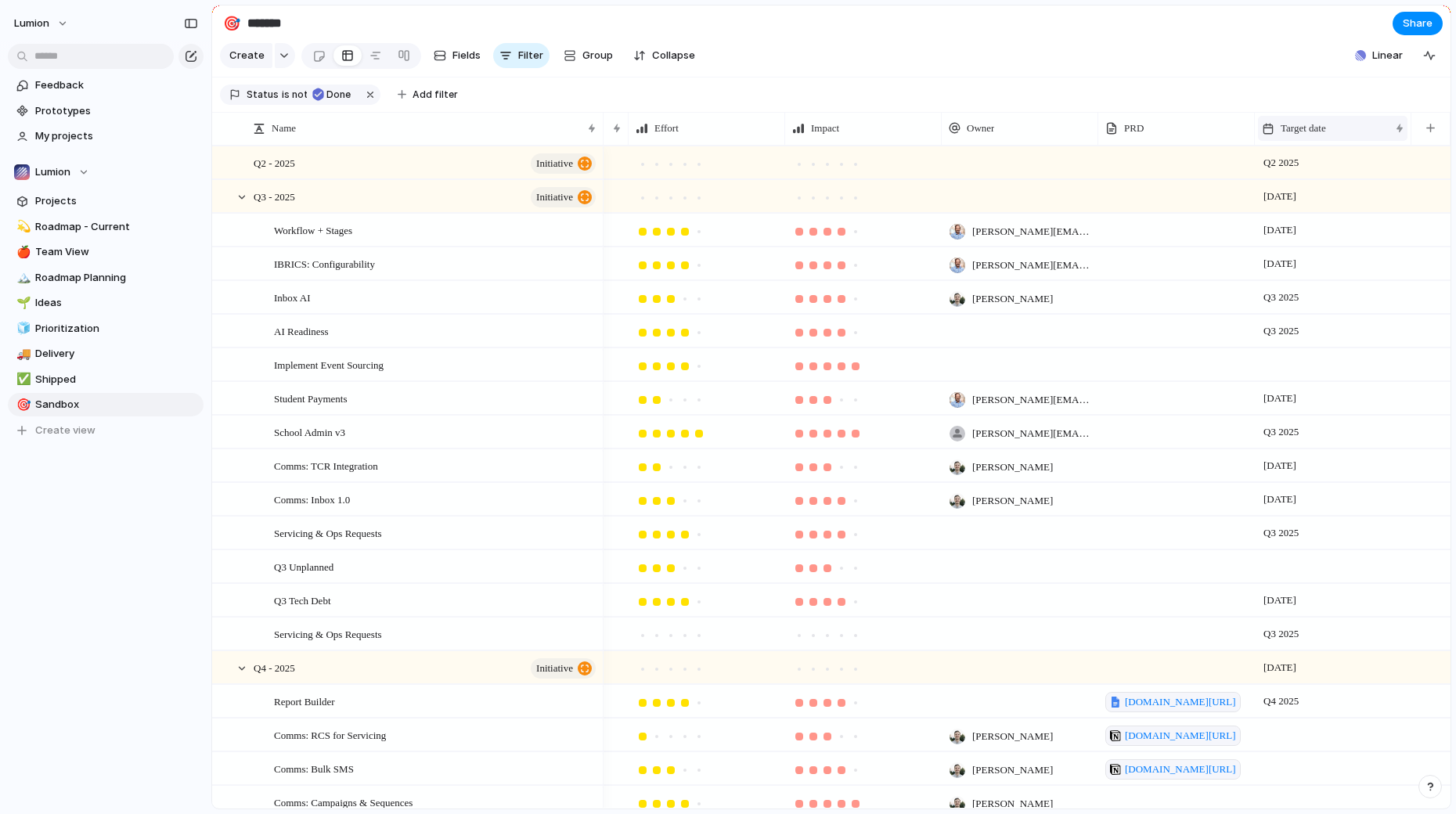
click at [1320, 121] on span "Target date" at bounding box center [1304, 128] width 45 height 16
click at [1333, 214] on span "Sort ascending" at bounding box center [1325, 213] width 76 height 16
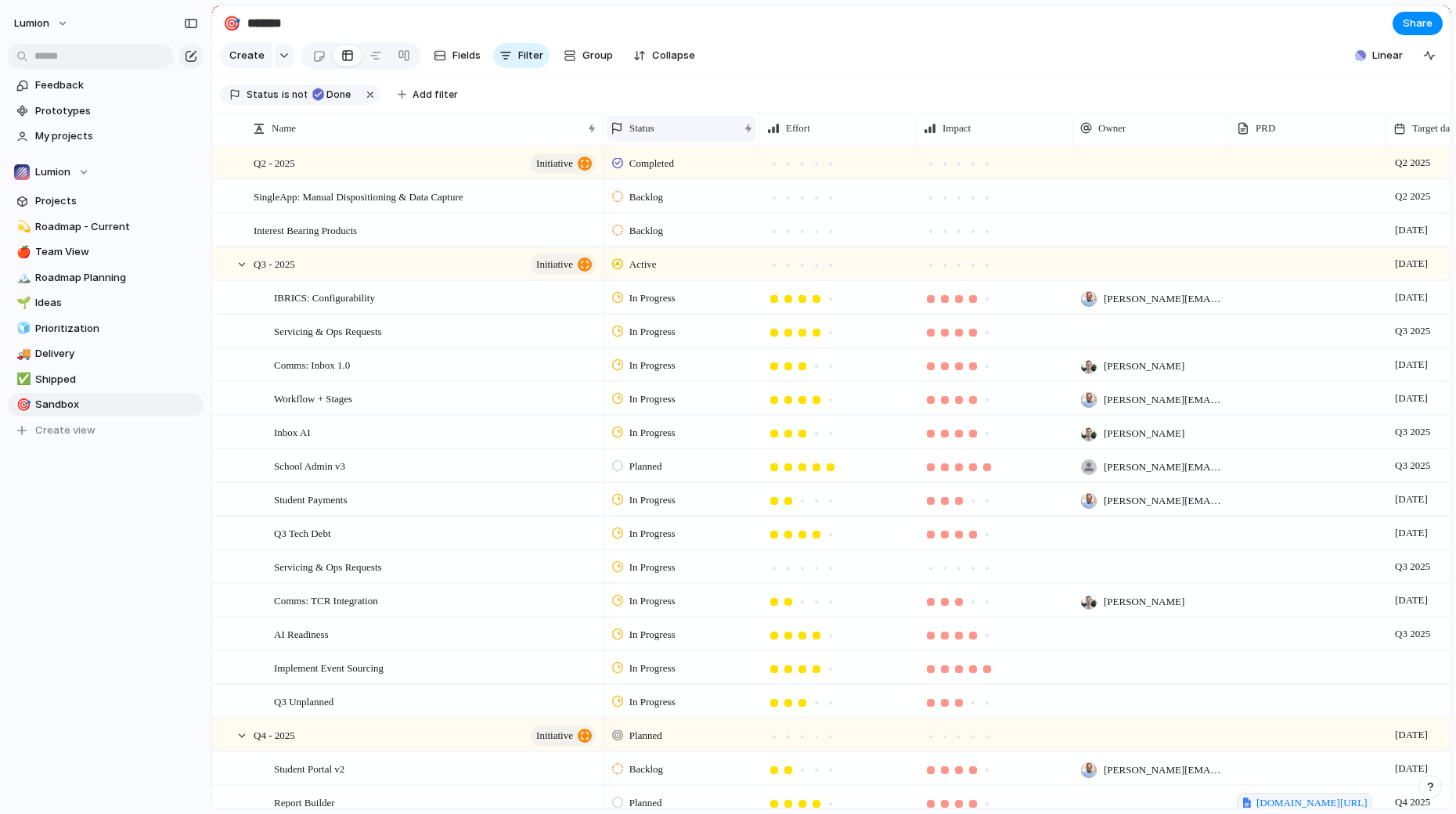
click at [670, 130] on div "Status" at bounding box center [674, 128] width 127 height 16
click at [670, 128] on div "Modify Hide Sort ascending Sort descending" at bounding box center [728, 407] width 1456 height 814
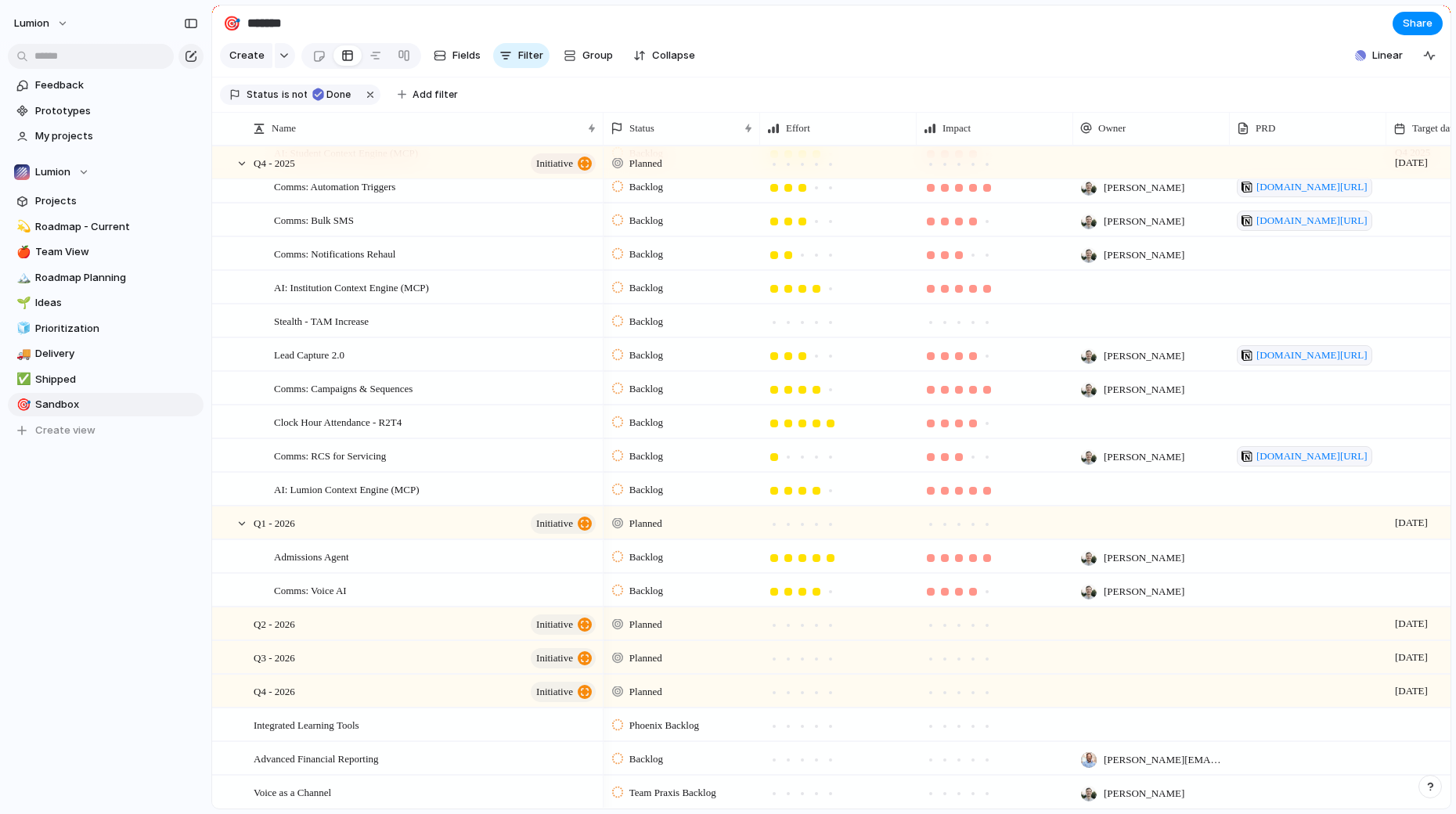
scroll to position [776, 0]
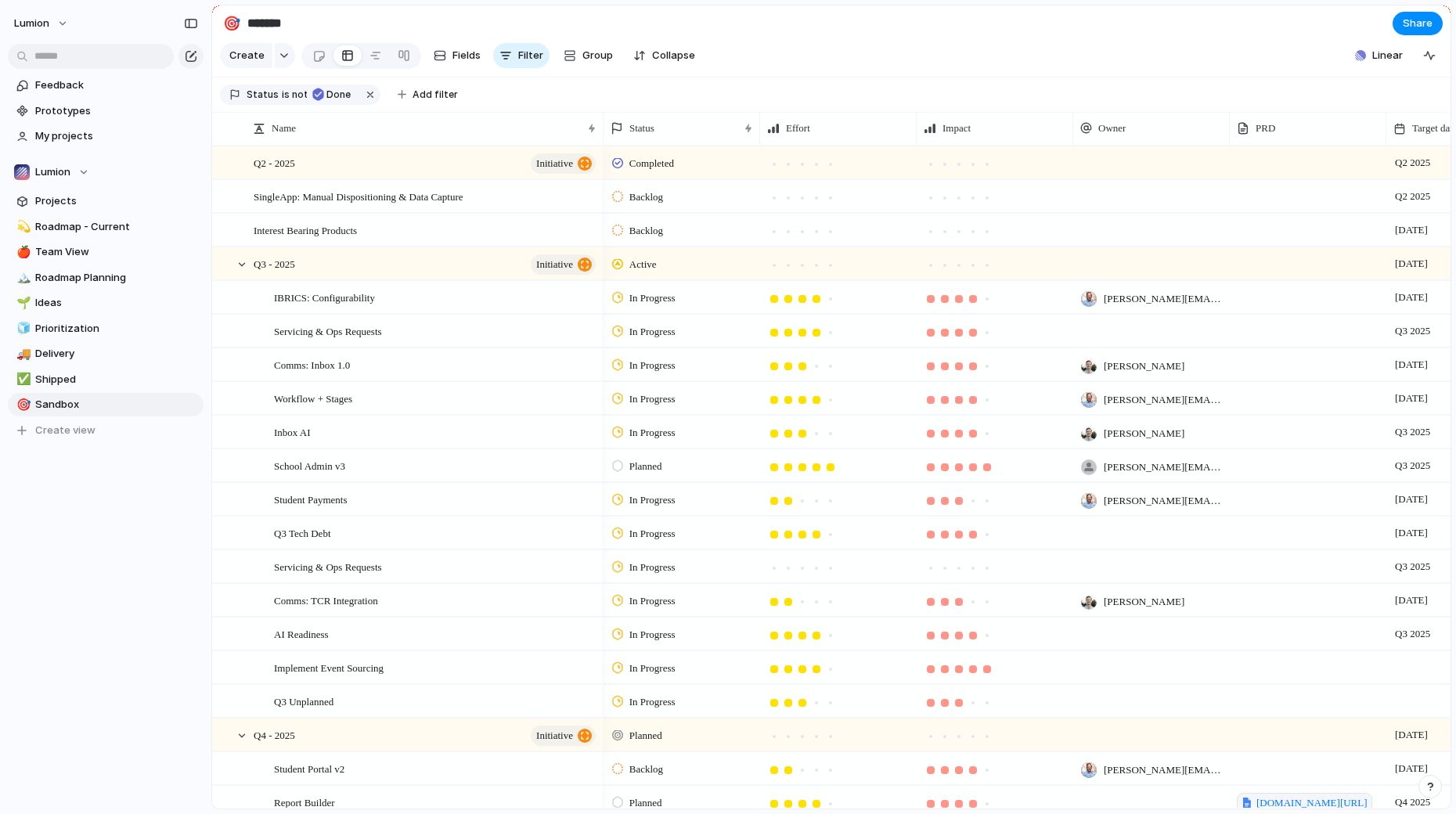
click at [1433, 783] on div "button" at bounding box center [1430, 786] width 11 height 11
click at [1384, 677] on button "Live chat 3 hrs" at bounding box center [1359, 674] width 156 height 25
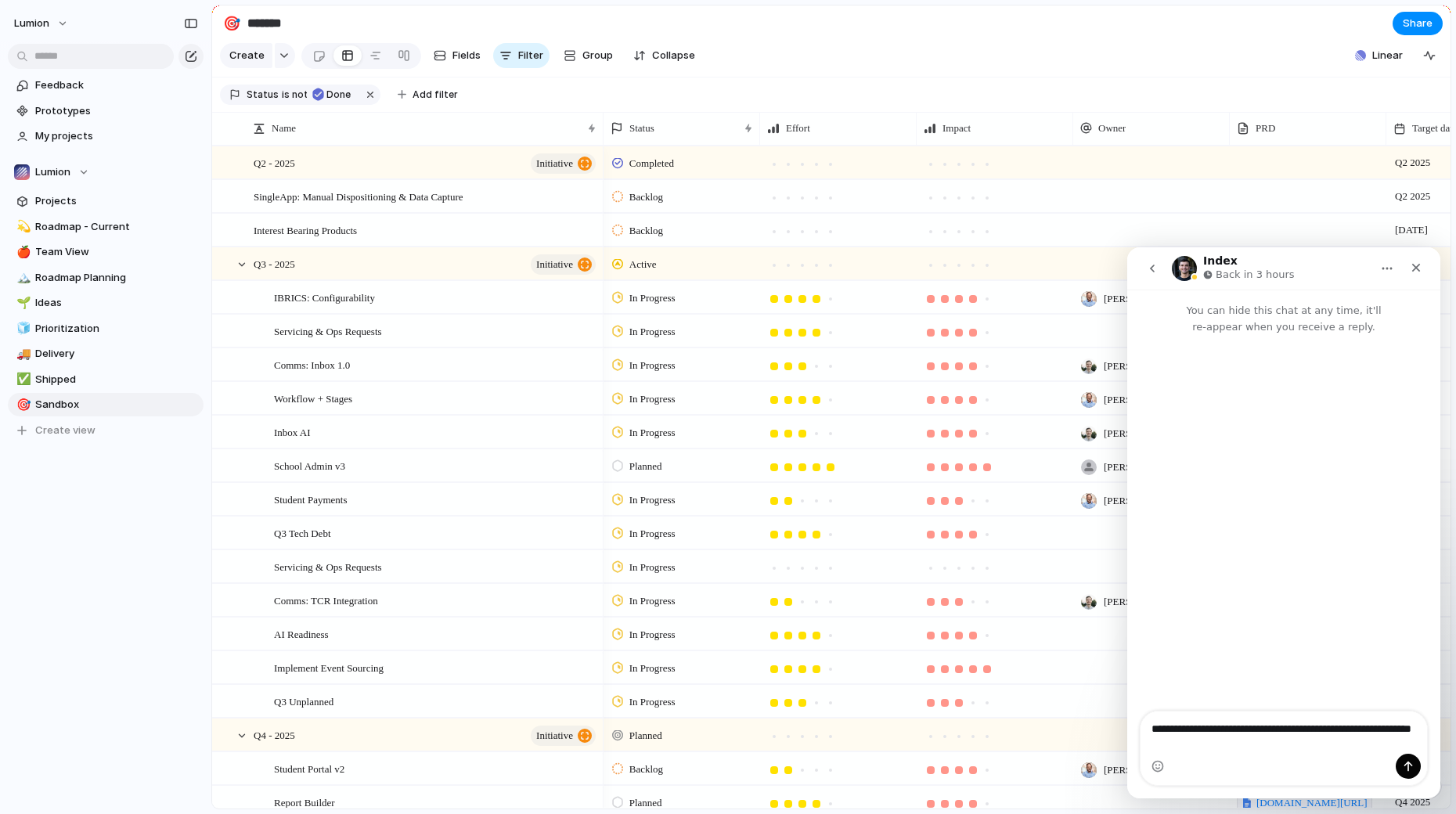
type textarea "**********"
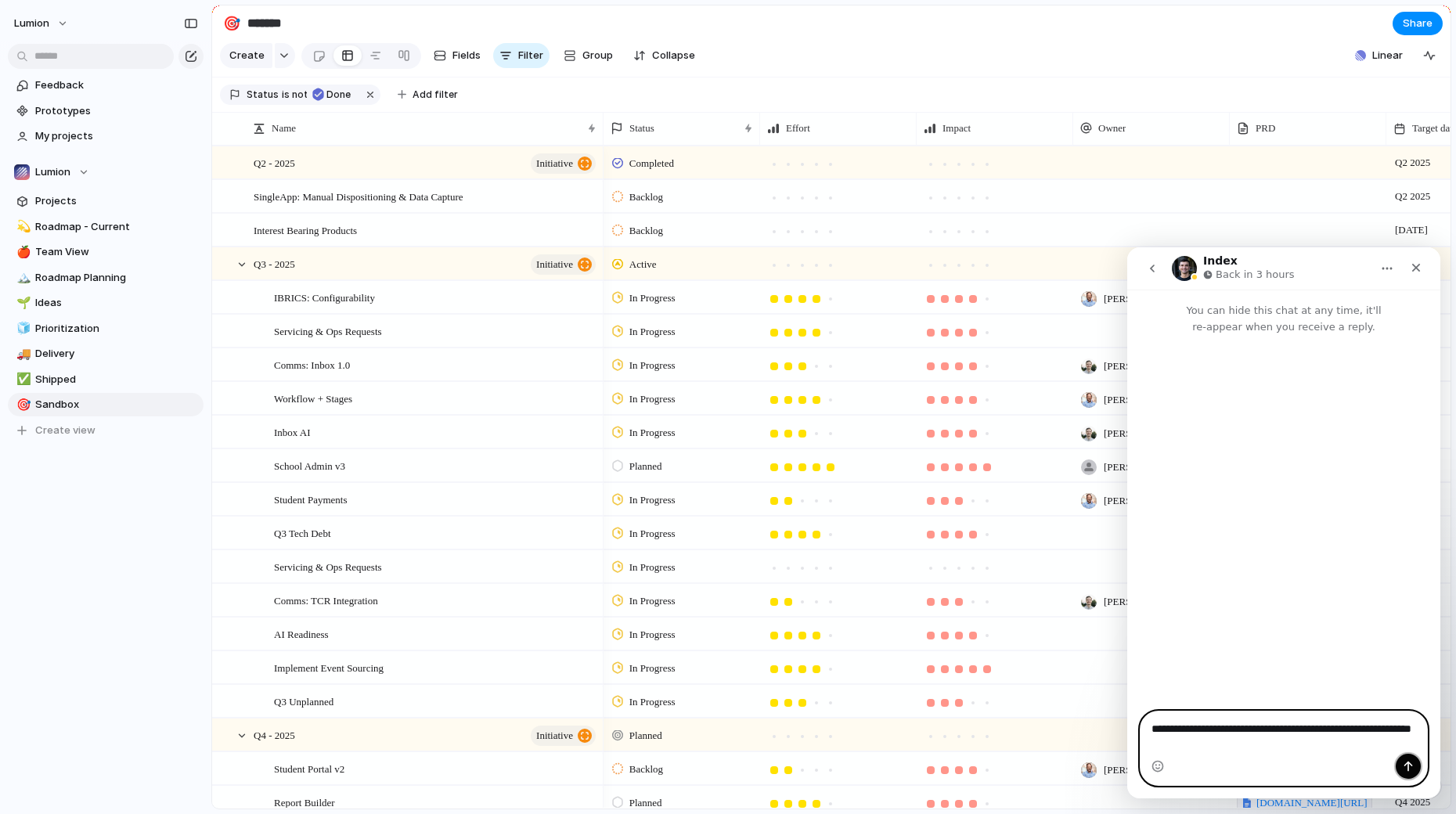
click at [1405, 770] on icon "Send a message…" at bounding box center [1408, 765] width 13 height 13
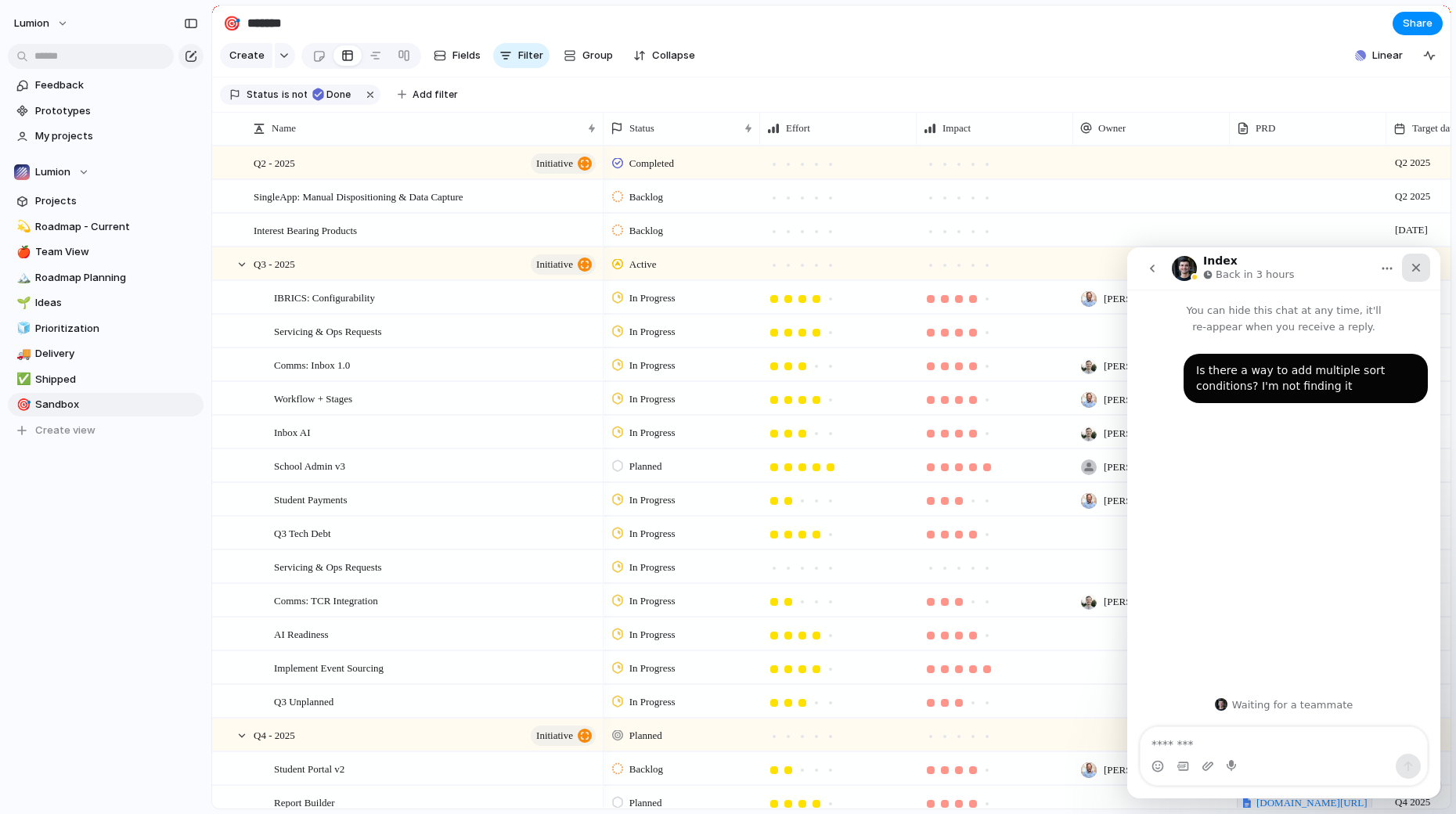
click at [1417, 271] on icon "Close" at bounding box center [1416, 267] width 13 height 13
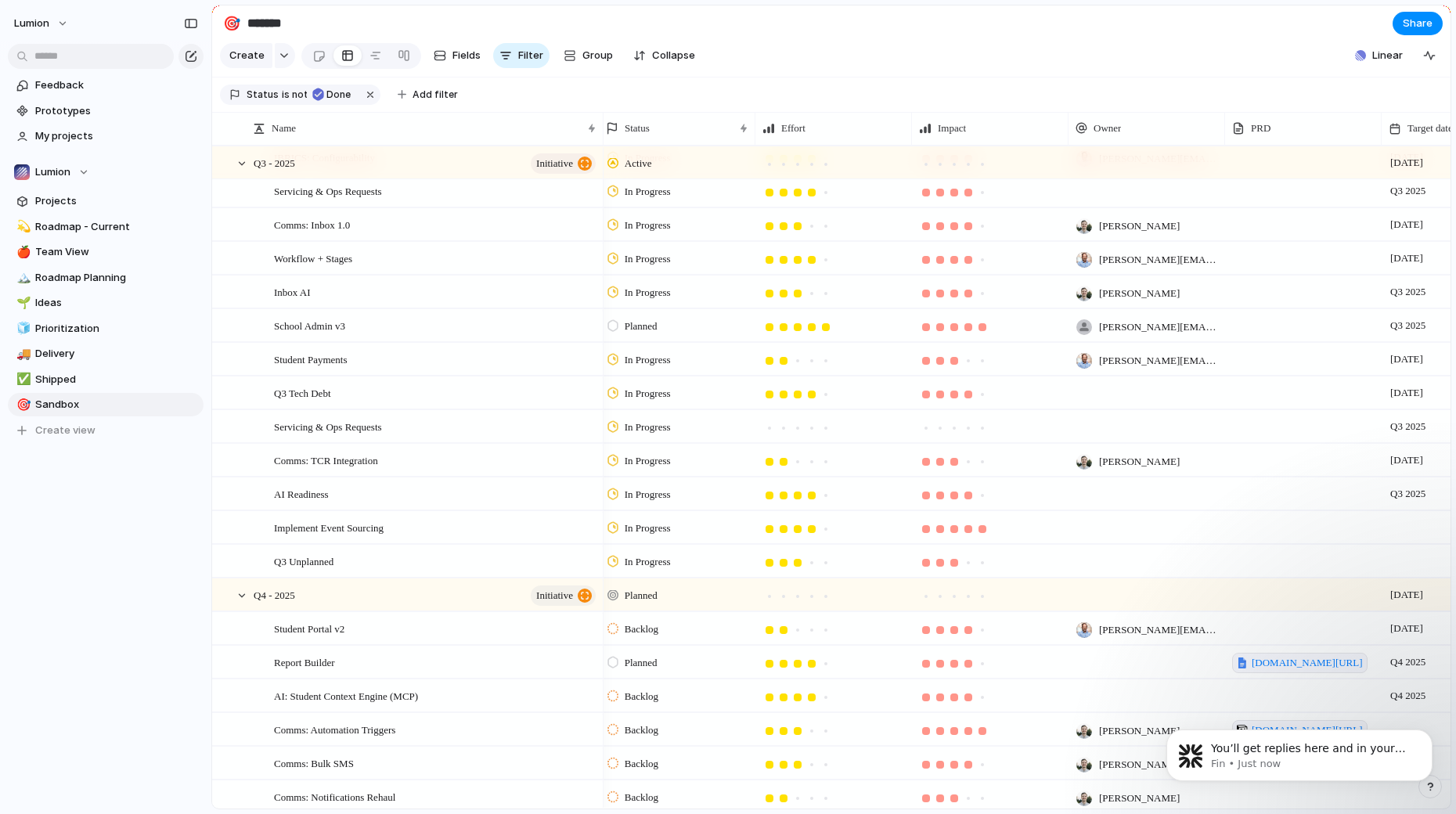
scroll to position [0, 6]
click at [1346, 760] on p "Fin • Just now" at bounding box center [1311, 764] width 202 height 14
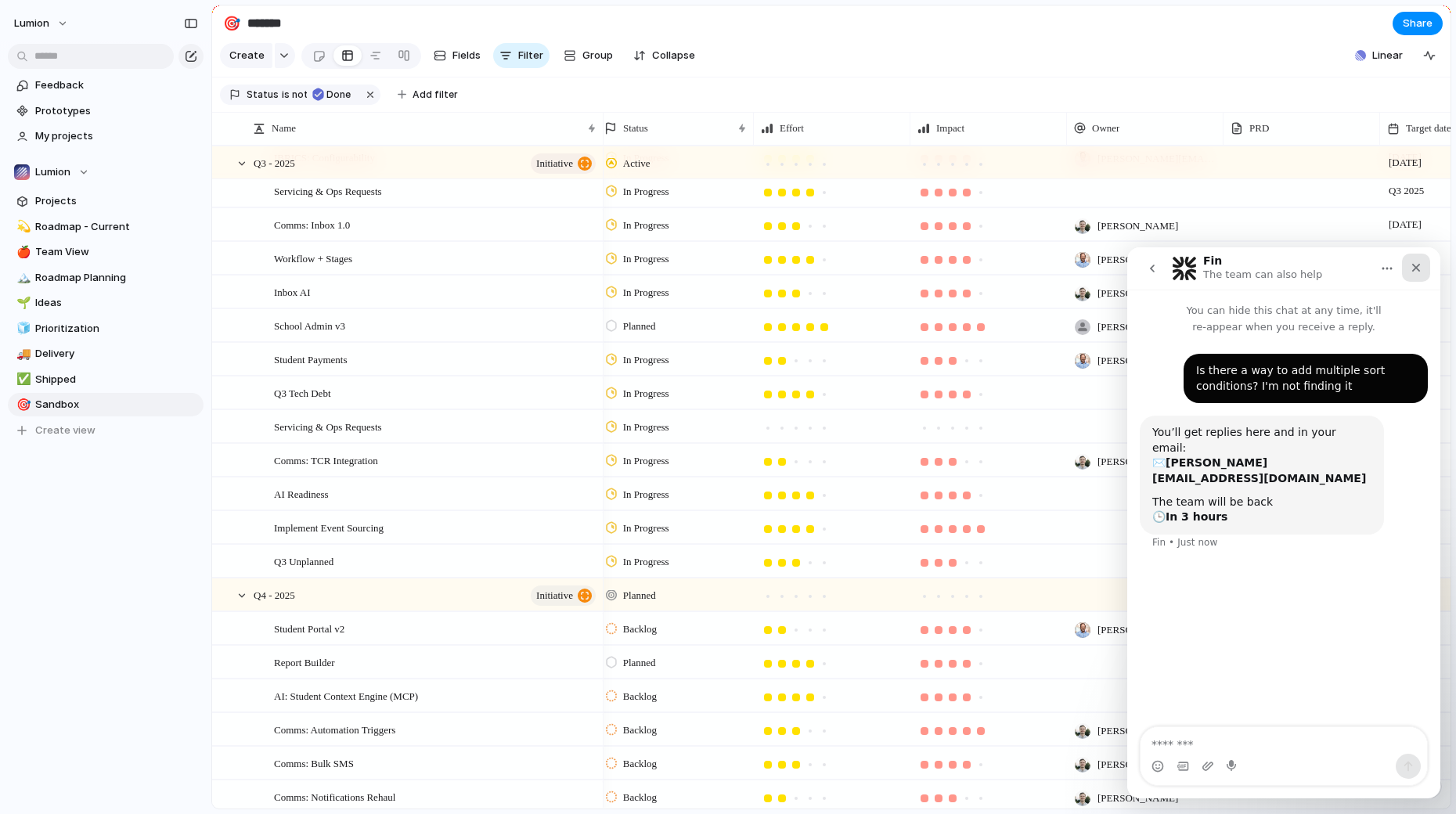
click at [1418, 267] on icon "Close" at bounding box center [1416, 267] width 13 height 13
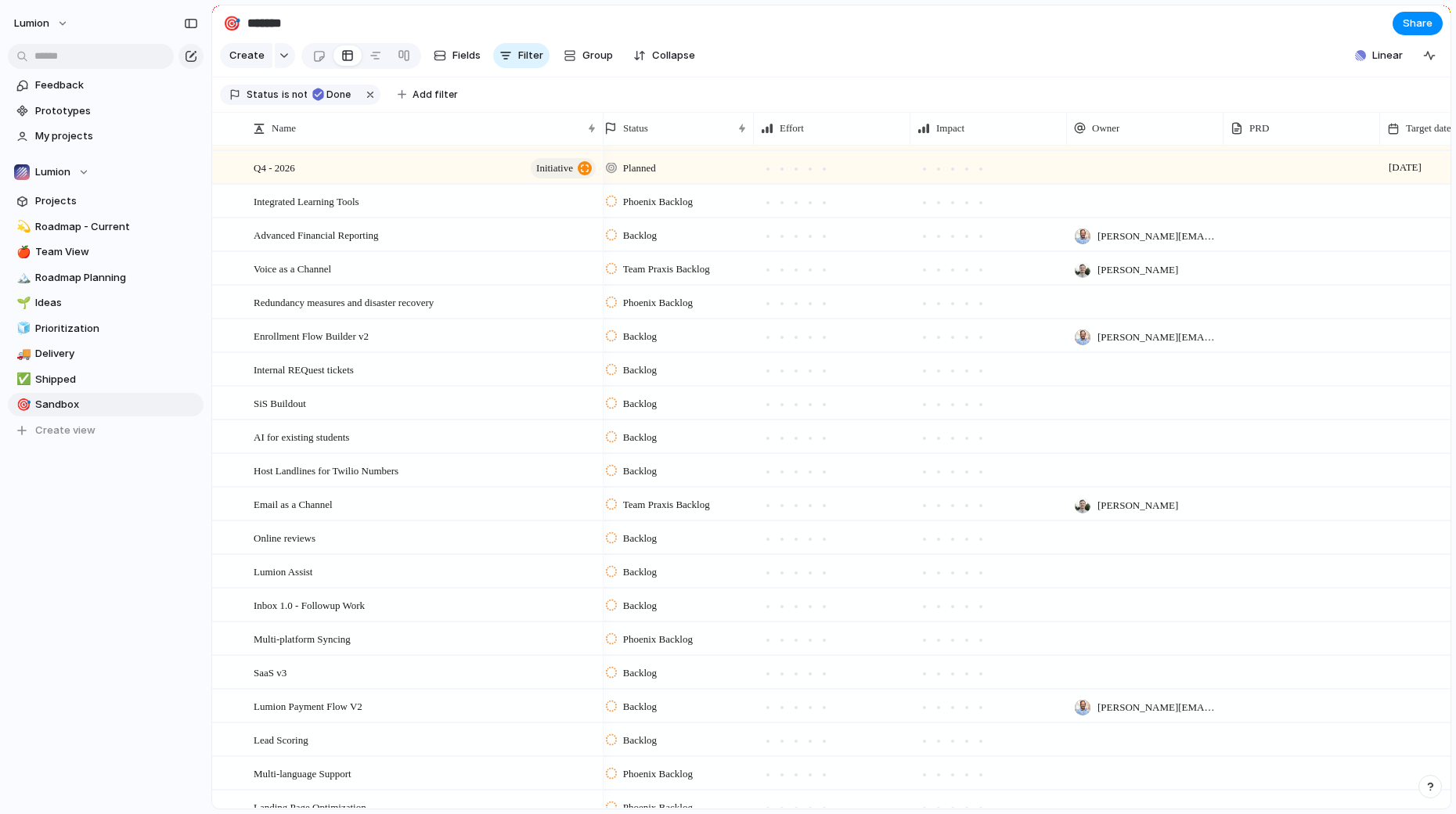
scroll to position [0, 0]
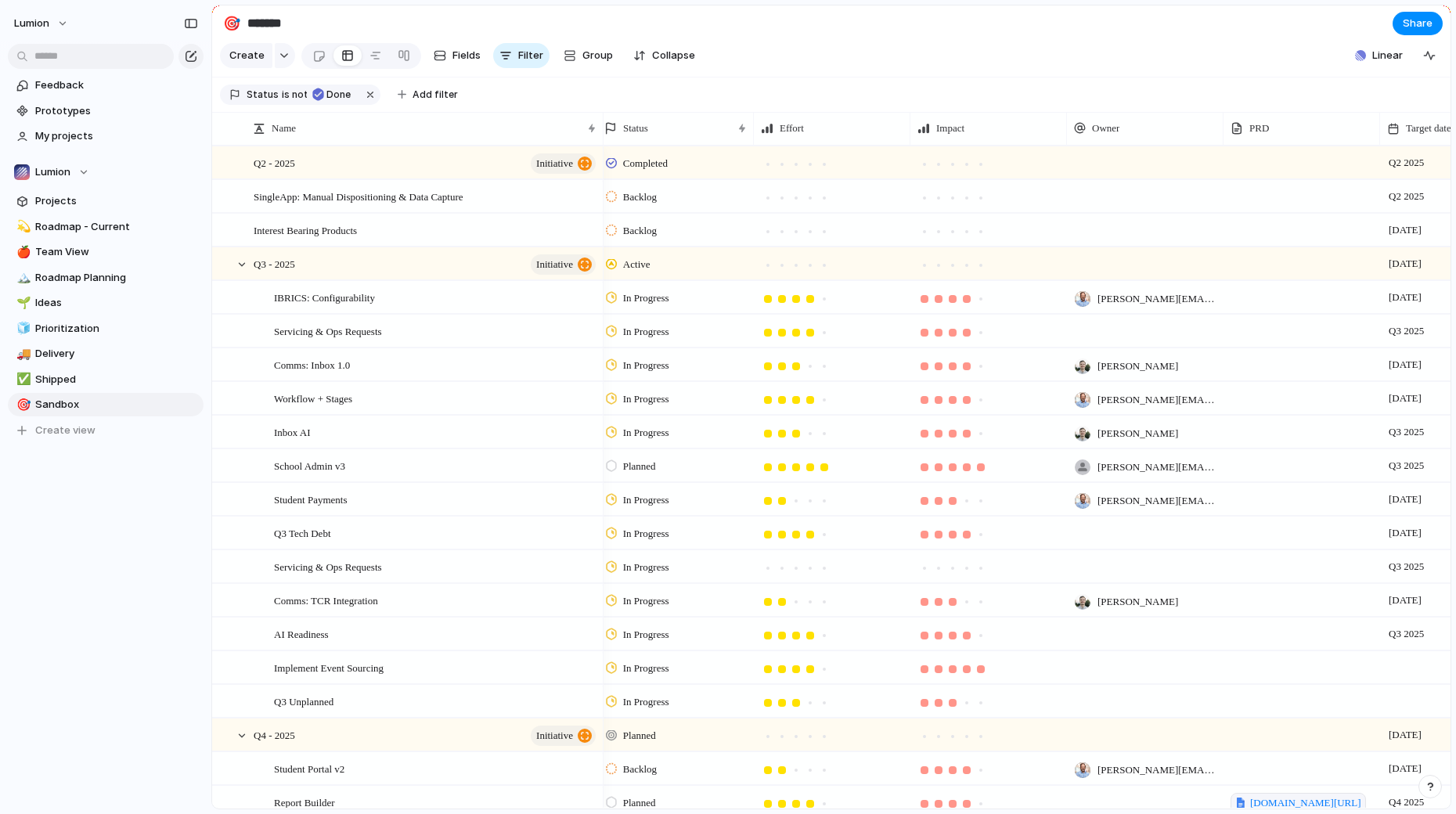
click at [1427, 784] on div "button" at bounding box center [1430, 786] width 11 height 11
click at [1409, 682] on button "Live chat 3 hrs" at bounding box center [1359, 674] width 156 height 25
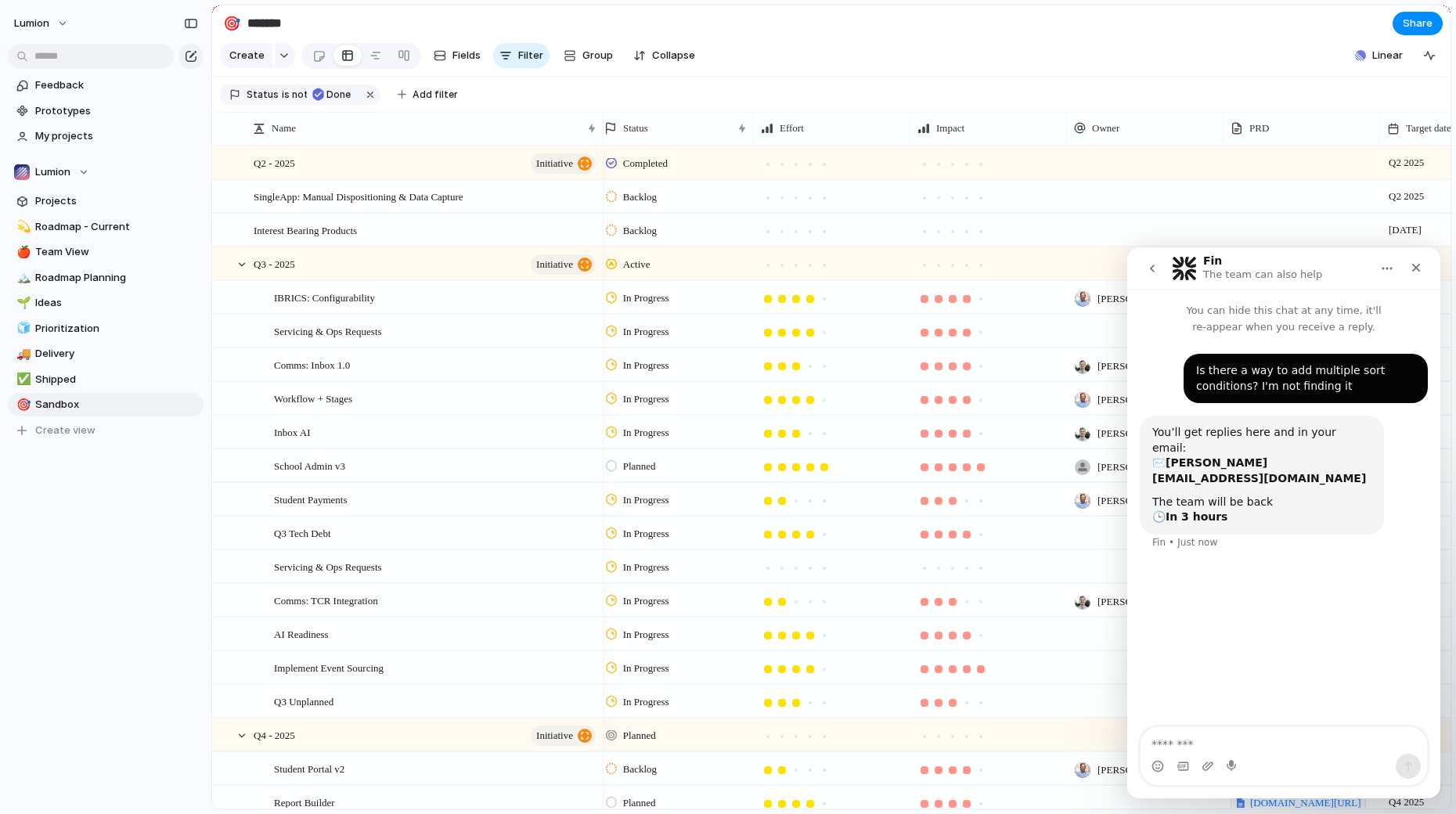
click at [1386, 268] on icon "Home" at bounding box center [1387, 268] width 13 height 13
click at [1152, 271] on icon "go back" at bounding box center [1152, 268] width 13 height 13
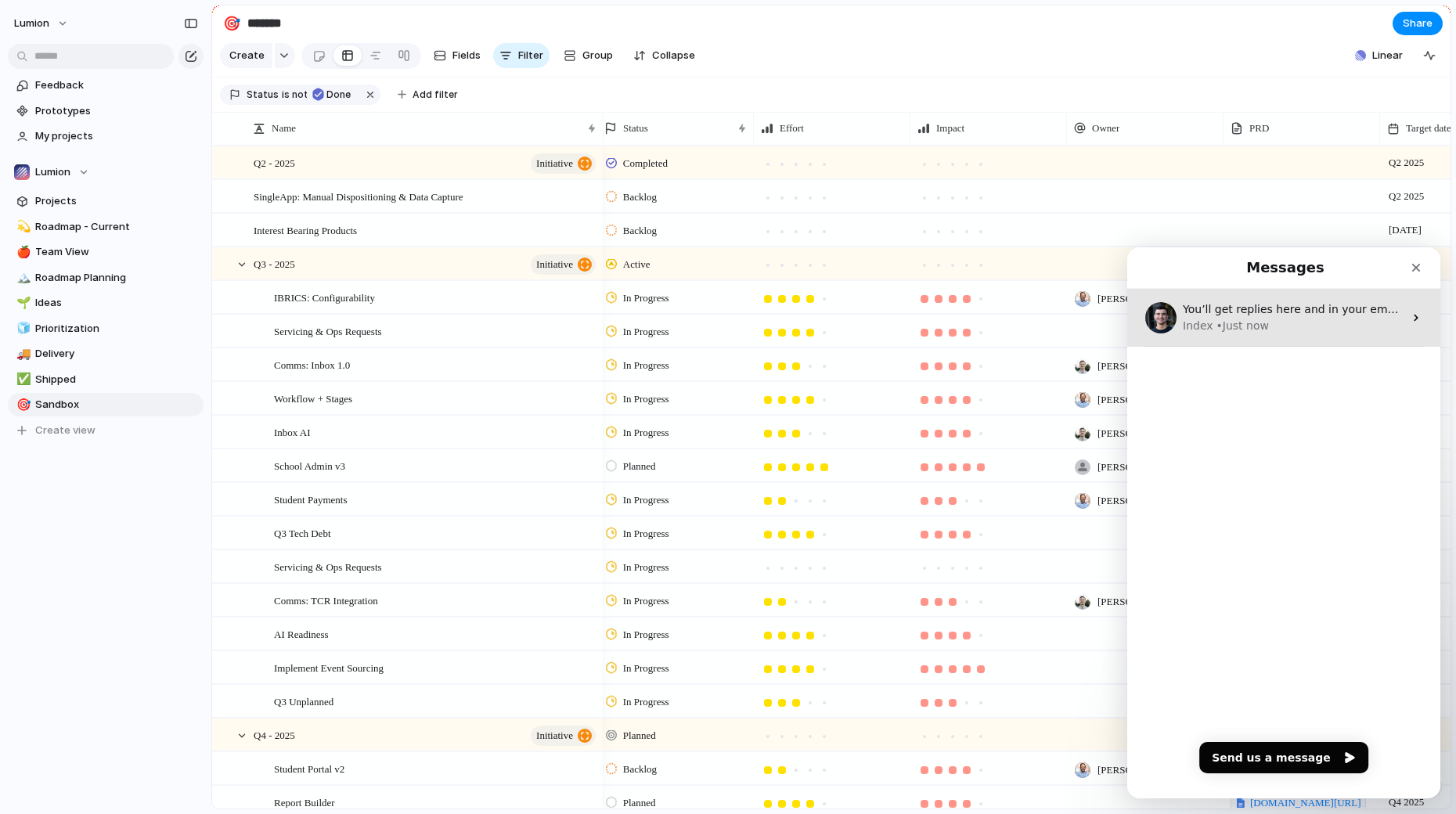
click at [1269, 328] on div "Index • Just now" at bounding box center [1294, 326] width 221 height 17
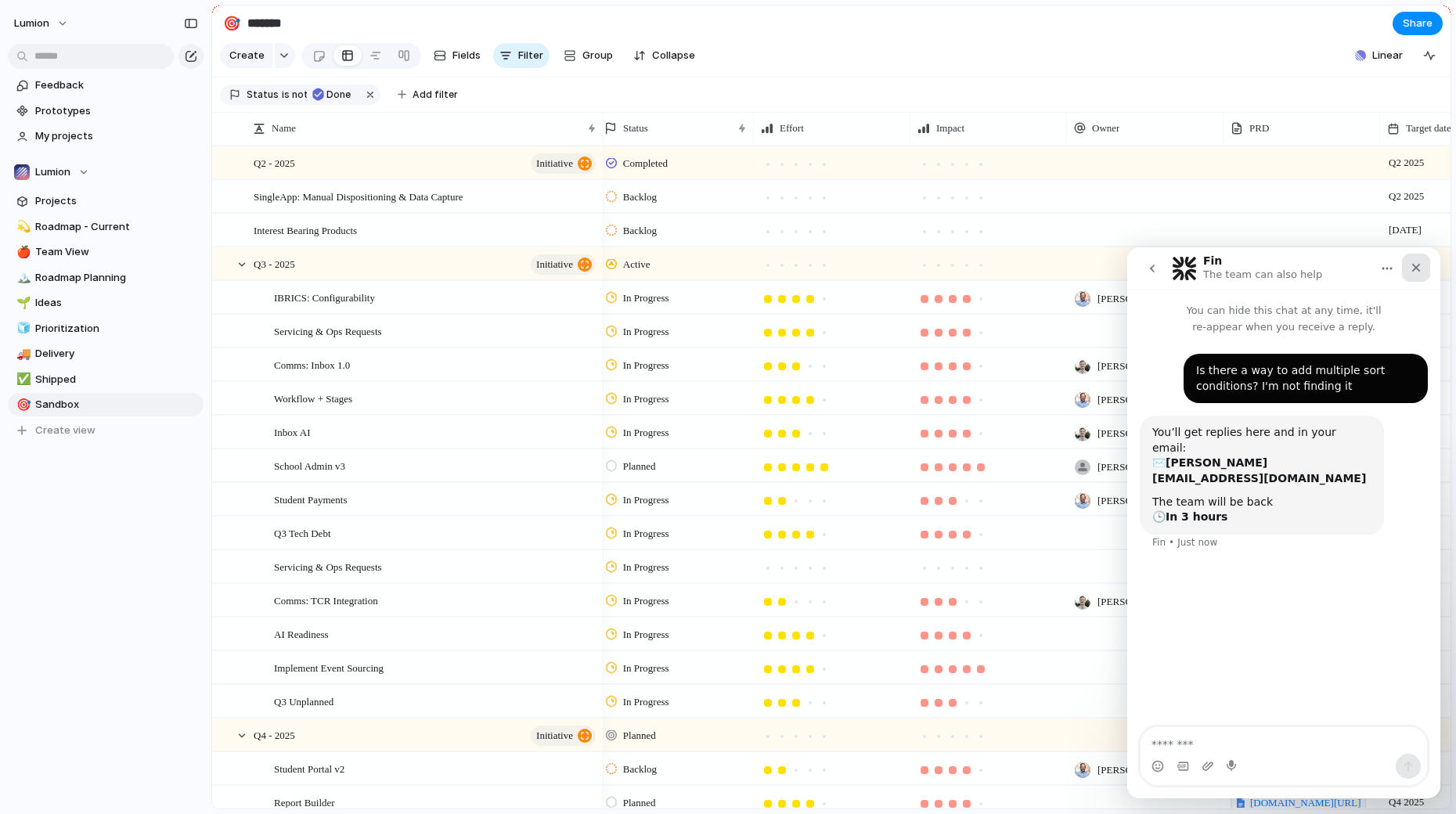
click at [1414, 271] on icon "Close" at bounding box center [1416, 267] width 13 height 13
